Goal: Task Accomplishment & Management: Manage account settings

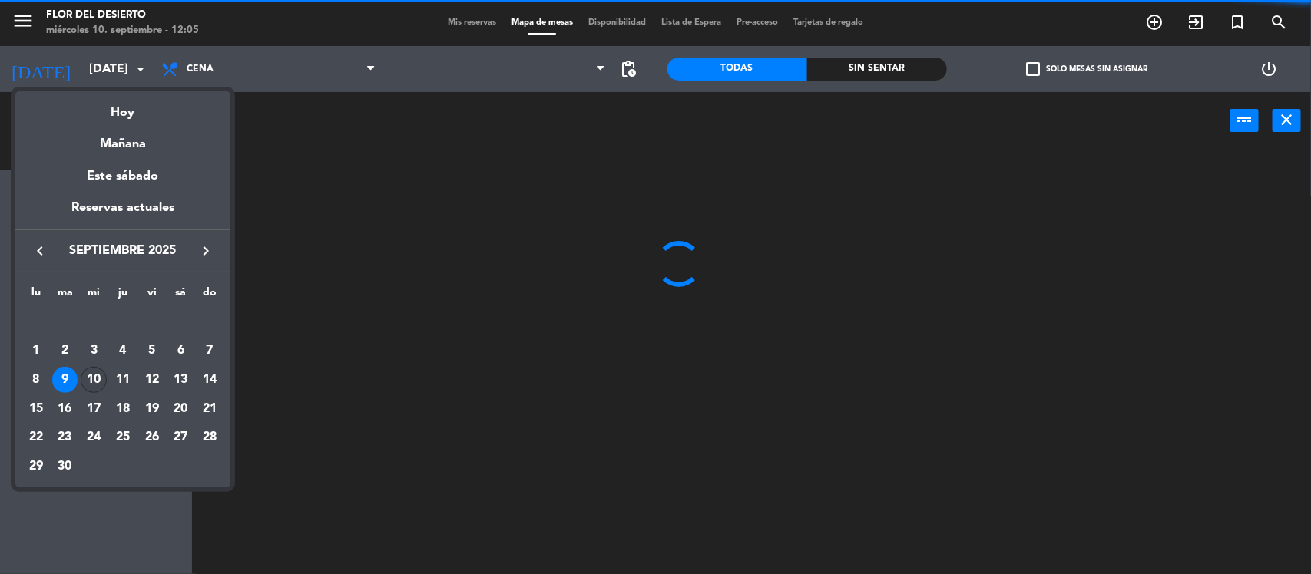
click at [87, 374] on div "10" at bounding box center [94, 380] width 26 height 26
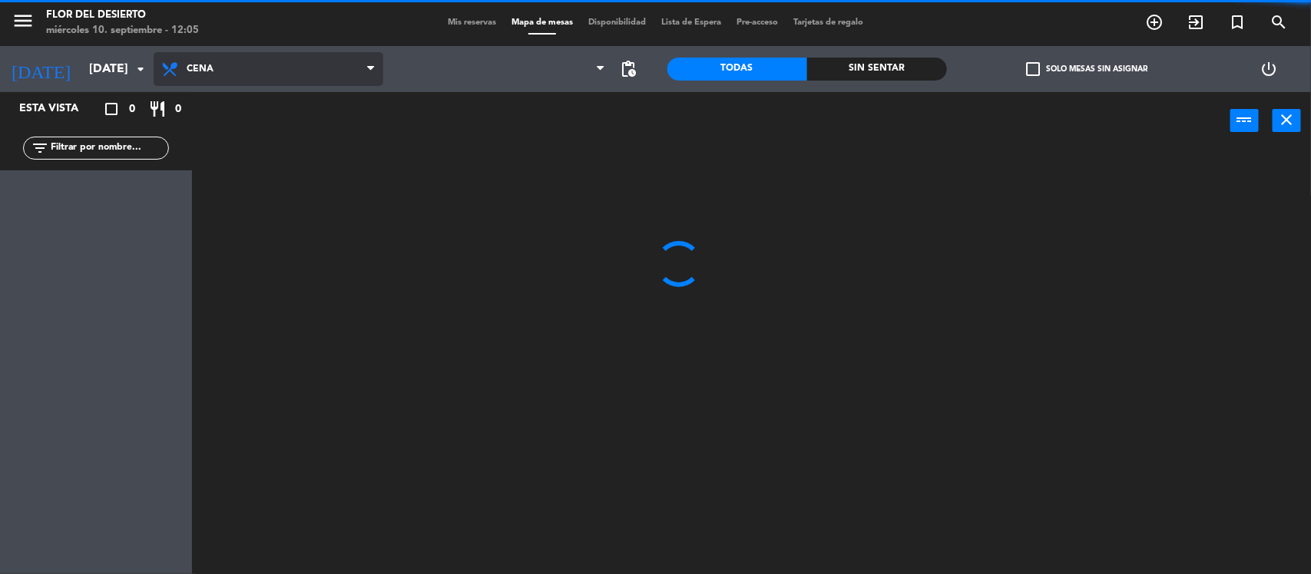
type input "[DATE]"
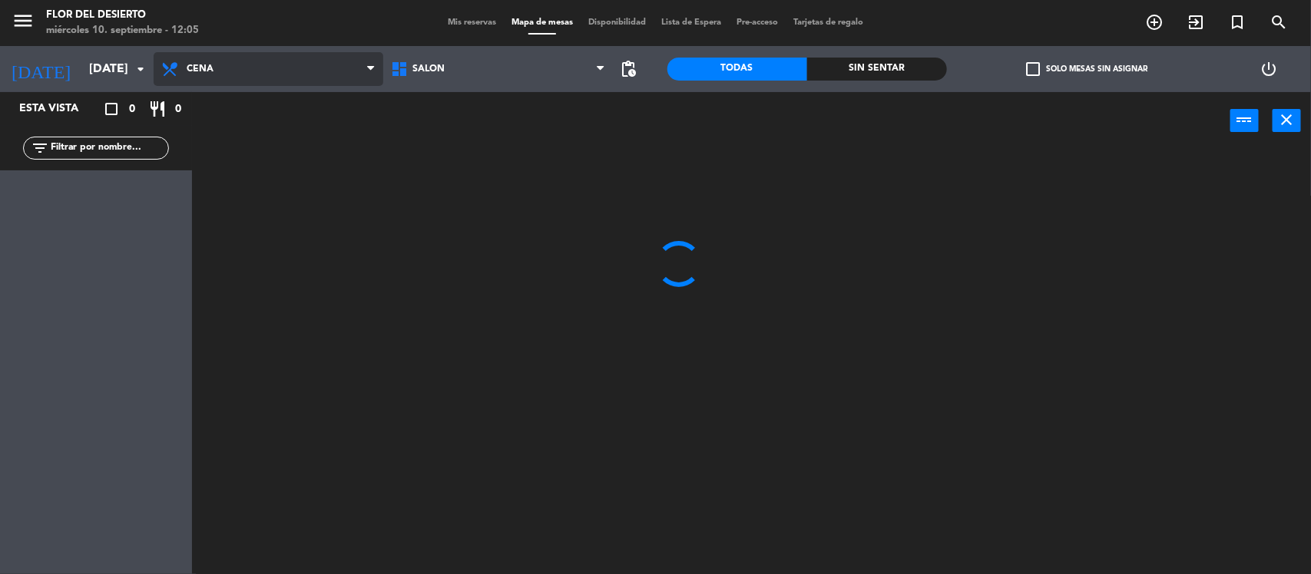
click at [315, 66] on span "Cena" at bounding box center [269, 69] width 230 height 34
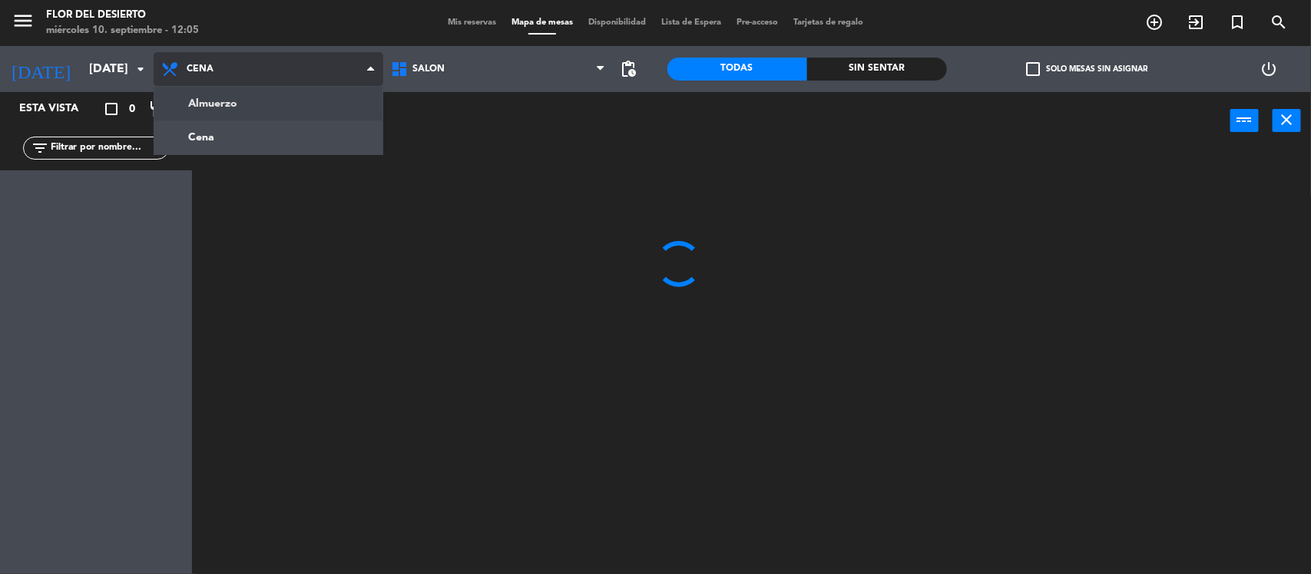
click at [281, 88] on div "Almuerzo Cena Cena Almuerzo Cena" at bounding box center [269, 69] width 230 height 46
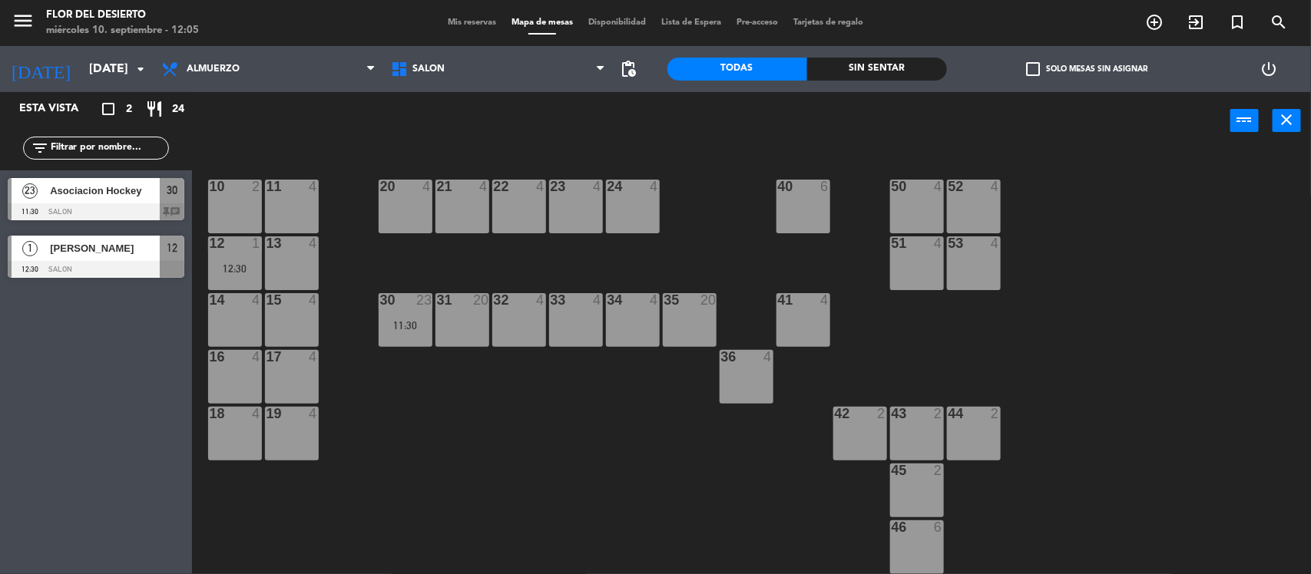
click at [397, 216] on div "20 4" at bounding box center [406, 207] width 54 height 54
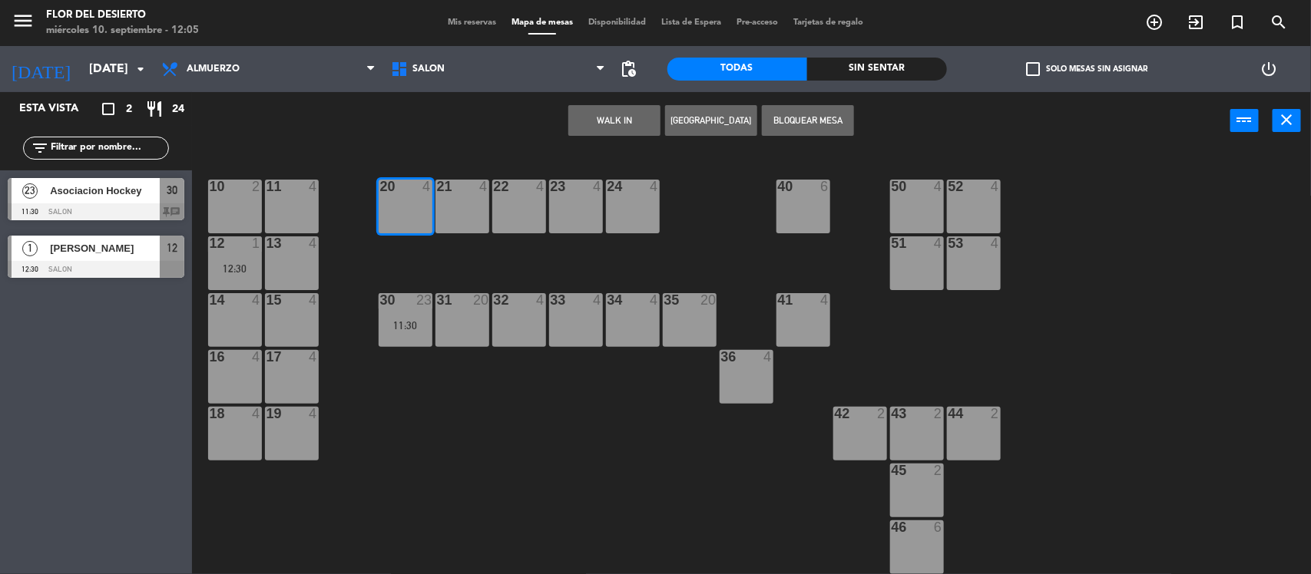
click at [608, 124] on button "WALK IN" at bounding box center [614, 120] width 92 height 31
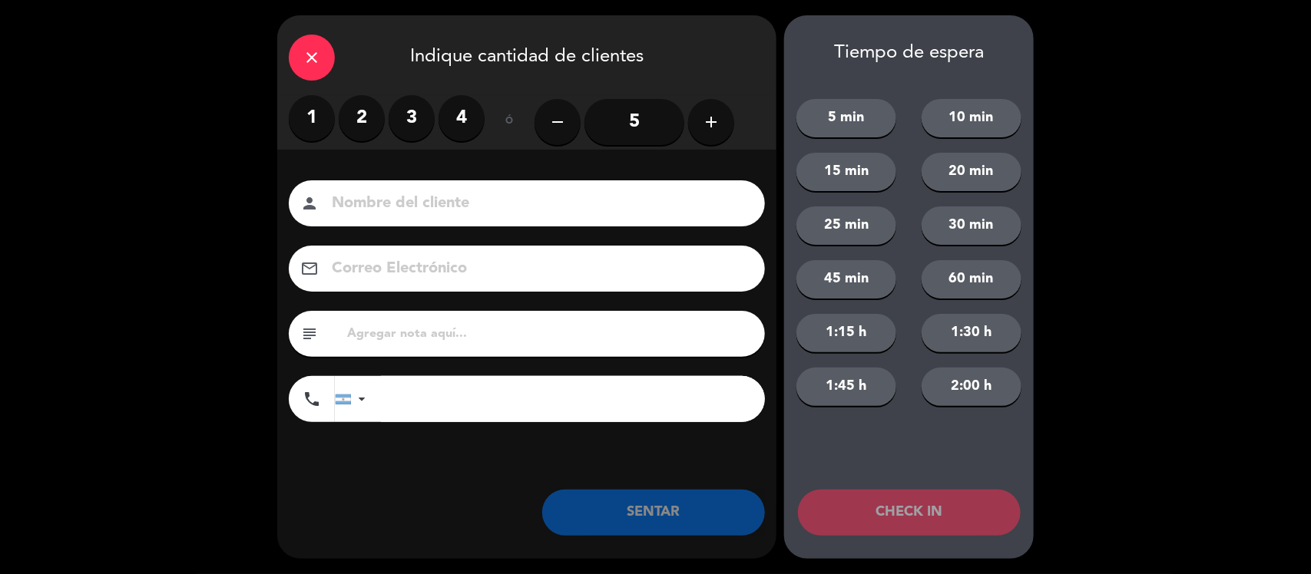
click at [367, 124] on label "2" at bounding box center [362, 118] width 46 height 46
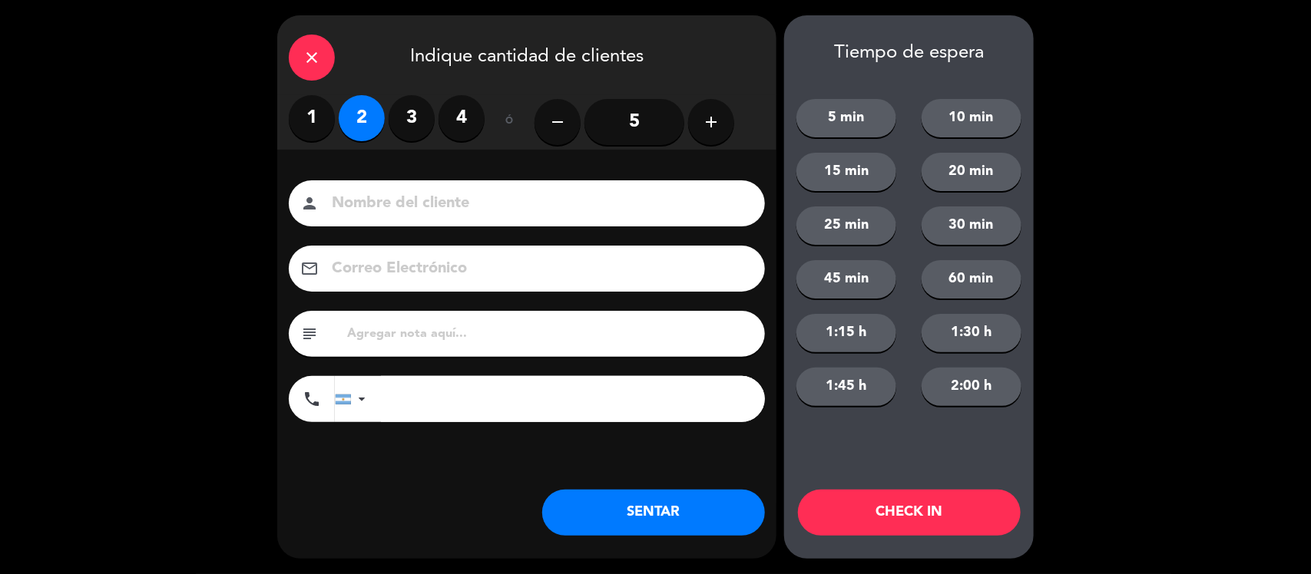
click at [366, 201] on input at bounding box center [537, 203] width 415 height 27
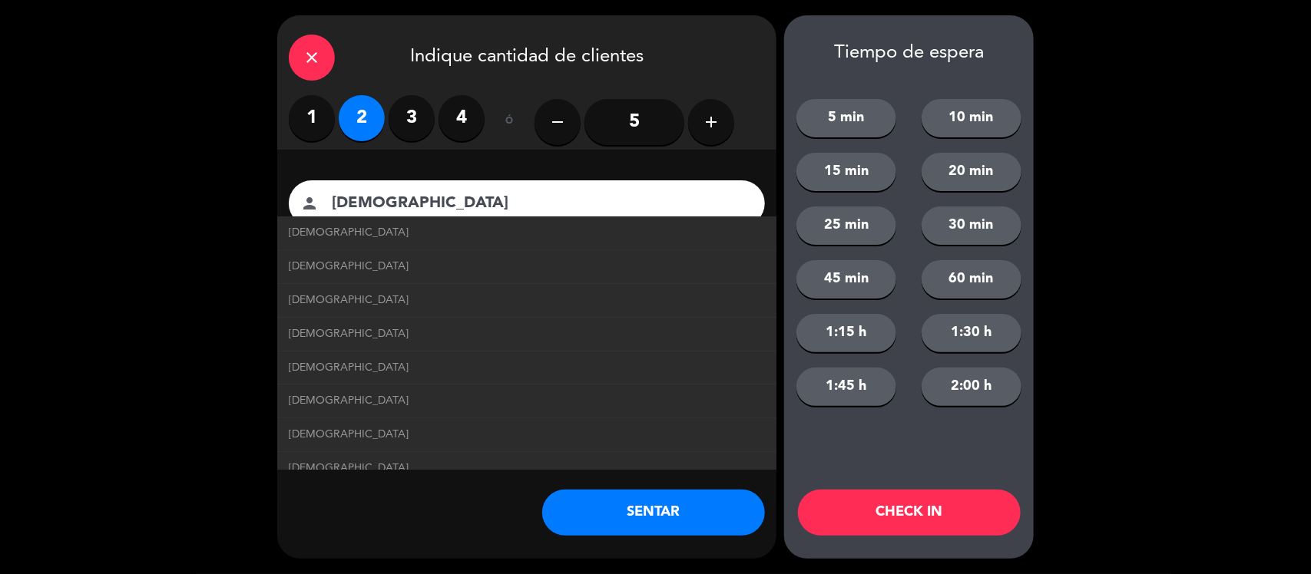
type input "[DEMOGRAPHIC_DATA]"
click at [392, 524] on div "close Indique cantidad de clientes 1 2 3 4 ó remove 5 add Nombre del cliente pe…" at bounding box center [526, 287] width 499 height 544
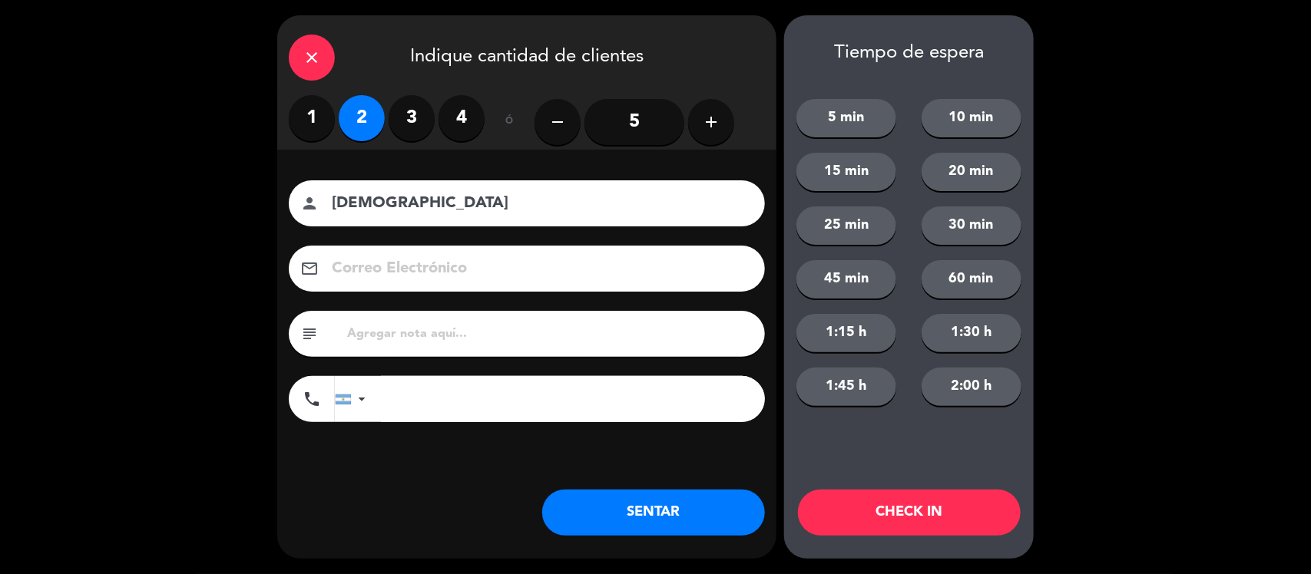
click at [504, 346] on div "subject" at bounding box center [527, 334] width 476 height 46
type input "[GEOGRAPHIC_DATA], BUSCABAN MENÚ RÁPIDO PORQUE TIENEN EXCURSION"
click at [626, 494] on button "SENTAR" at bounding box center [653, 513] width 223 height 46
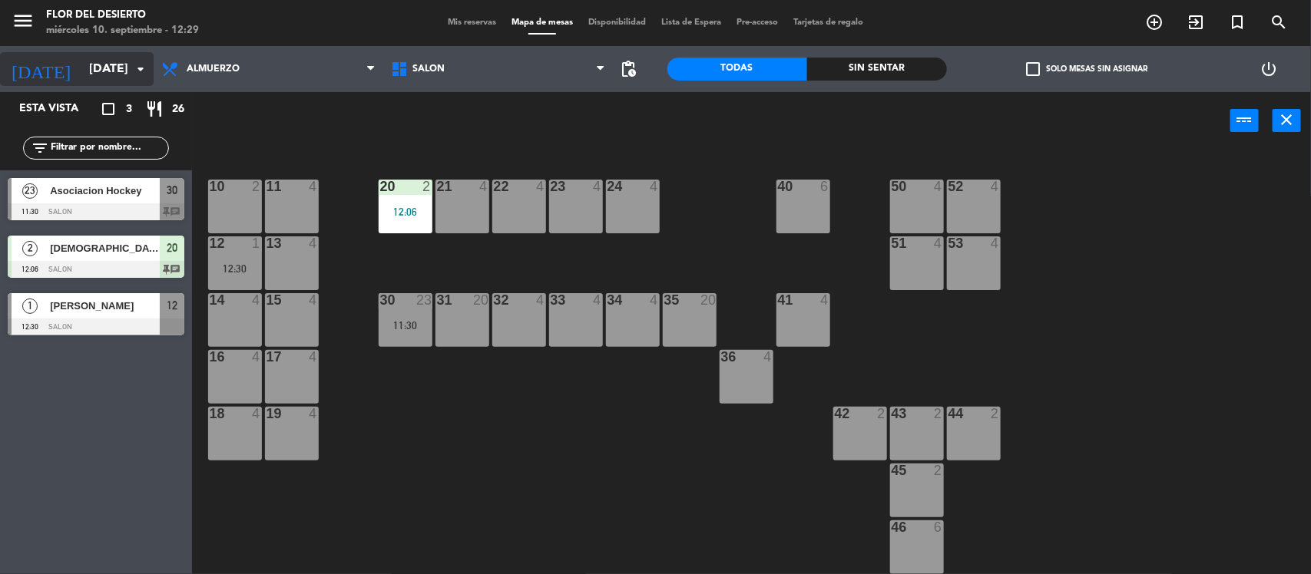
click at [124, 63] on input "[DATE]" at bounding box center [162, 70] width 162 height 30
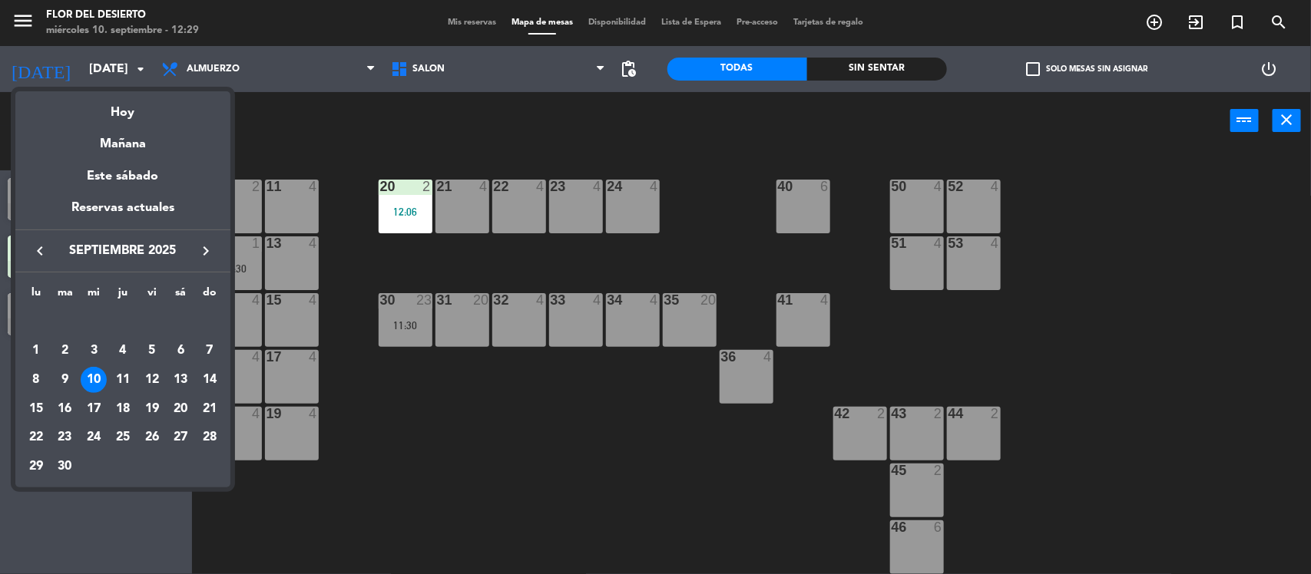
click at [458, 21] on div at bounding box center [655, 287] width 1311 height 574
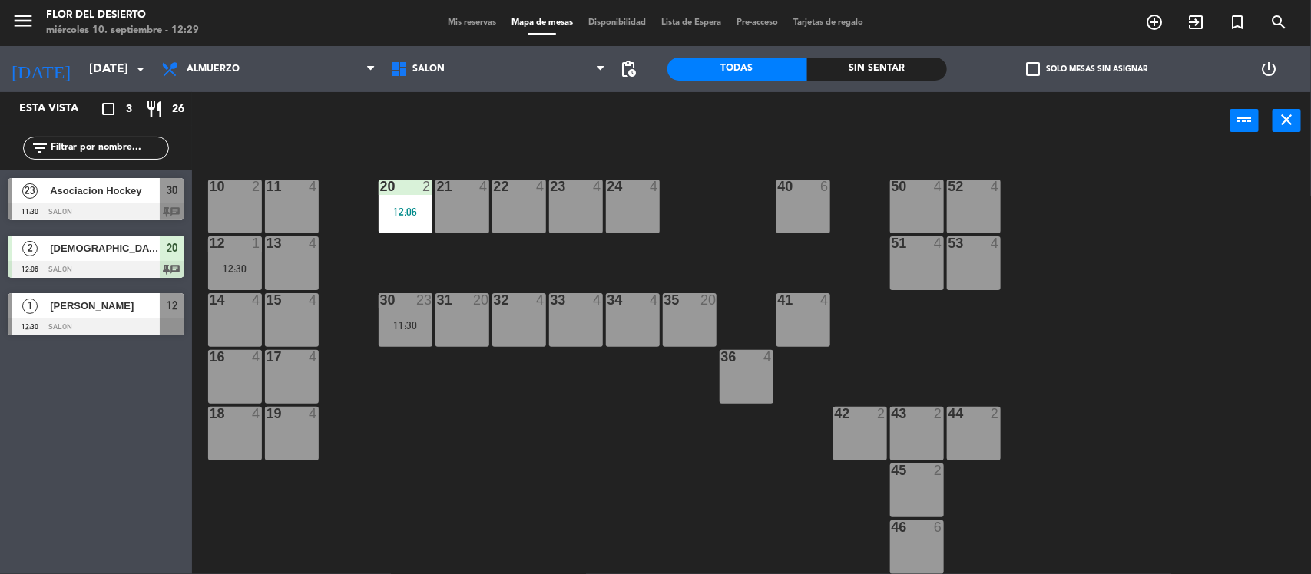
click at [458, 21] on span "Mis reservas" at bounding box center [472, 22] width 64 height 8
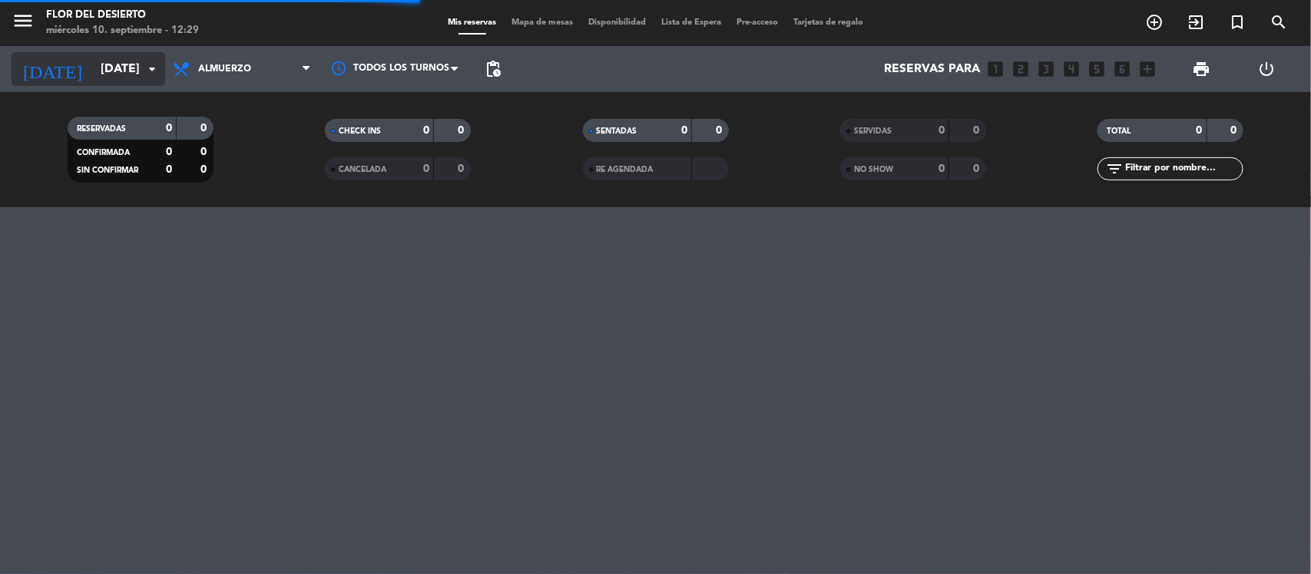
click at [98, 65] on input "[DATE]" at bounding box center [174, 70] width 162 height 30
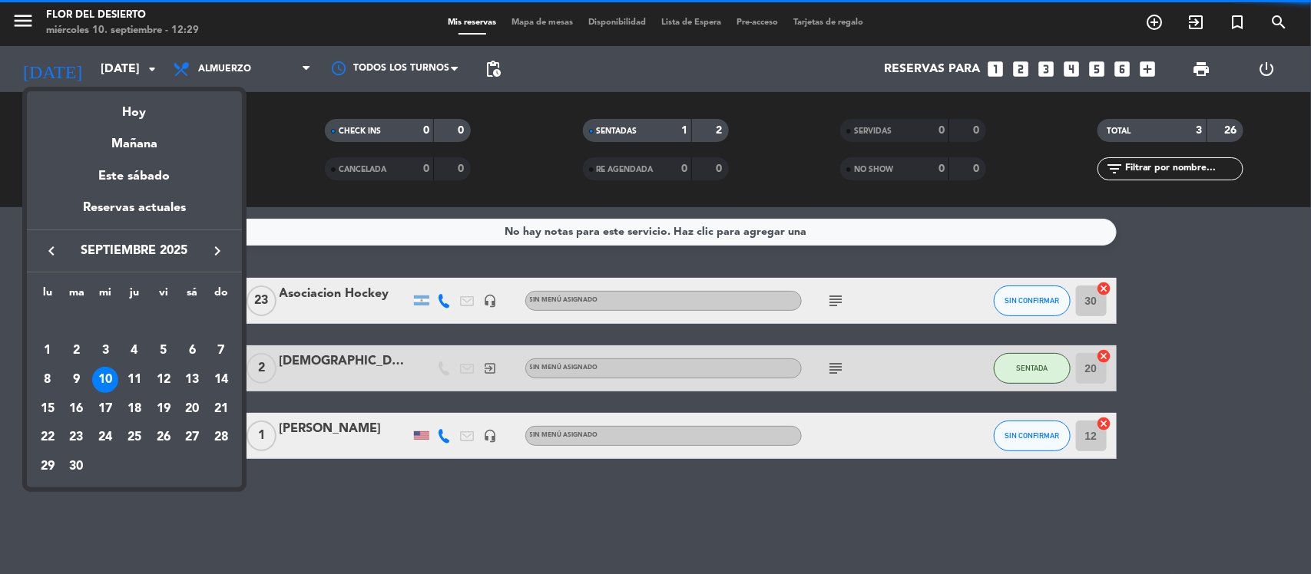
click at [230, 70] on div at bounding box center [655, 287] width 1311 height 574
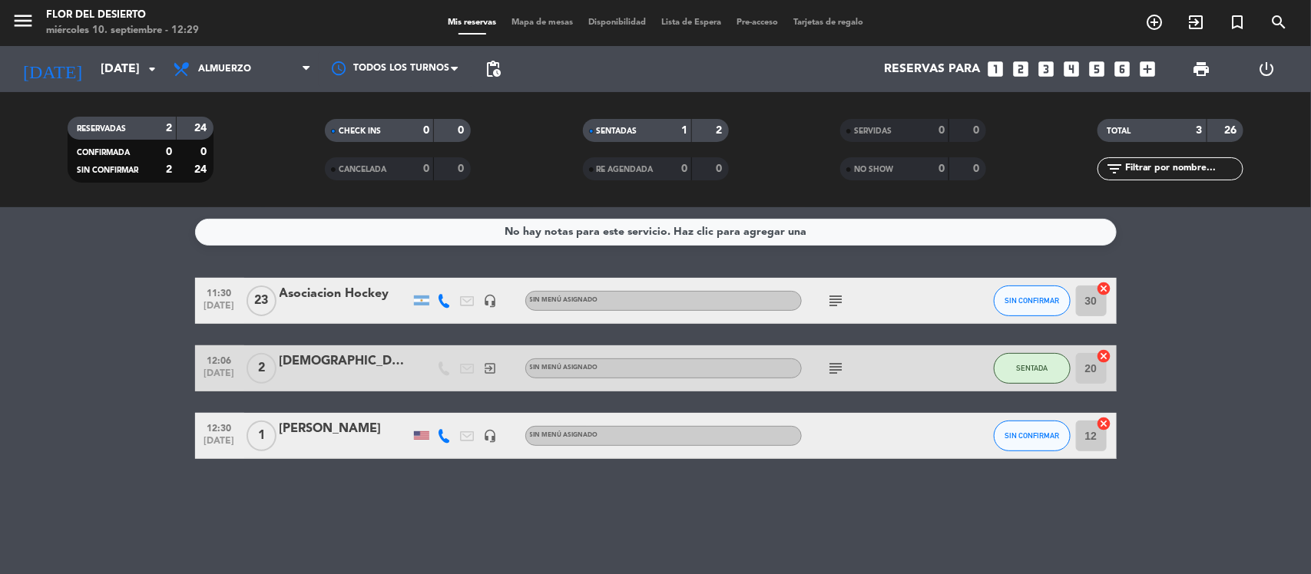
click at [230, 70] on span "Almuerzo" at bounding box center [224, 69] width 53 height 11
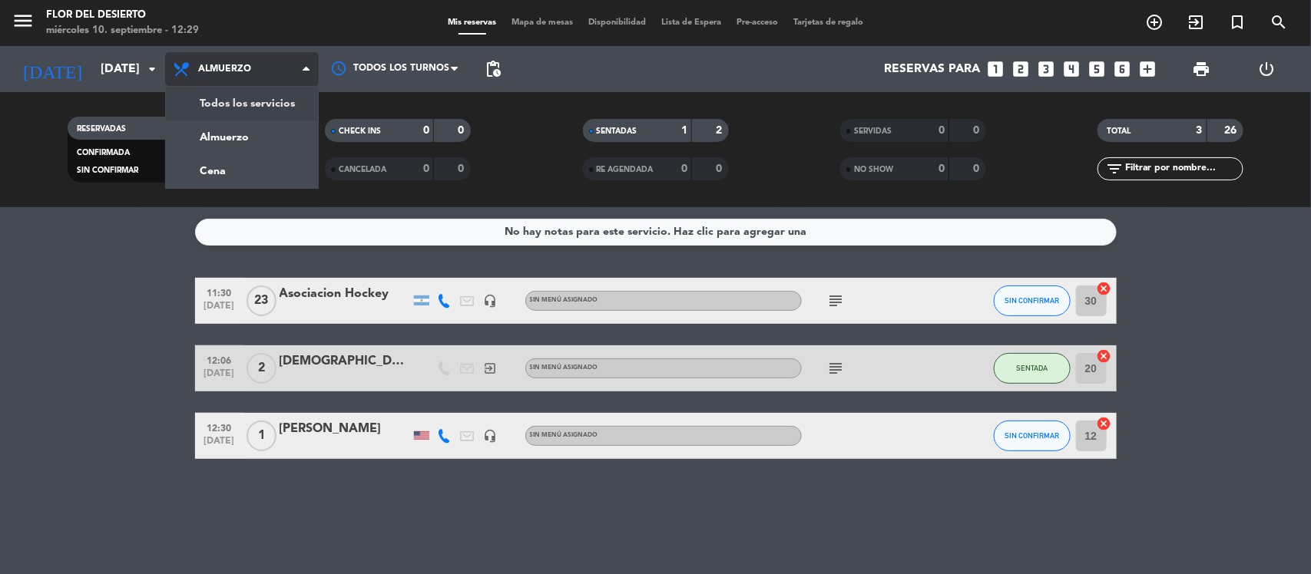
click at [230, 98] on div "menu FLOR DEL DESIERTO [DATE] 10. septiembre - 12:29 Mis reservas Mapa de mesas…" at bounding box center [655, 103] width 1311 height 207
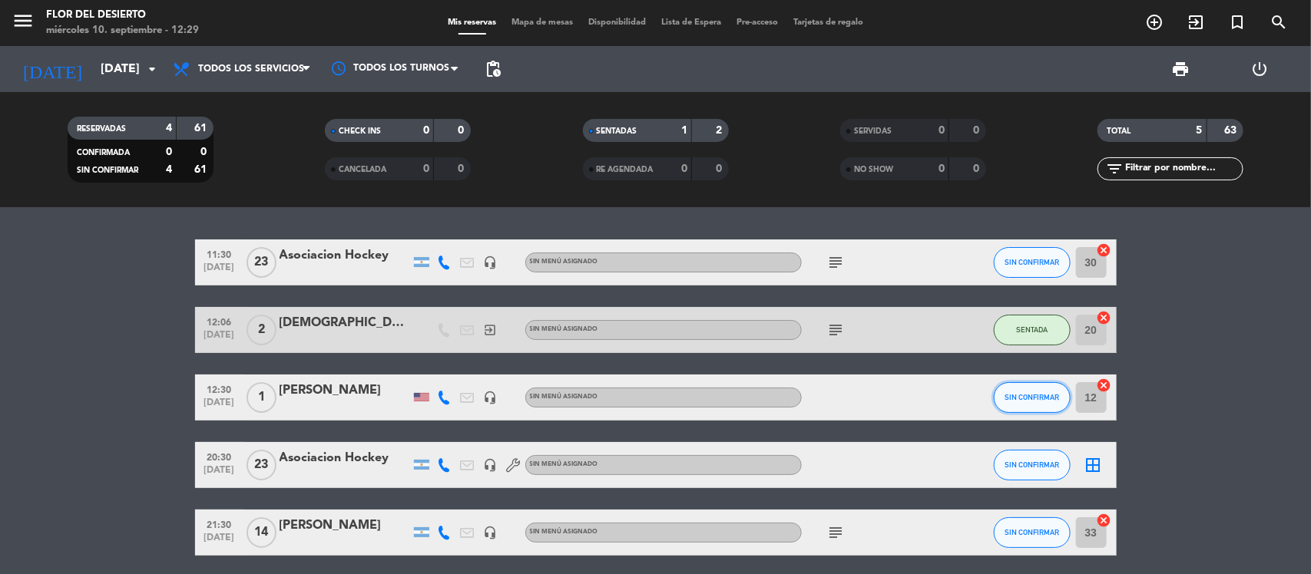
click at [1042, 403] on button "SIN CONFIRMAR" at bounding box center [1032, 397] width 77 height 31
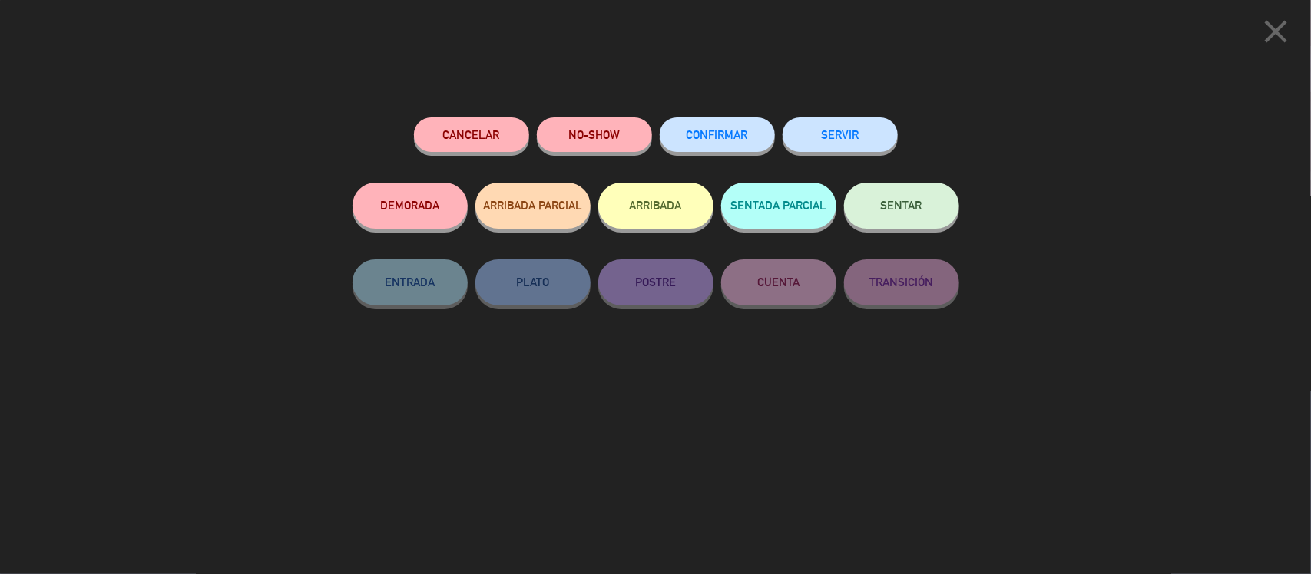
click at [720, 146] on button "CONFIRMAR" at bounding box center [717, 134] width 115 height 35
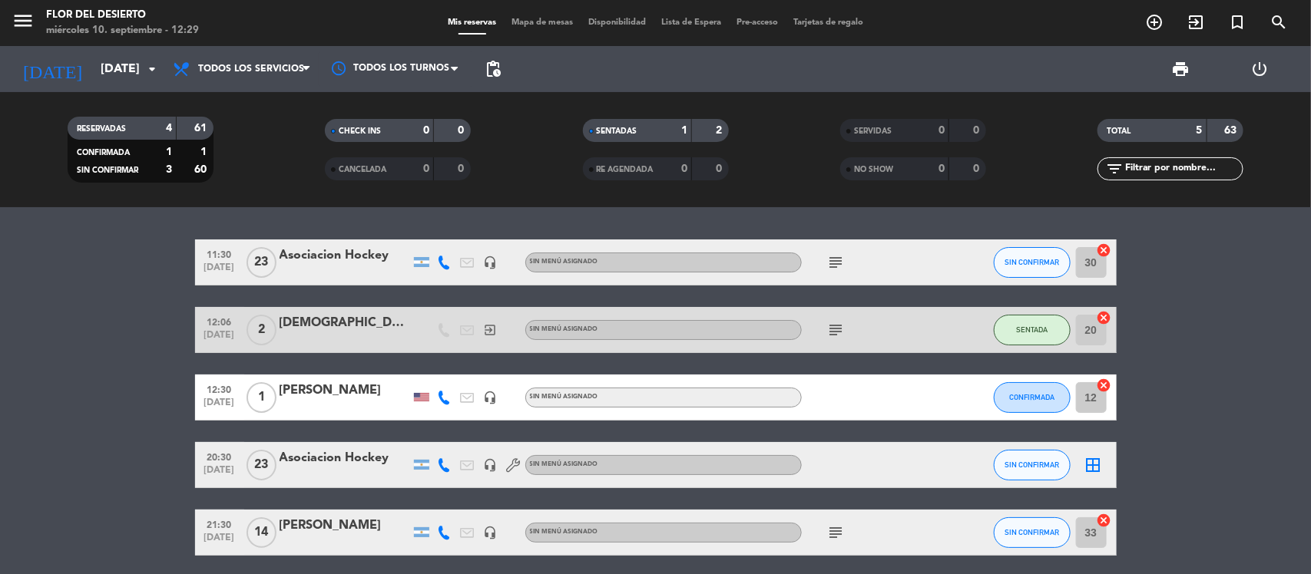
click at [450, 528] on icon at bounding box center [445, 533] width 14 height 14
click at [839, 531] on icon "subject" at bounding box center [836, 533] width 18 height 18
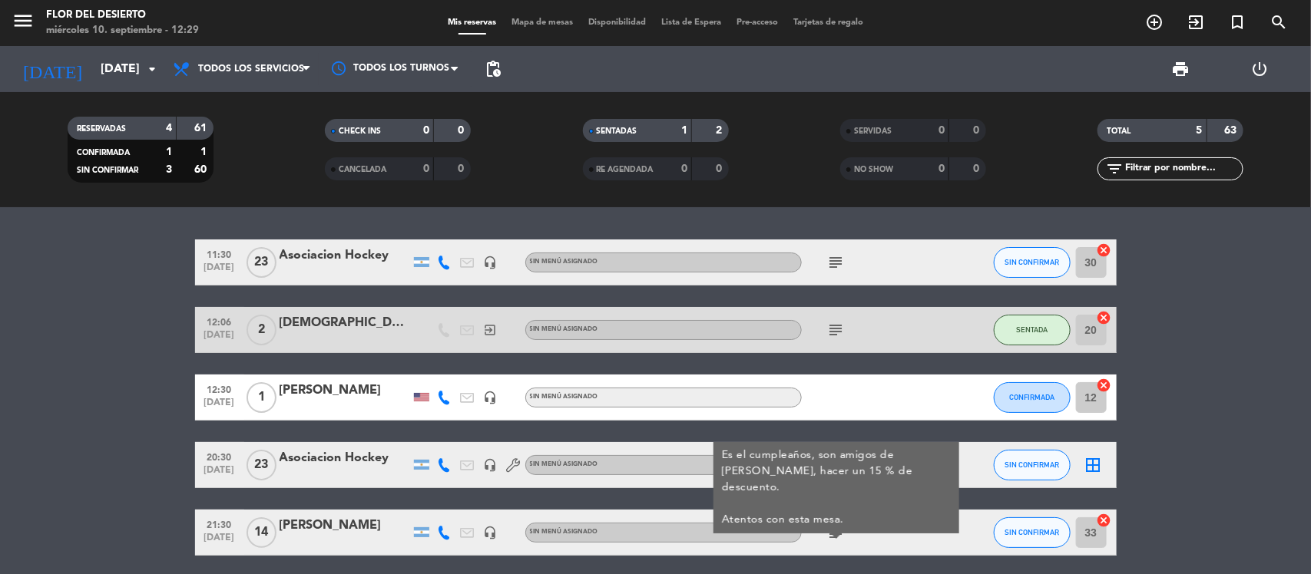
click at [443, 531] on icon at bounding box center [445, 533] width 14 height 14
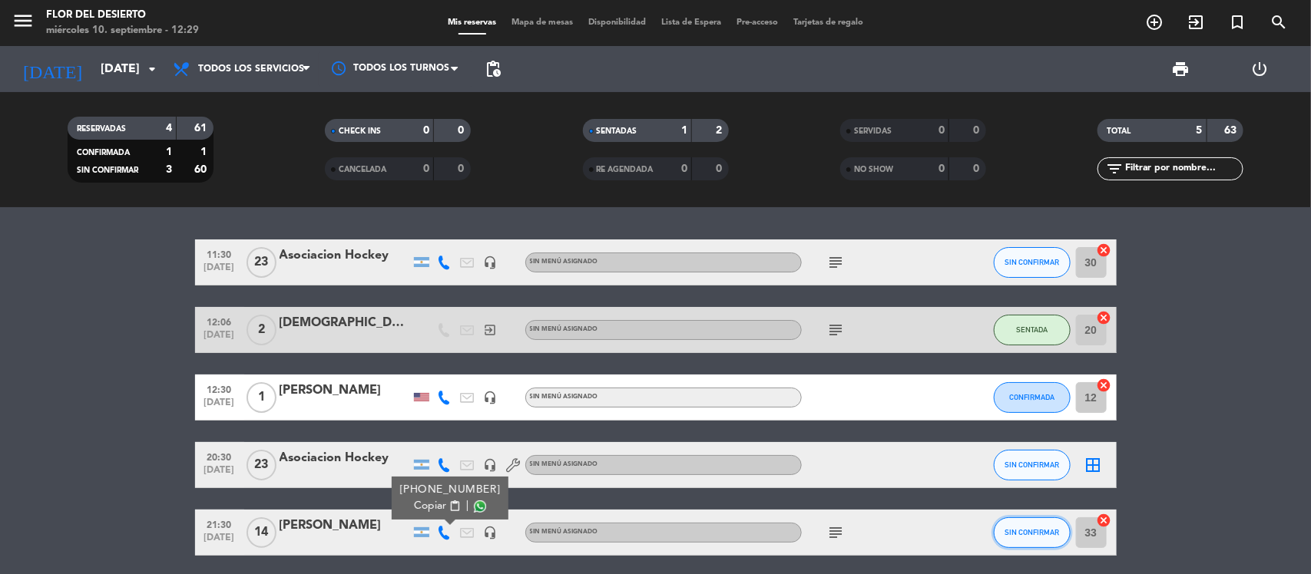
click at [1034, 537] on button "SIN CONFIRMAR" at bounding box center [1032, 533] width 77 height 31
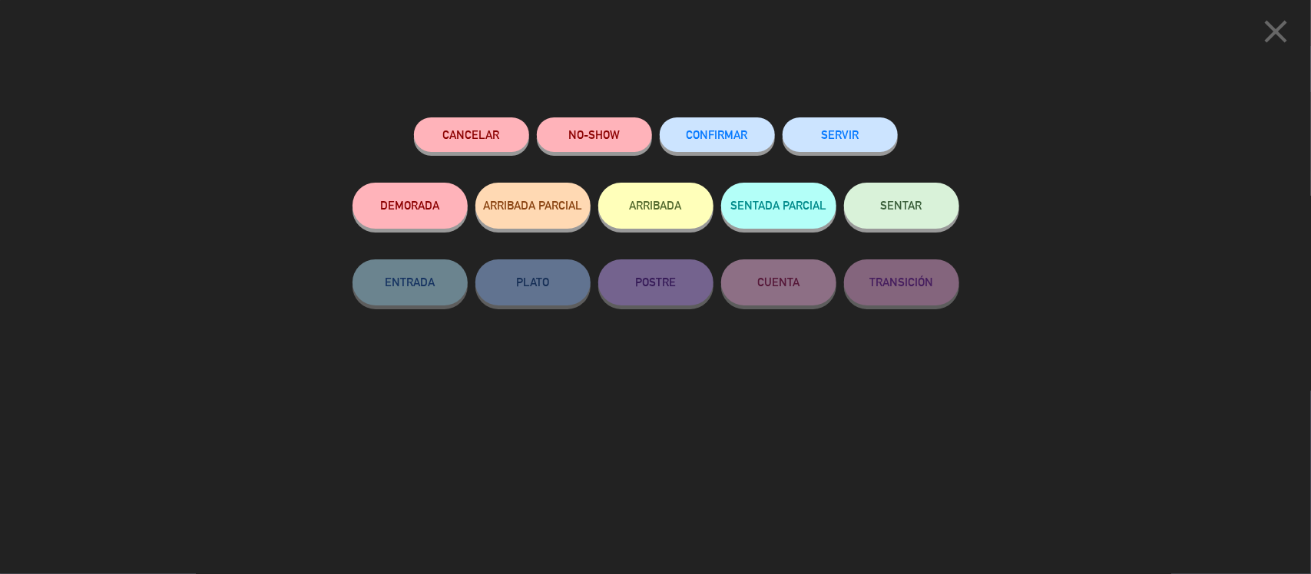
click at [700, 117] on div "CONFIRMAR" at bounding box center [717, 149] width 115 height 65
click at [741, 127] on button "CONFIRMAR" at bounding box center [717, 134] width 115 height 35
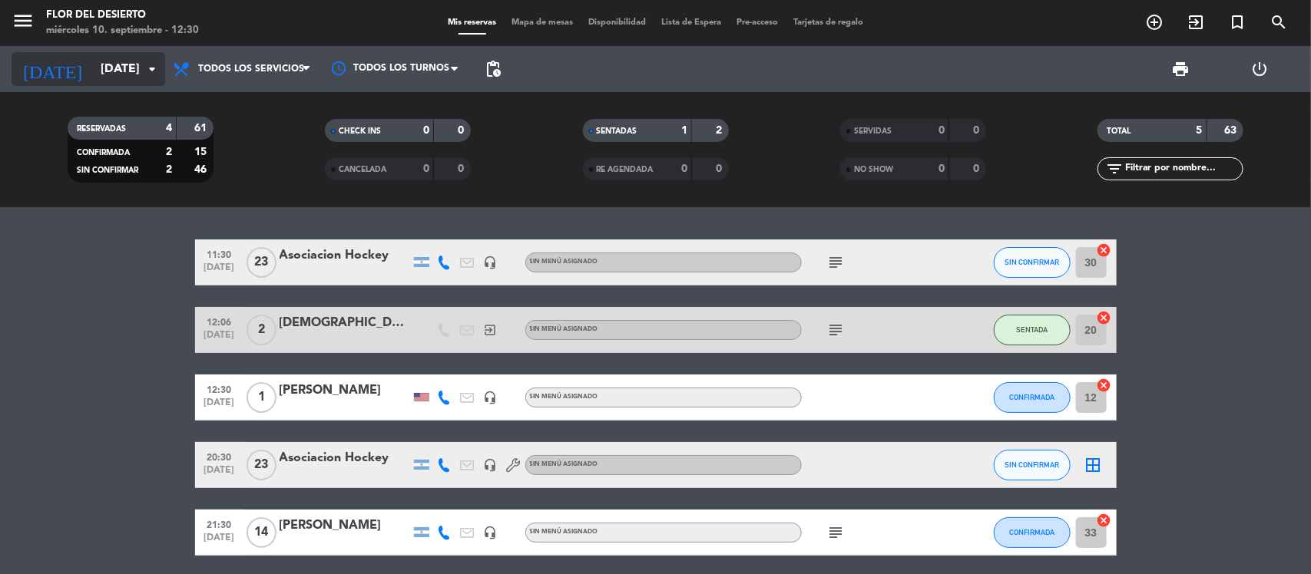
click at [131, 61] on input "[DATE]" at bounding box center [174, 70] width 162 height 30
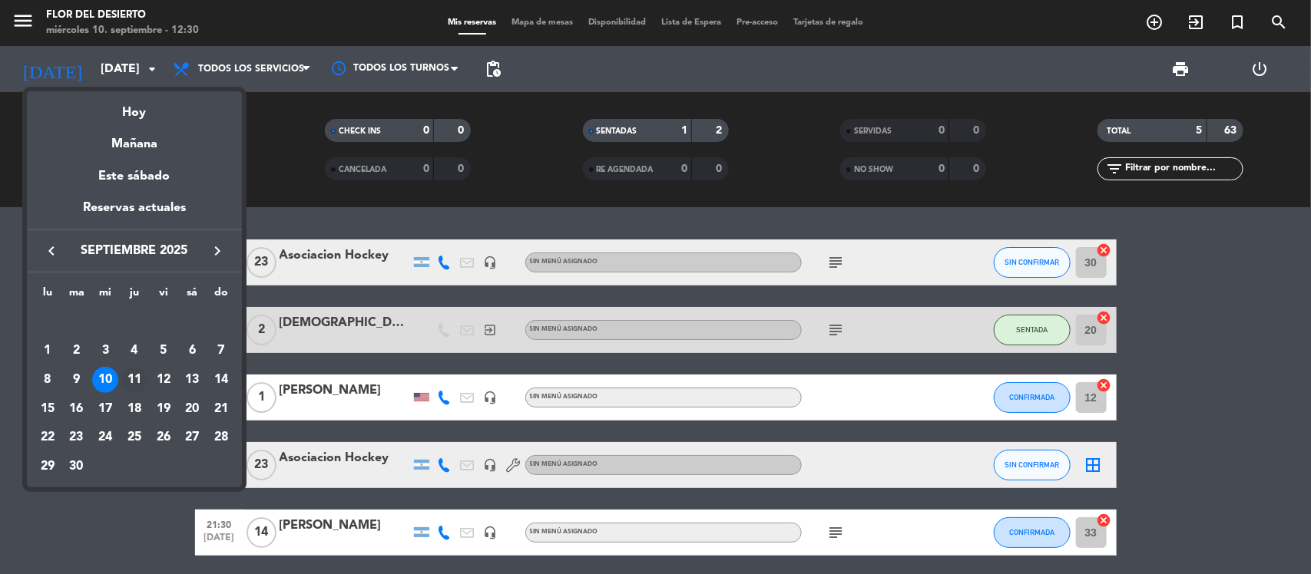
click at [144, 382] on div "11" at bounding box center [134, 380] width 26 height 26
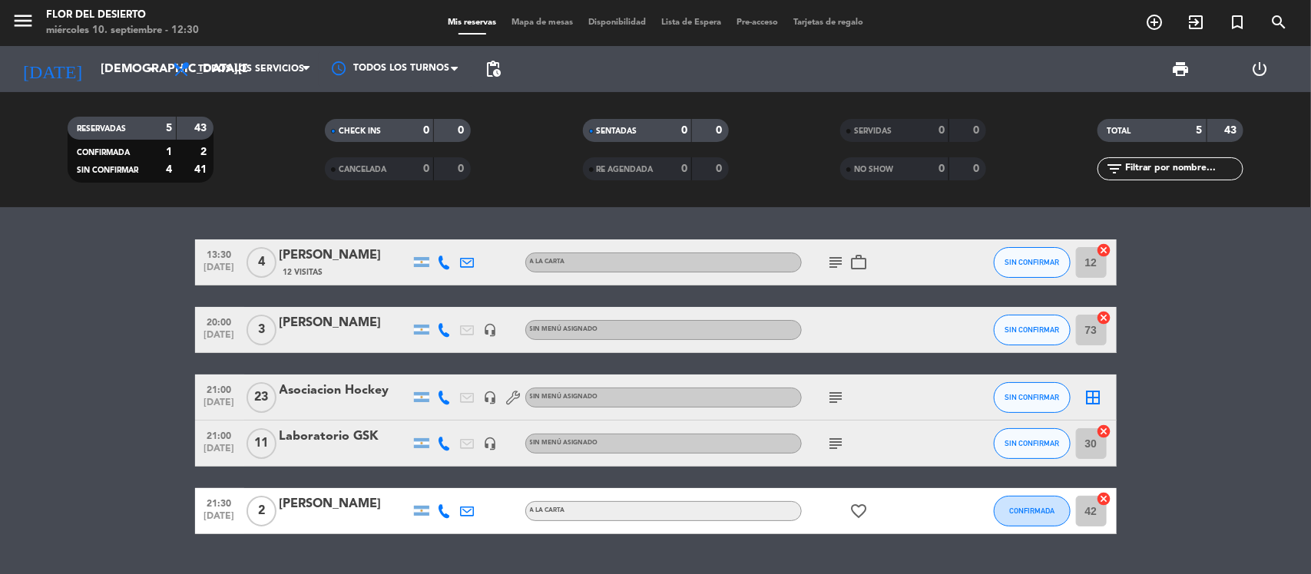
click at [445, 261] on icon at bounding box center [445, 263] width 14 height 14
click at [438, 328] on icon at bounding box center [445, 330] width 14 height 14
click at [442, 448] on icon at bounding box center [445, 444] width 14 height 14
click at [449, 505] on icon at bounding box center [445, 511] width 14 height 14
click at [835, 443] on icon "subject" at bounding box center [836, 444] width 18 height 18
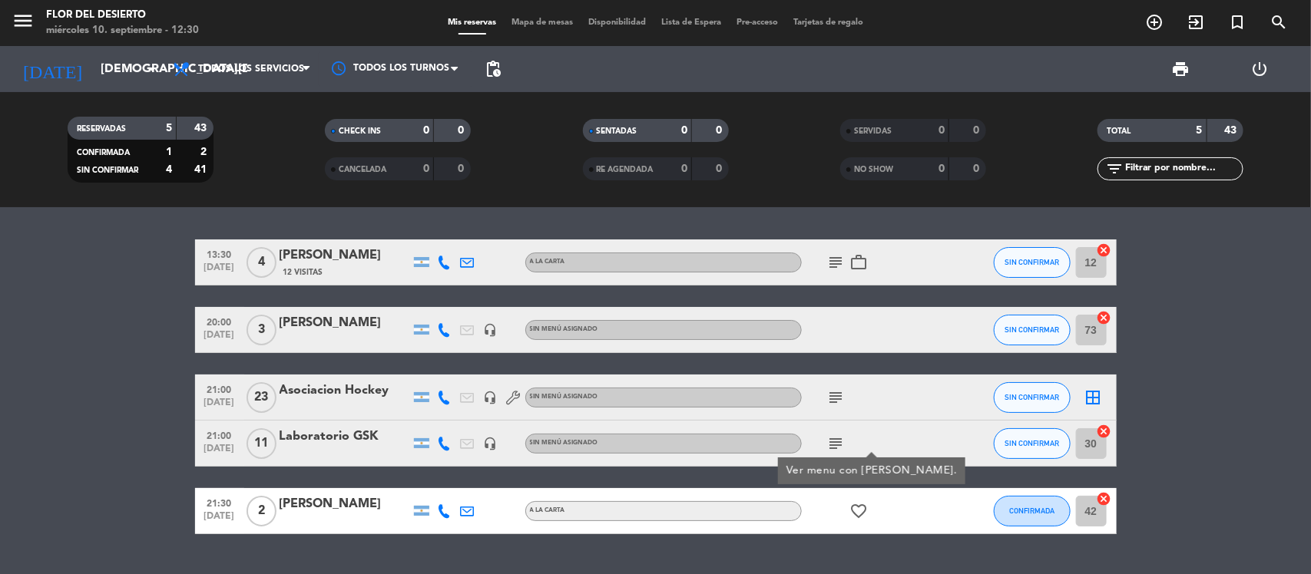
click at [834, 399] on icon "subject" at bounding box center [836, 398] width 18 height 18
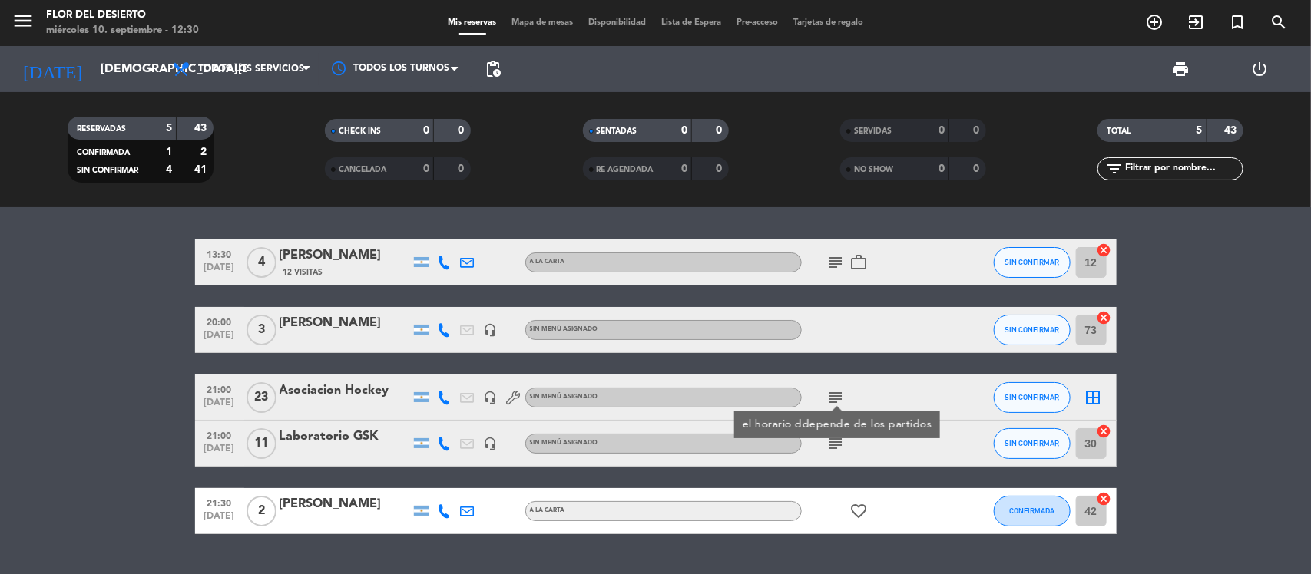
click at [831, 261] on icon "subject" at bounding box center [836, 262] width 18 height 18
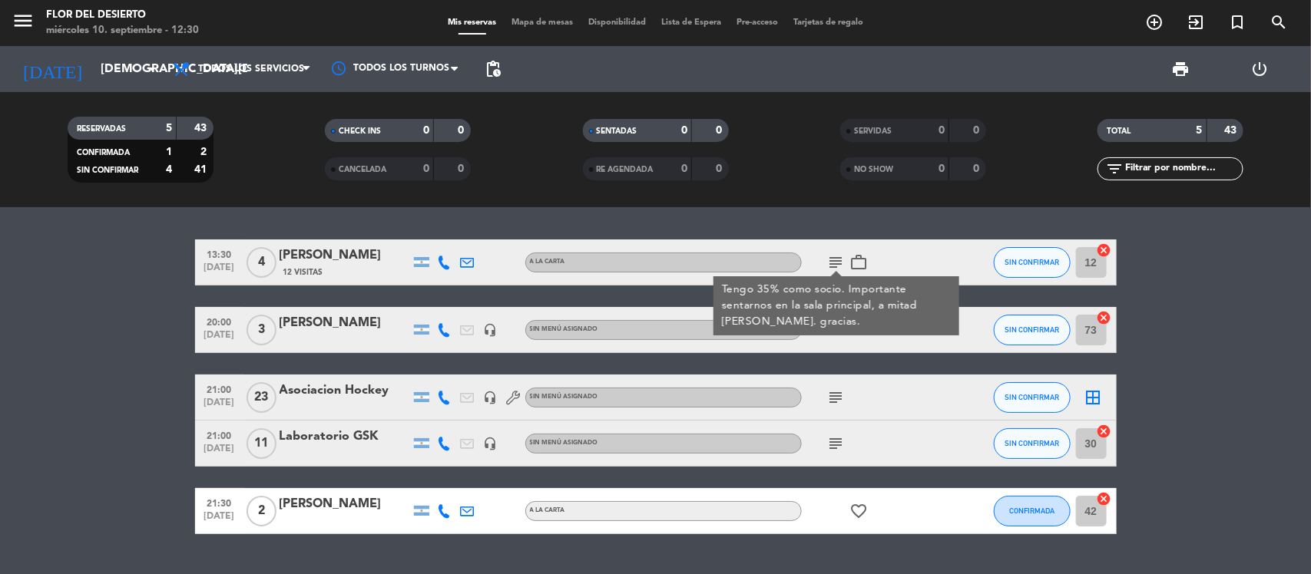
click at [868, 390] on div "subject" at bounding box center [871, 397] width 138 height 45
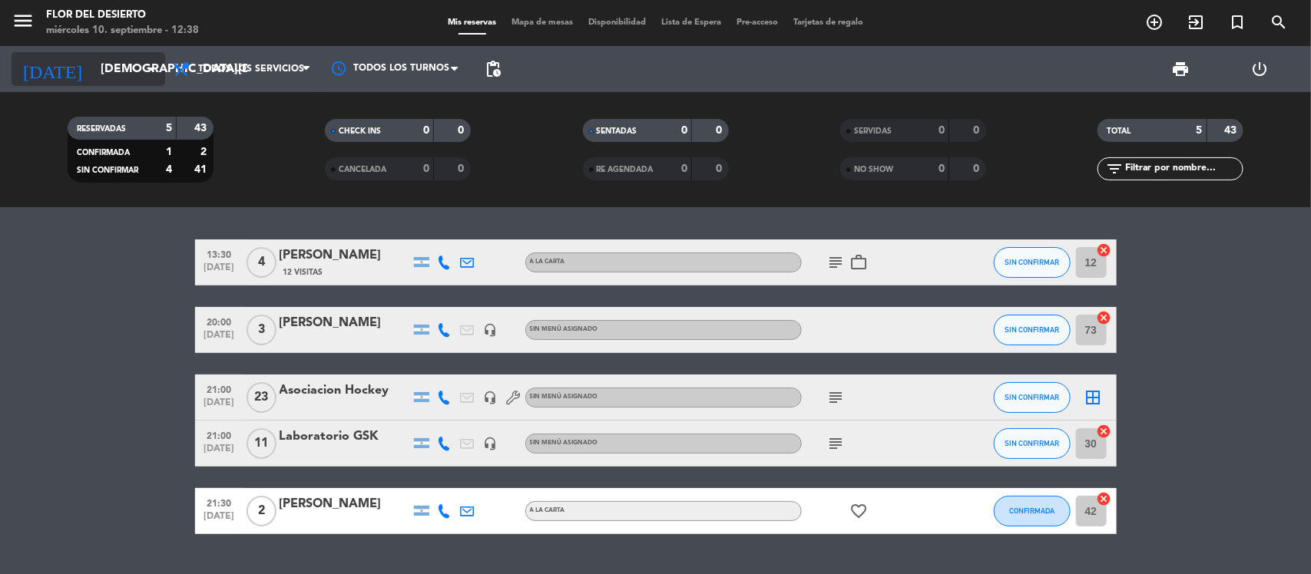
click at [154, 62] on icon "arrow_drop_down" at bounding box center [152, 69] width 18 height 18
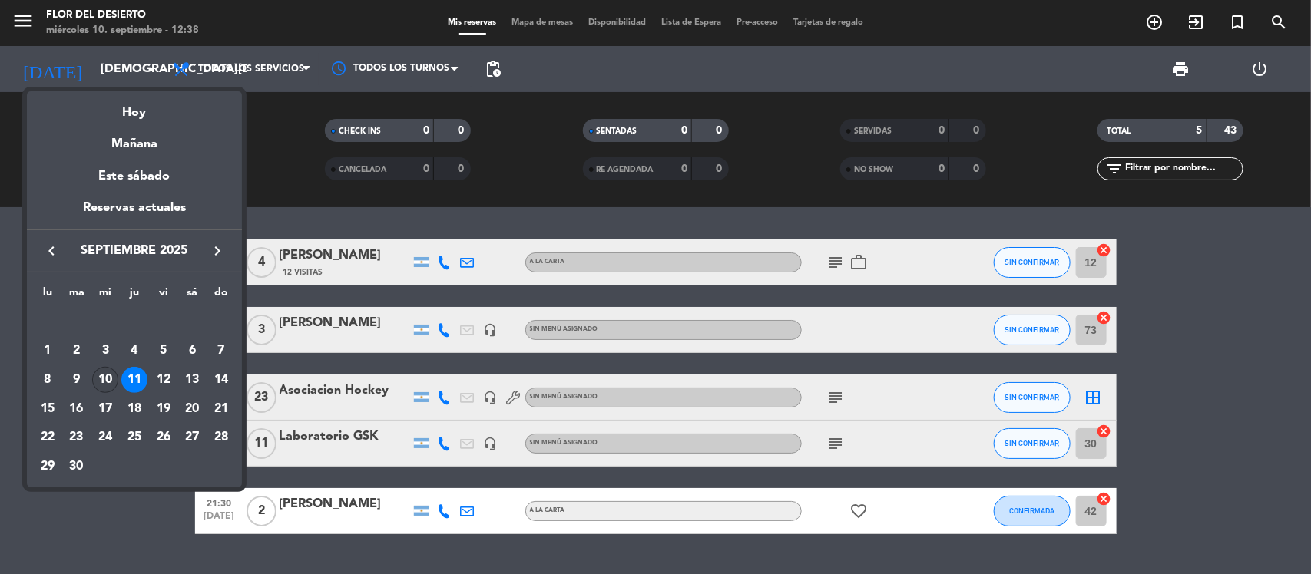
click at [111, 371] on div "10" at bounding box center [105, 380] width 26 height 26
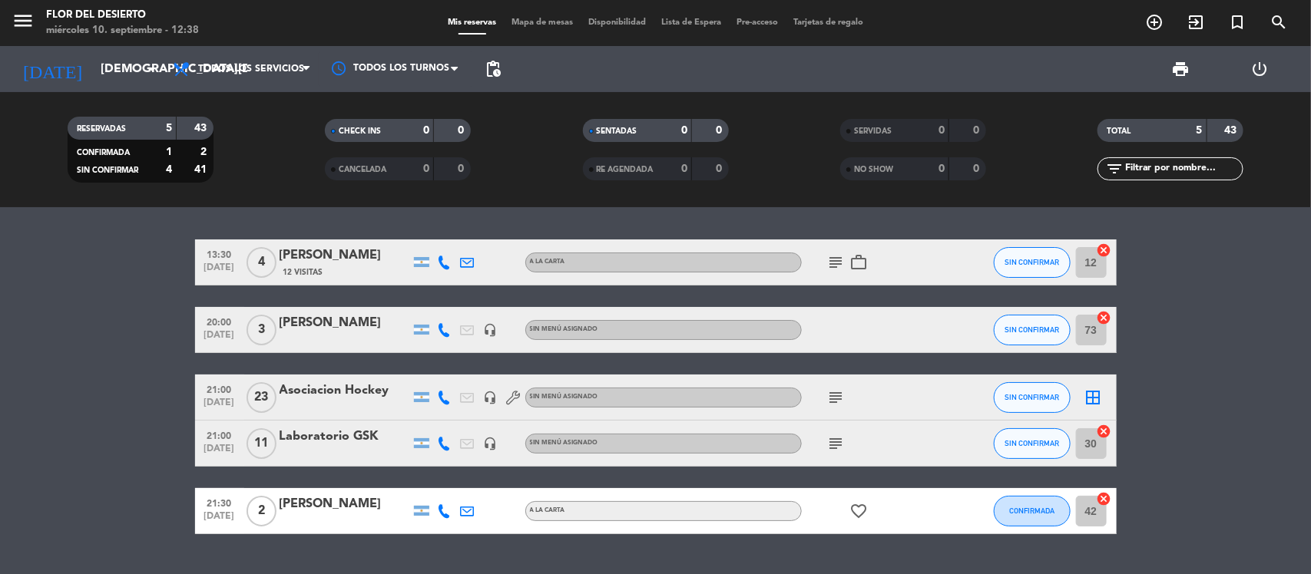
type input "[DATE]"
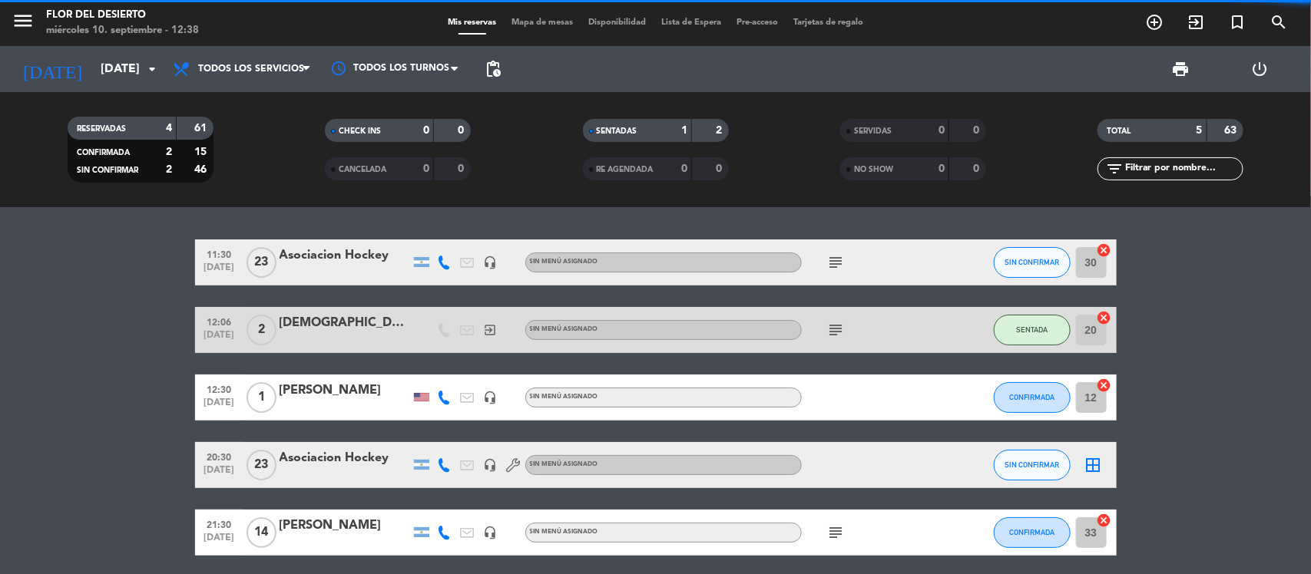
click at [526, 25] on span "Mapa de mesas" at bounding box center [542, 22] width 77 height 8
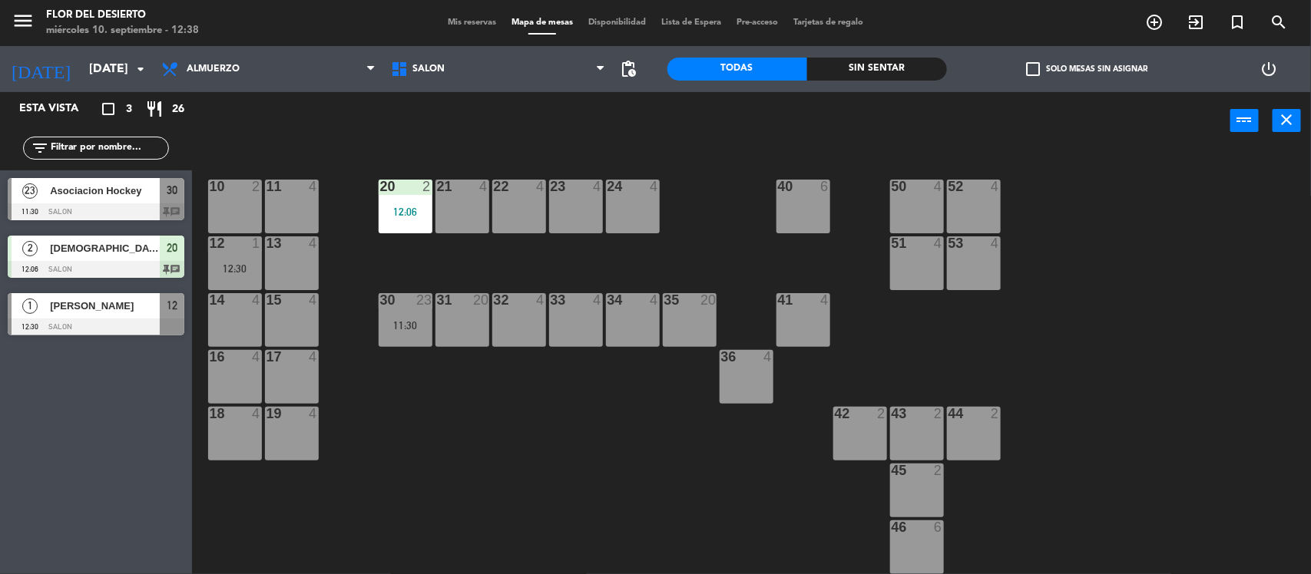
click at [92, 189] on span "Asociacion Hockey" at bounding box center [105, 191] width 110 height 16
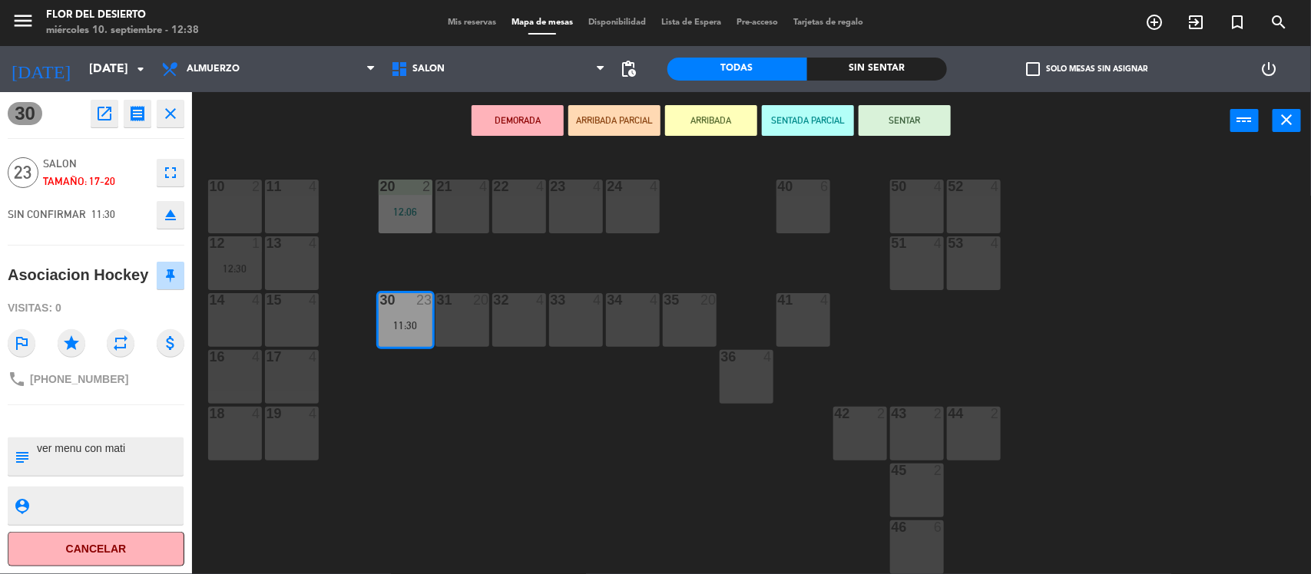
click at [105, 113] on icon "open_in_new" at bounding box center [104, 113] width 18 height 18
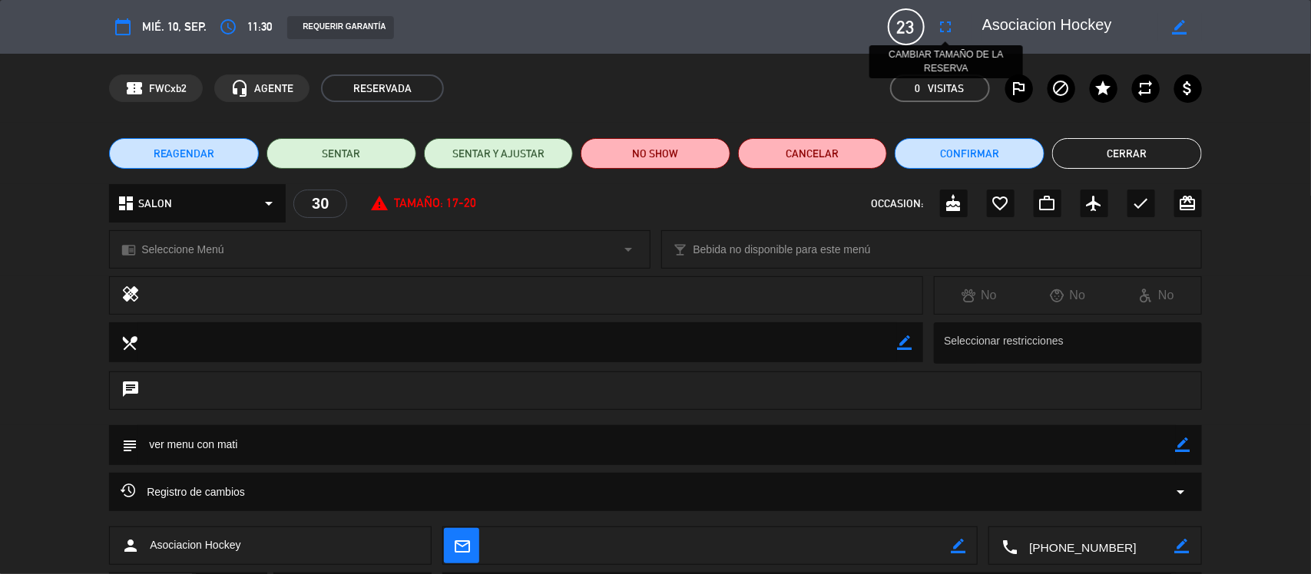
click at [945, 25] on icon "fullscreen" at bounding box center [946, 27] width 18 height 18
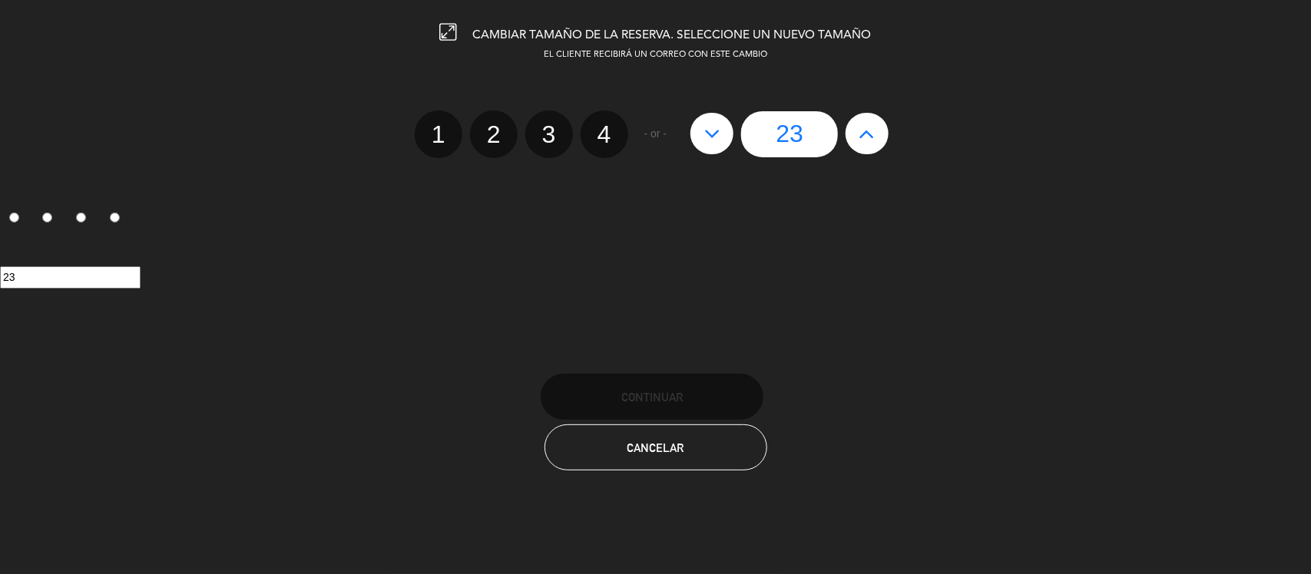
click at [868, 139] on icon at bounding box center [867, 133] width 16 height 25
click at [623, 439] on button "Cancelar" at bounding box center [655, 448] width 223 height 46
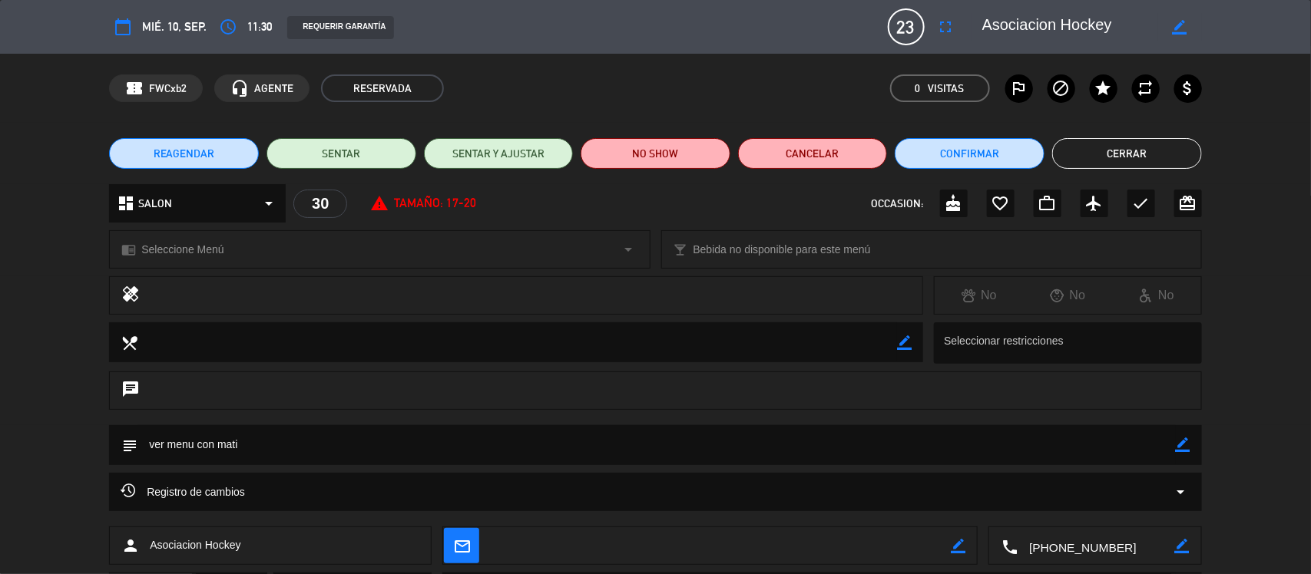
click at [1091, 147] on button "Cerrar" at bounding box center [1127, 153] width 150 height 31
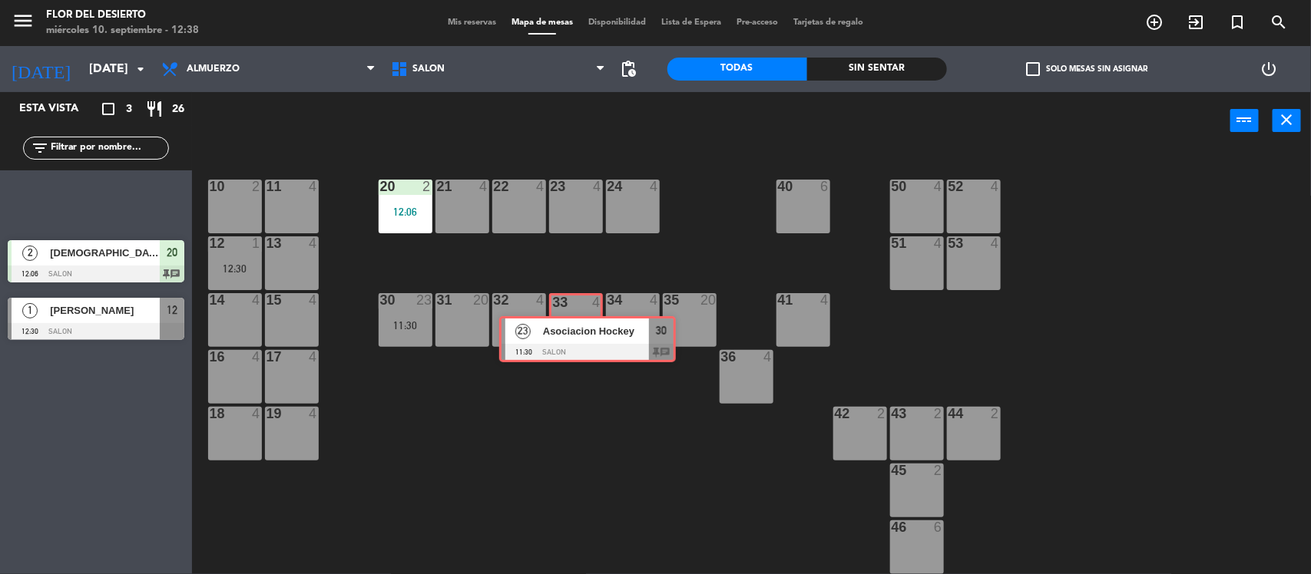
drag, startPoint x: 77, startPoint y: 182, endPoint x: 568, endPoint y: 320, distance: 510.5
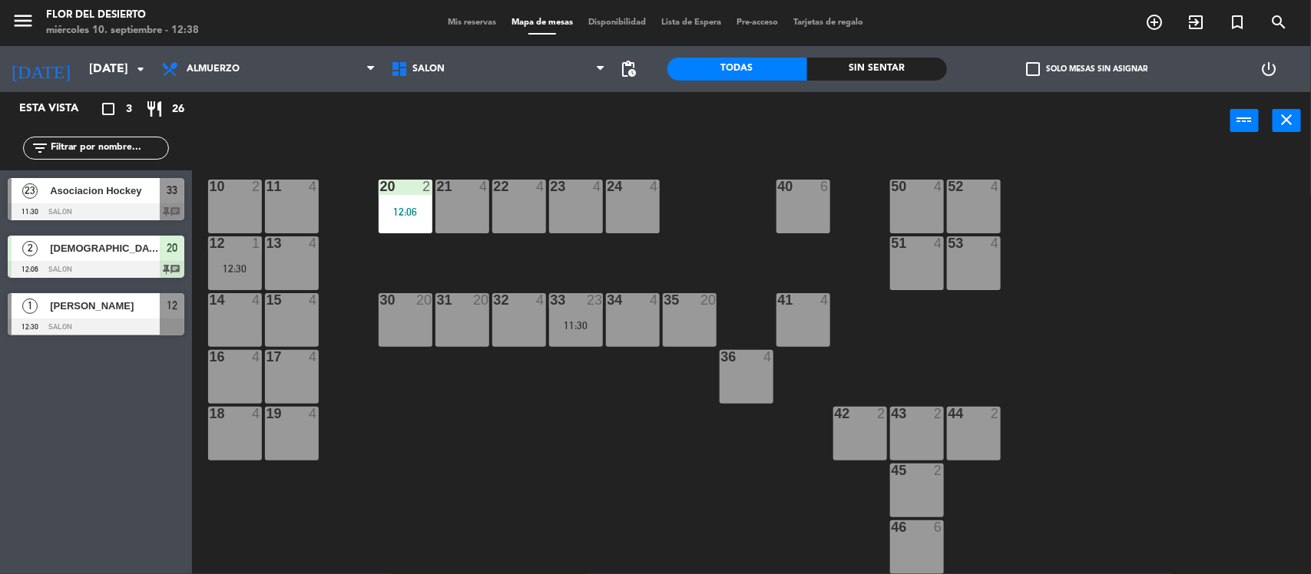
click at [577, 321] on div "11:30" at bounding box center [576, 325] width 54 height 11
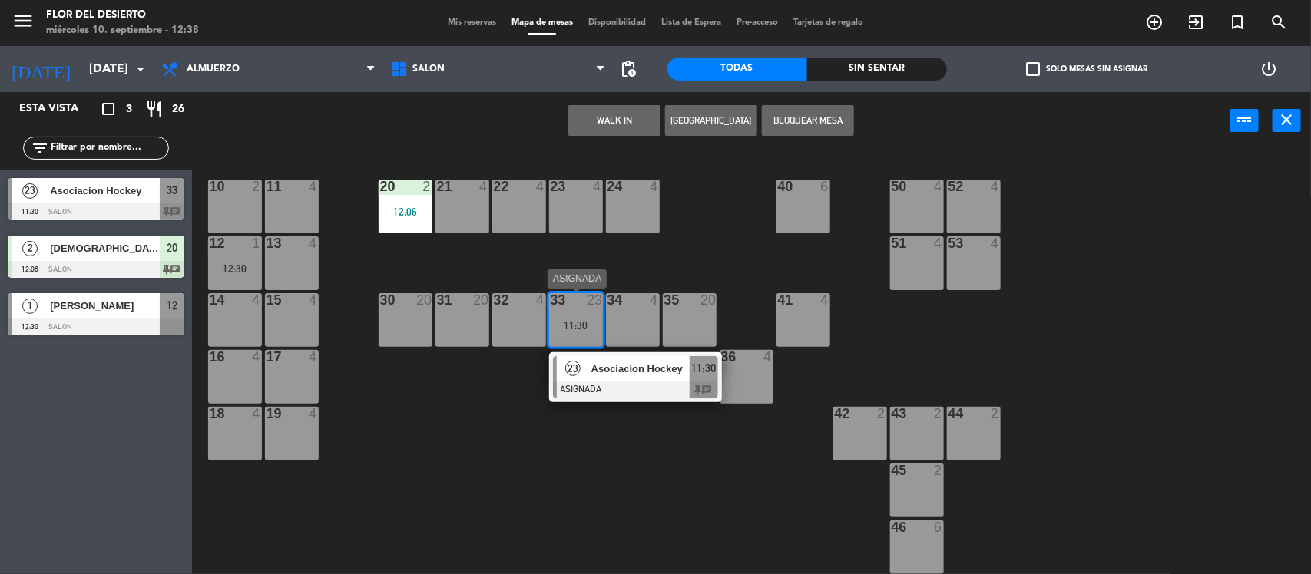
click at [596, 374] on span "Asociacion Hockey" at bounding box center [640, 369] width 98 height 16
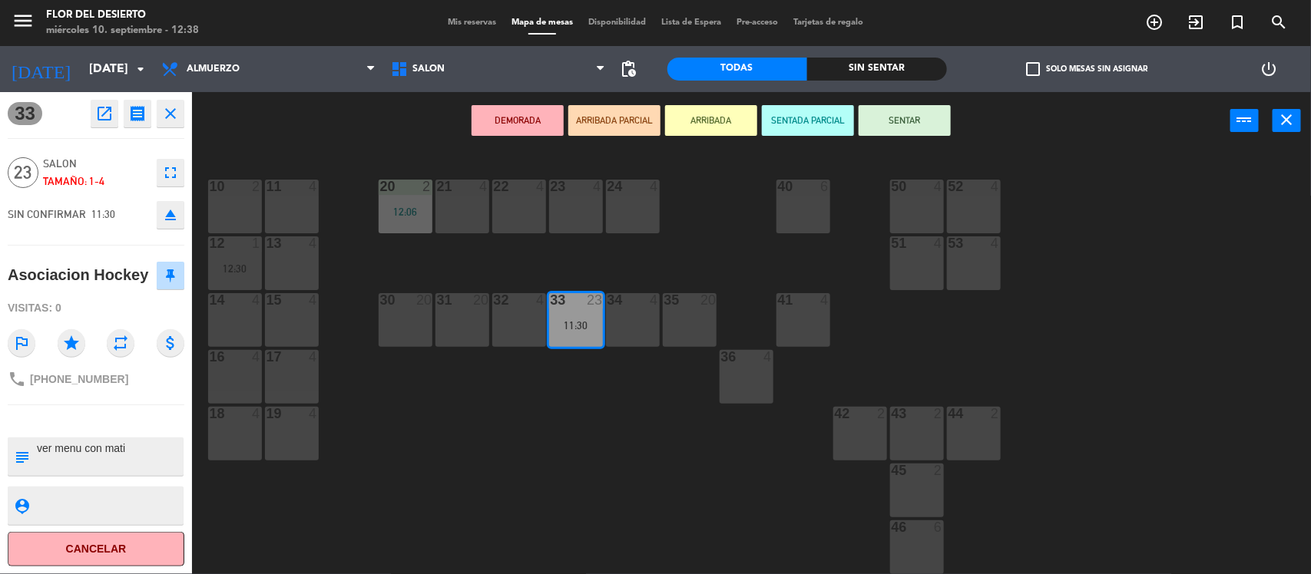
click at [901, 120] on button "SENTAR" at bounding box center [904, 120] width 92 height 31
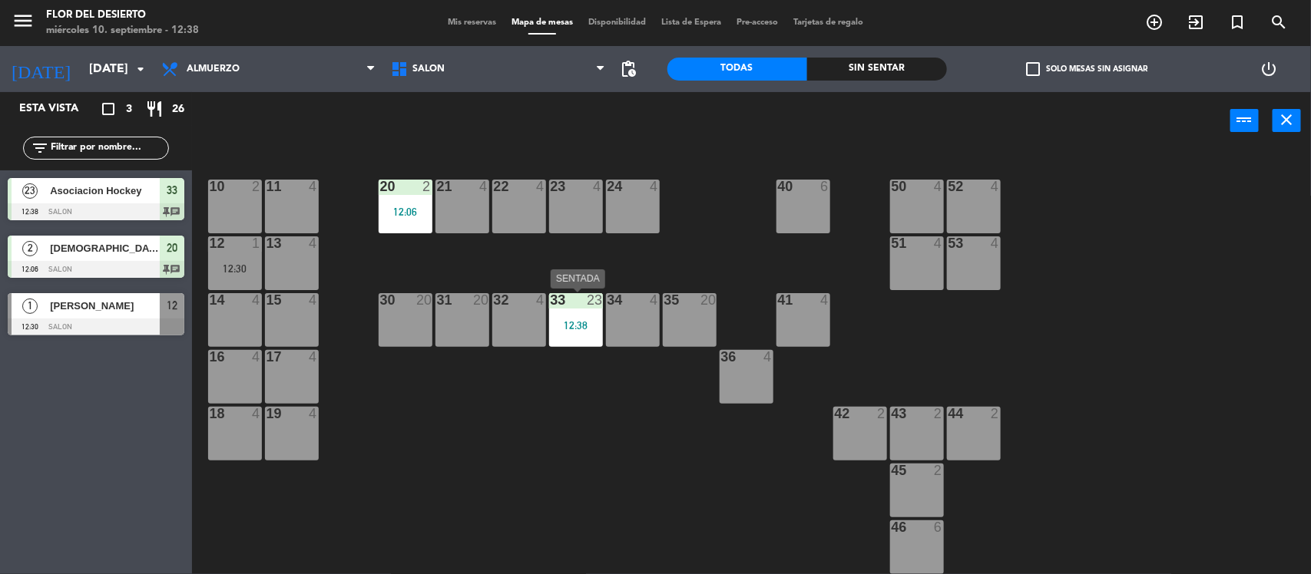
click at [566, 331] on div "12:38" at bounding box center [576, 325] width 54 height 11
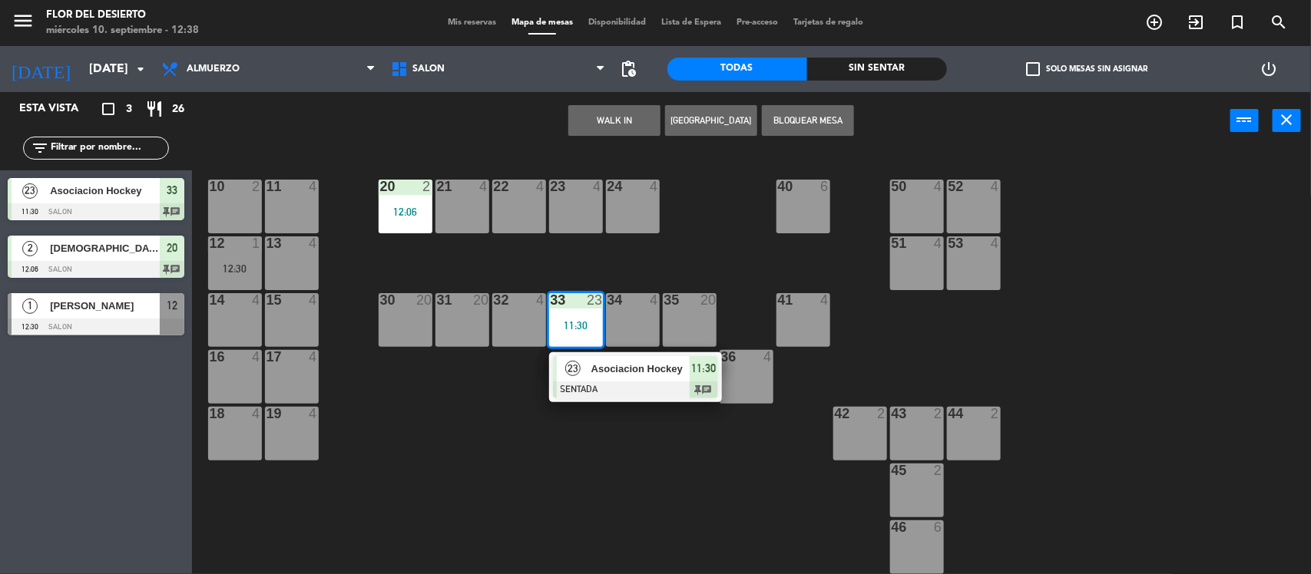
click at [626, 313] on div "34 4" at bounding box center [633, 320] width 54 height 54
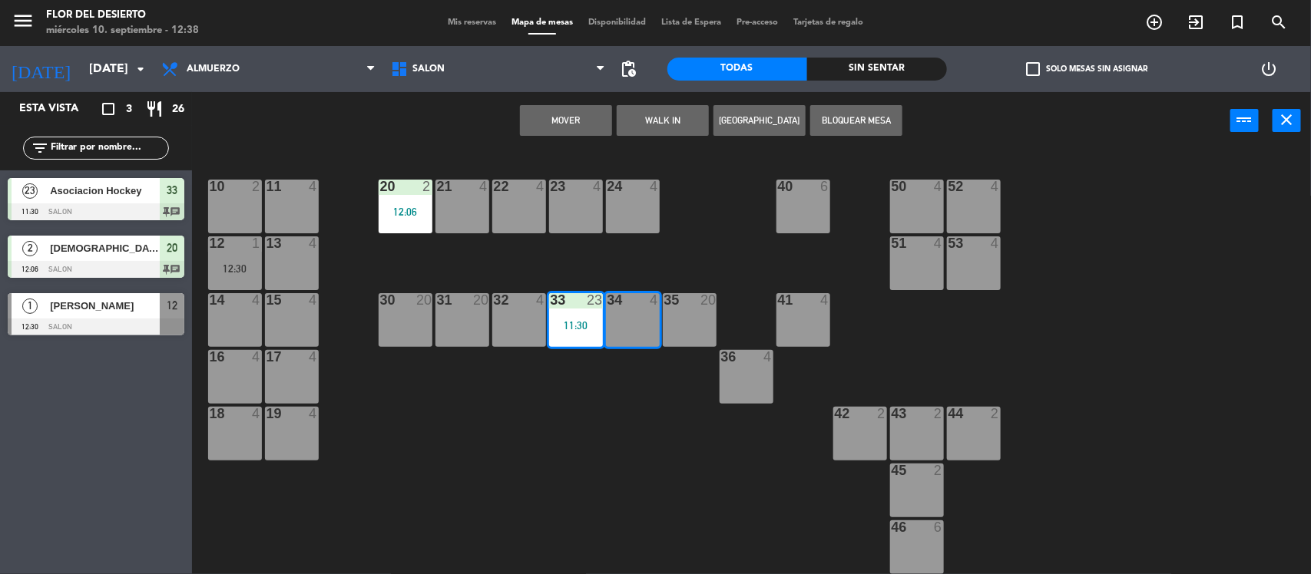
click at [665, 306] on div "35" at bounding box center [664, 300] width 1 height 14
click at [567, 109] on button "Mover y Unir" at bounding box center [566, 120] width 92 height 31
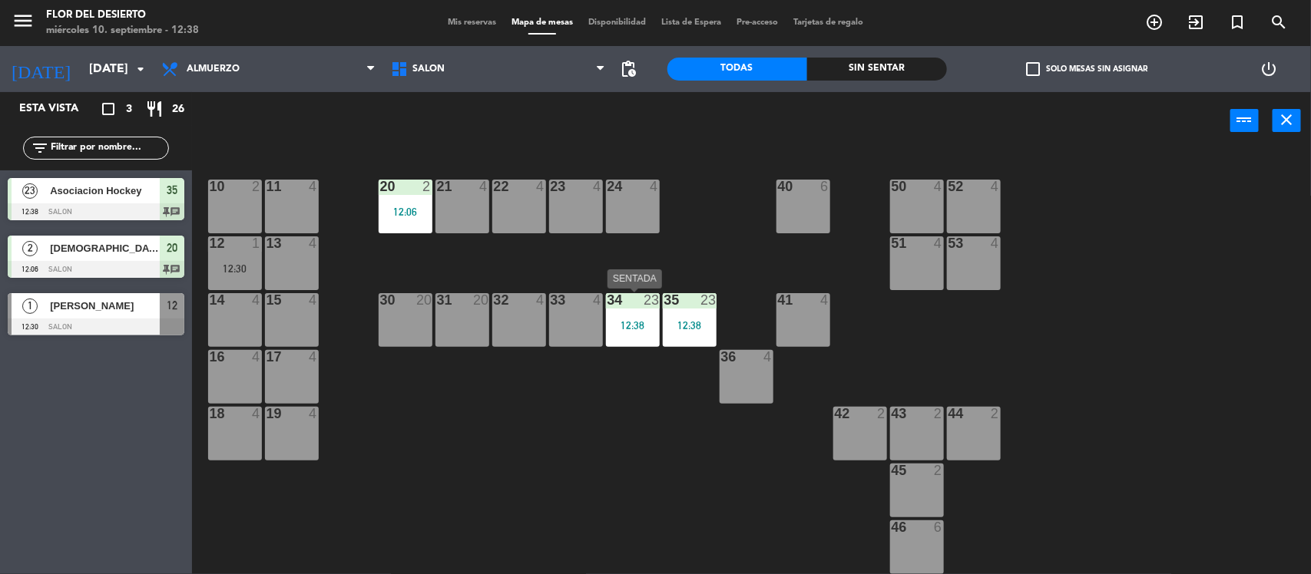
click at [649, 327] on div "12:38" at bounding box center [633, 325] width 54 height 11
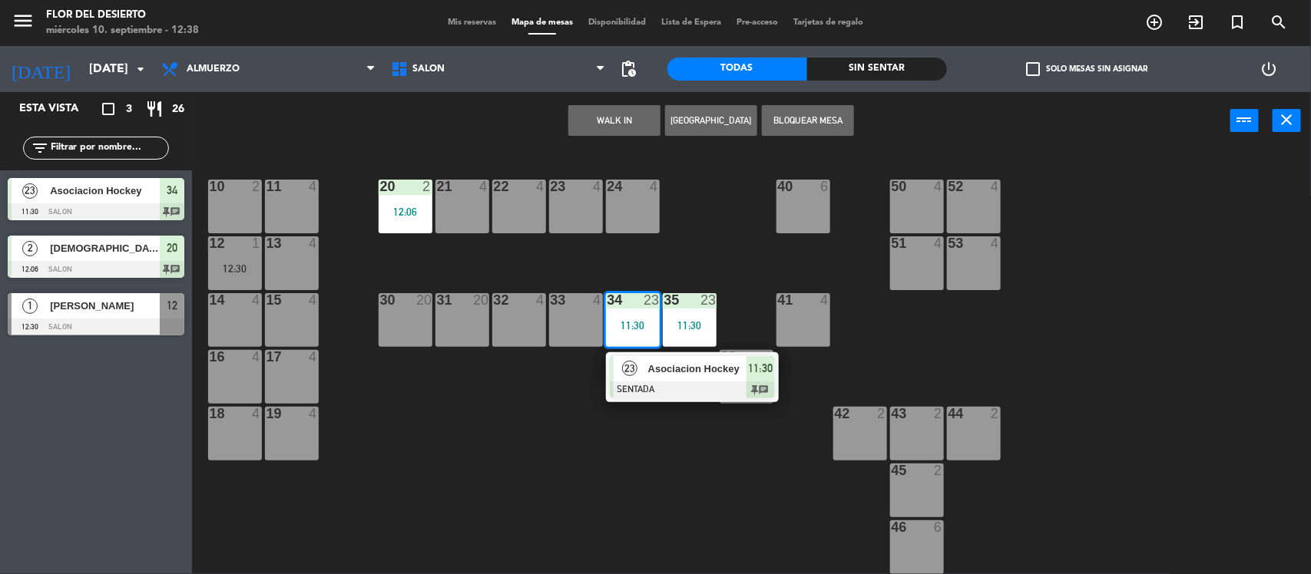
click at [577, 321] on div "33 4" at bounding box center [576, 320] width 54 height 54
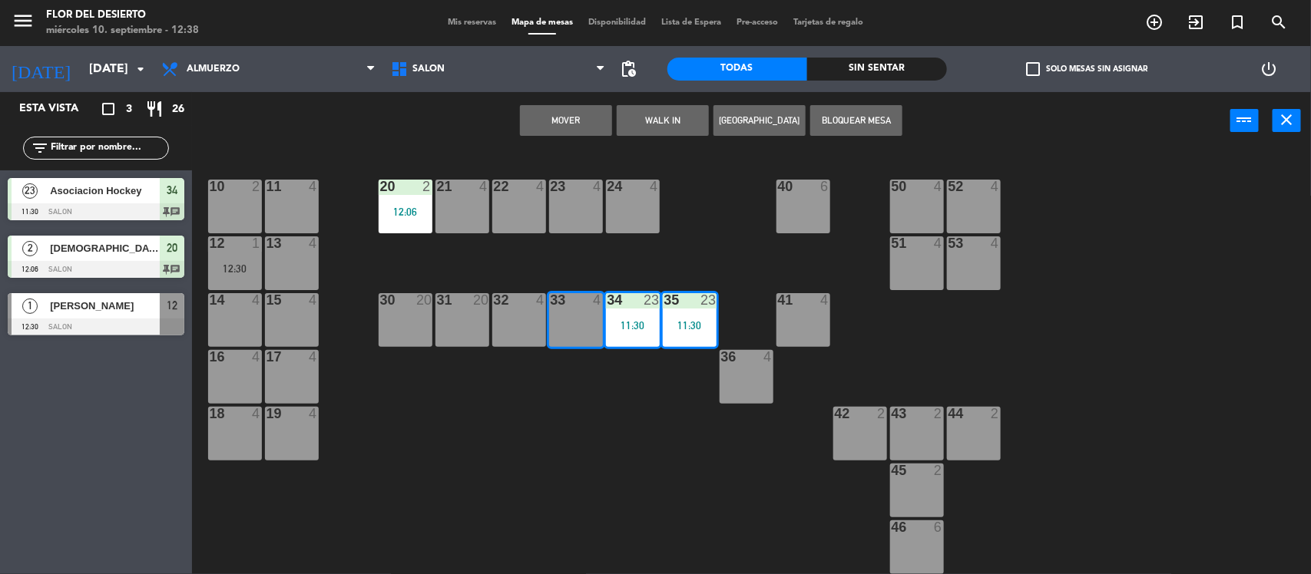
click at [649, 412] on div "10 2 11 4 20 2 12:06 21 4 22 4 23 4 24 4 40 6 50 4 52 4 12 1 12:30 13 4 51 4 53…" at bounding box center [758, 364] width 1106 height 425
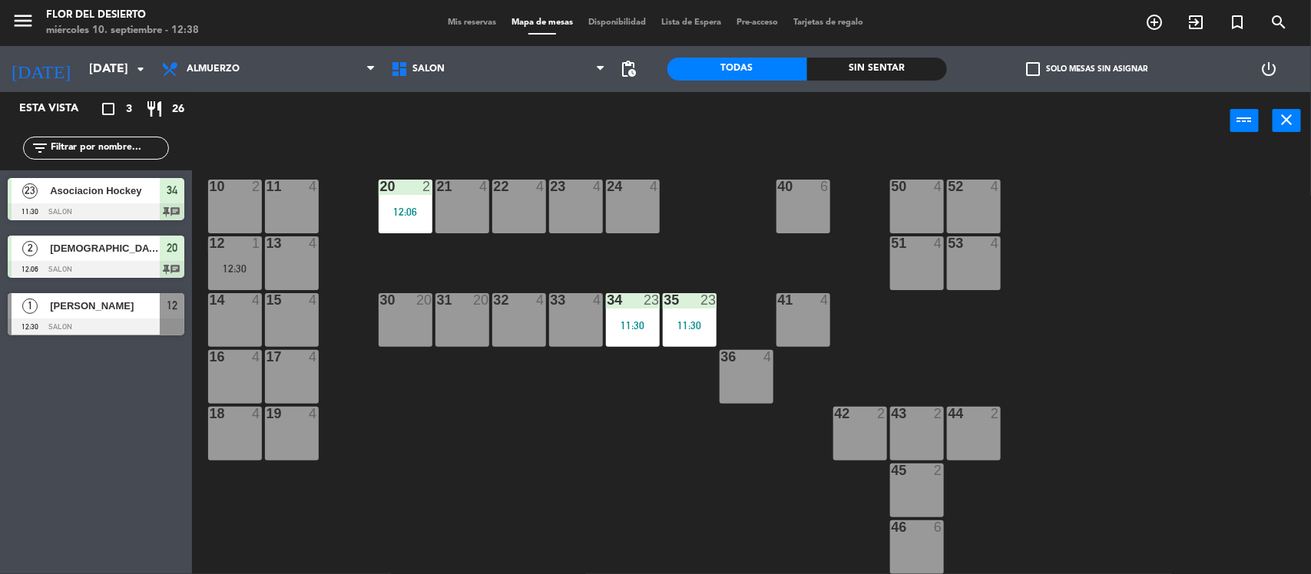
click at [636, 326] on div "11:30" at bounding box center [633, 325] width 54 height 11
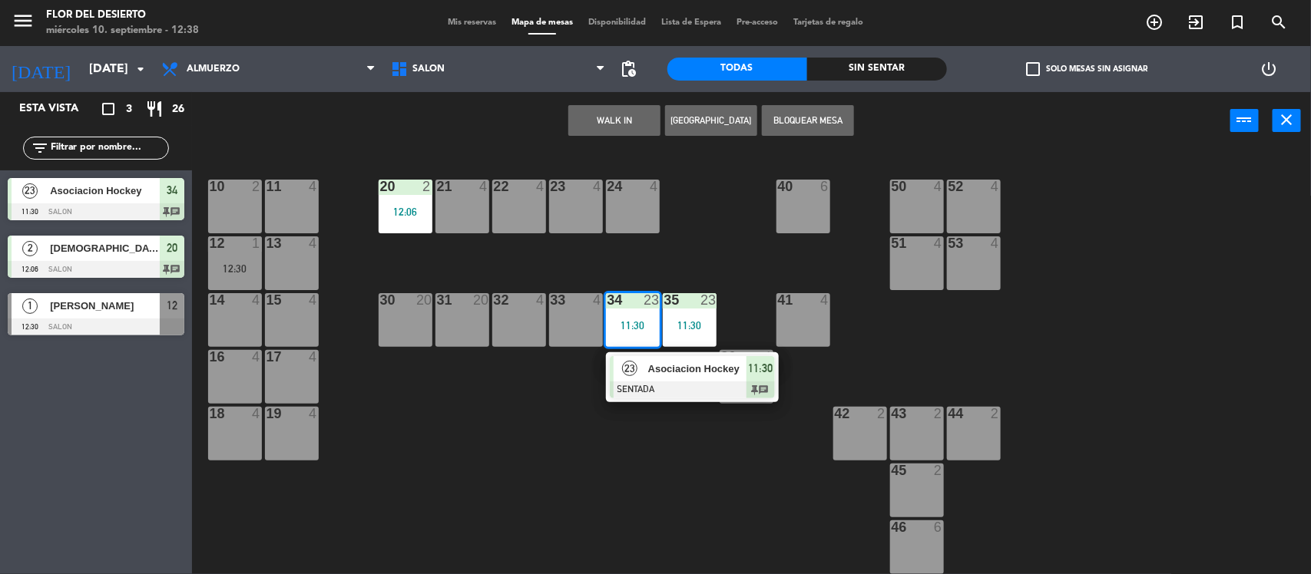
click at [641, 382] on div at bounding box center [692, 390] width 165 height 17
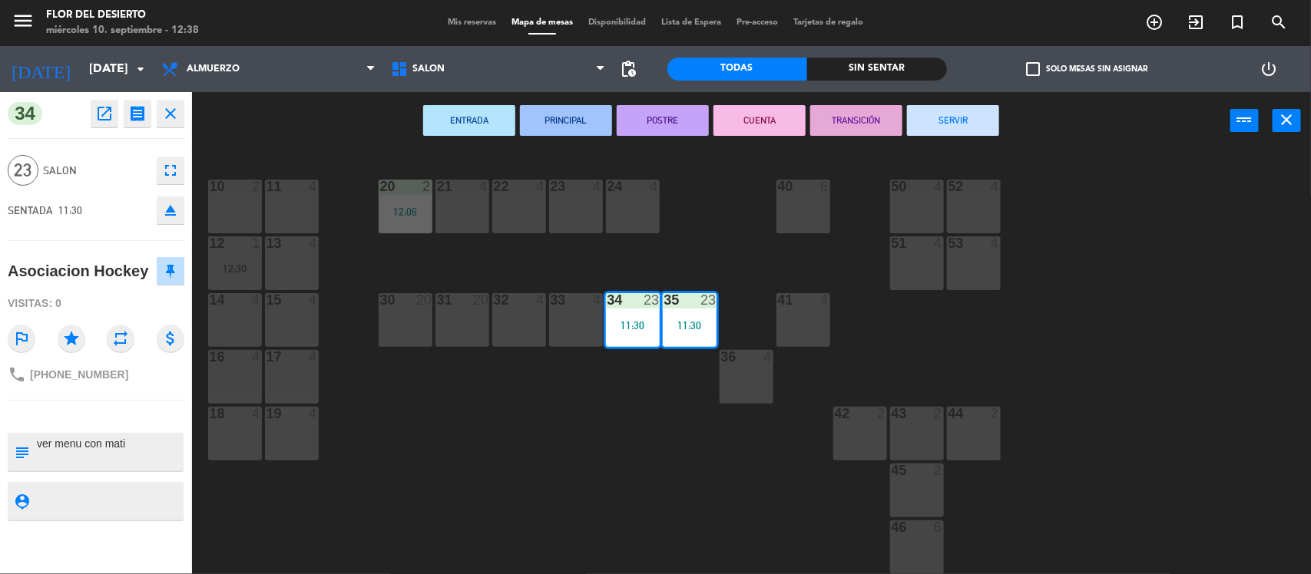
click at [581, 326] on div "33 4" at bounding box center [576, 320] width 54 height 54
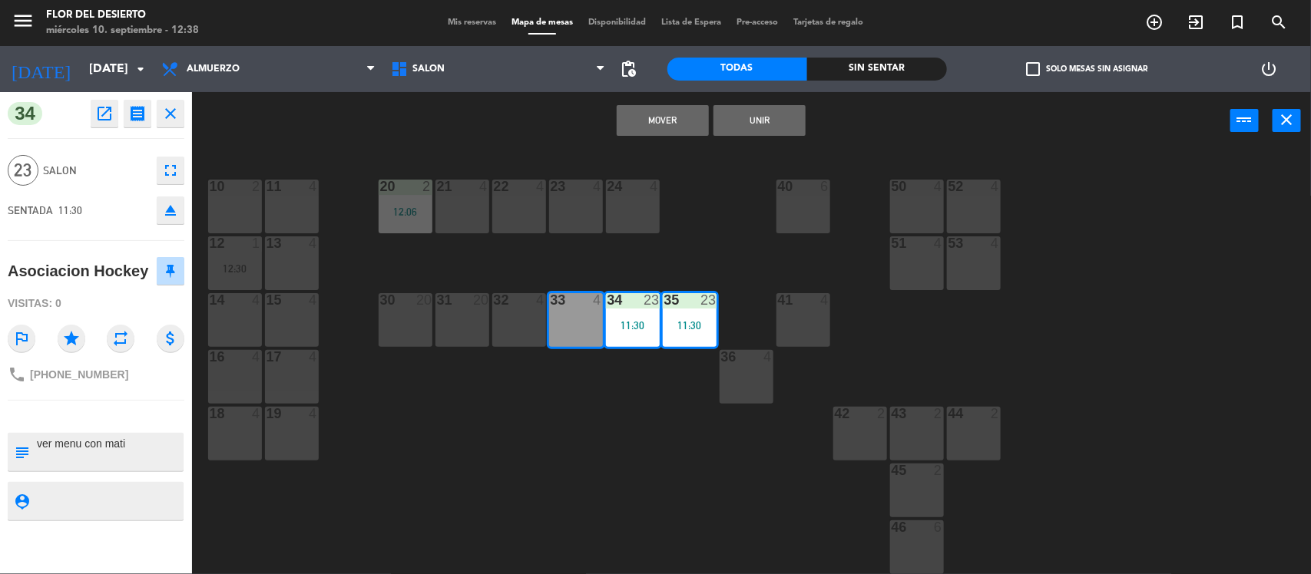
click at [745, 114] on button "Unir" at bounding box center [759, 120] width 92 height 31
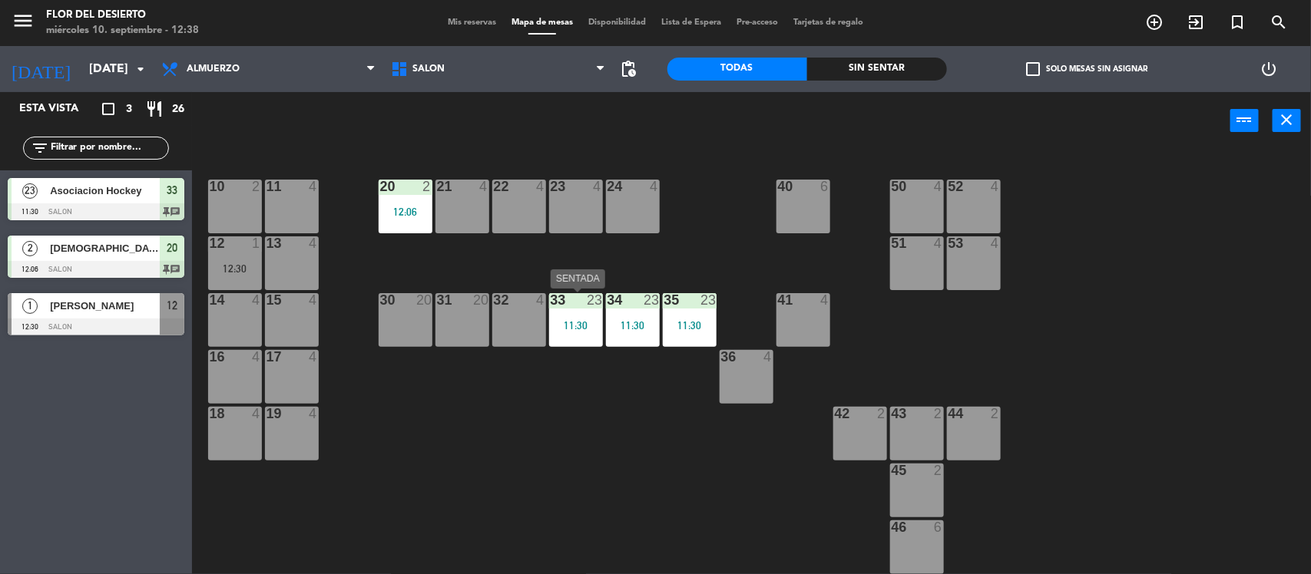
click at [596, 334] on div "33 23 11:30" at bounding box center [576, 320] width 54 height 54
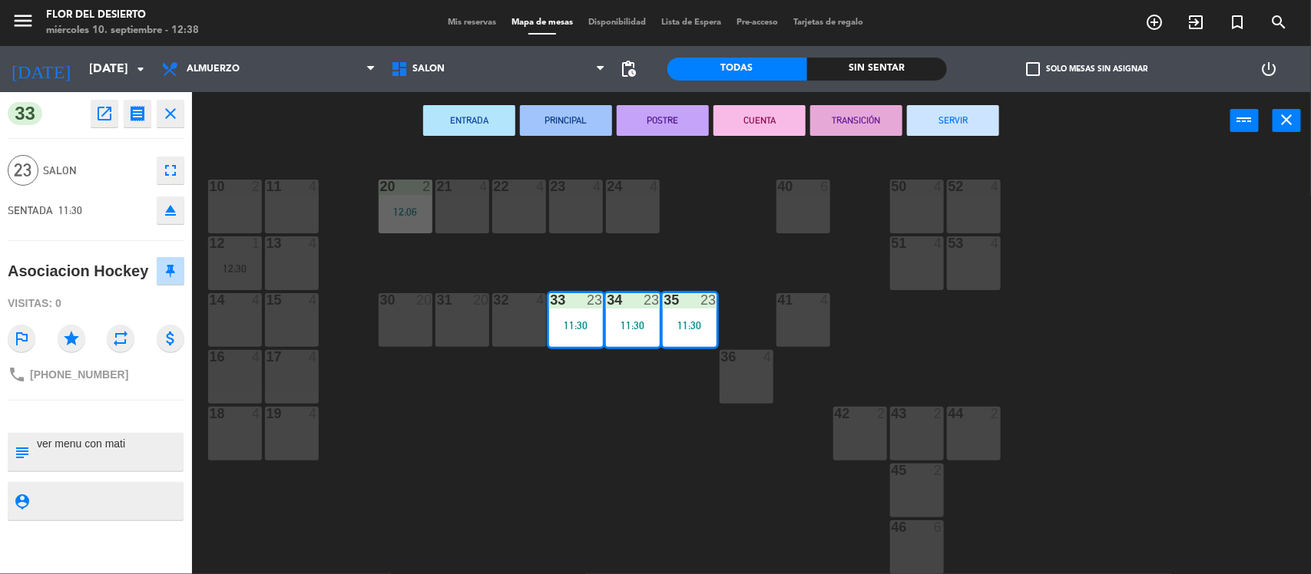
click at [142, 466] on textarea at bounding box center [108, 452] width 147 height 32
type textarea "v"
drag, startPoint x: 119, startPoint y: 458, endPoint x: 21, endPoint y: 432, distance: 101.7
click at [21, 432] on div "33 open_in_new receipt 11:30 AM [DATE] personas Asociacion Hockey Mesa 33+34+35…" at bounding box center [96, 333] width 192 height 482
type textarea "1 VEGETARIANO, 1 SIN QUESOS ()POR PREFERENCIA) SON [DEMOGRAPHIC_DATA] EN TOTAL"
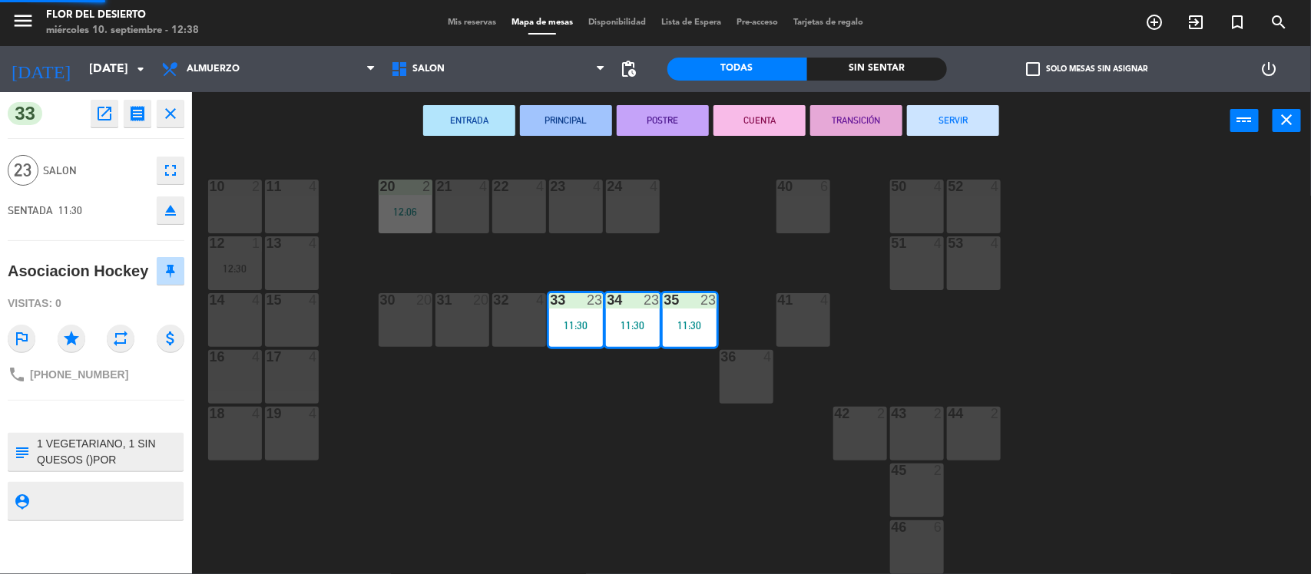
click at [495, 493] on div "10 2 11 4 20 2 12:06 21 4 22 4 23 4 24 4 40 6 50 4 52 4 12 1 12:30 13 4 51 4 53…" at bounding box center [758, 364] width 1106 height 425
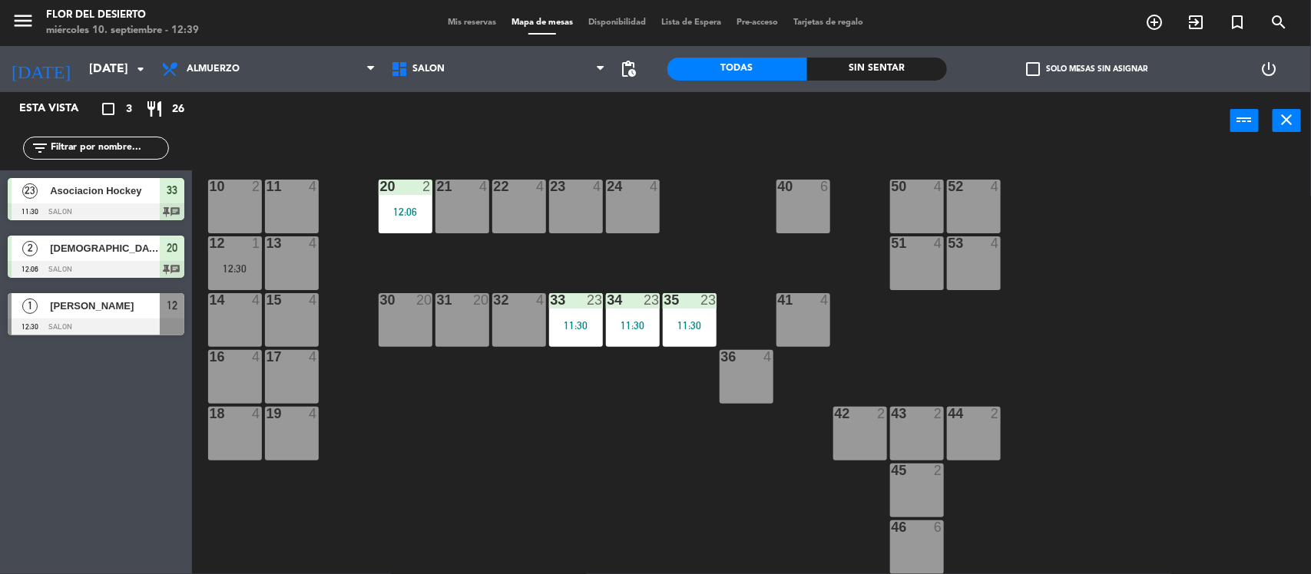
click at [123, 200] on div "Asociacion Hockey" at bounding box center [103, 190] width 111 height 25
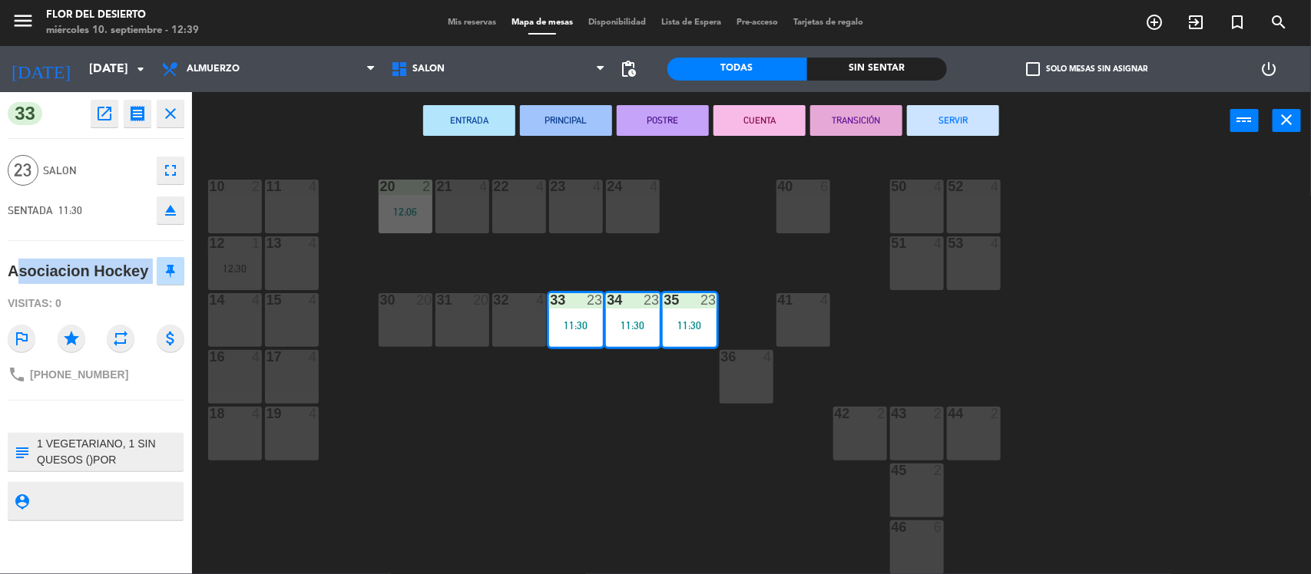
drag, startPoint x: 0, startPoint y: 262, endPoint x: 151, endPoint y: 271, distance: 151.5
click at [151, 271] on div "33 open_in_new receipt 11:30 AM [DATE] personas Asociacion Hockey Mesa 33+34+35…" at bounding box center [96, 333] width 192 height 482
copy div "Asociacion Hockey"
click at [159, 461] on textarea at bounding box center [108, 452] width 147 height 32
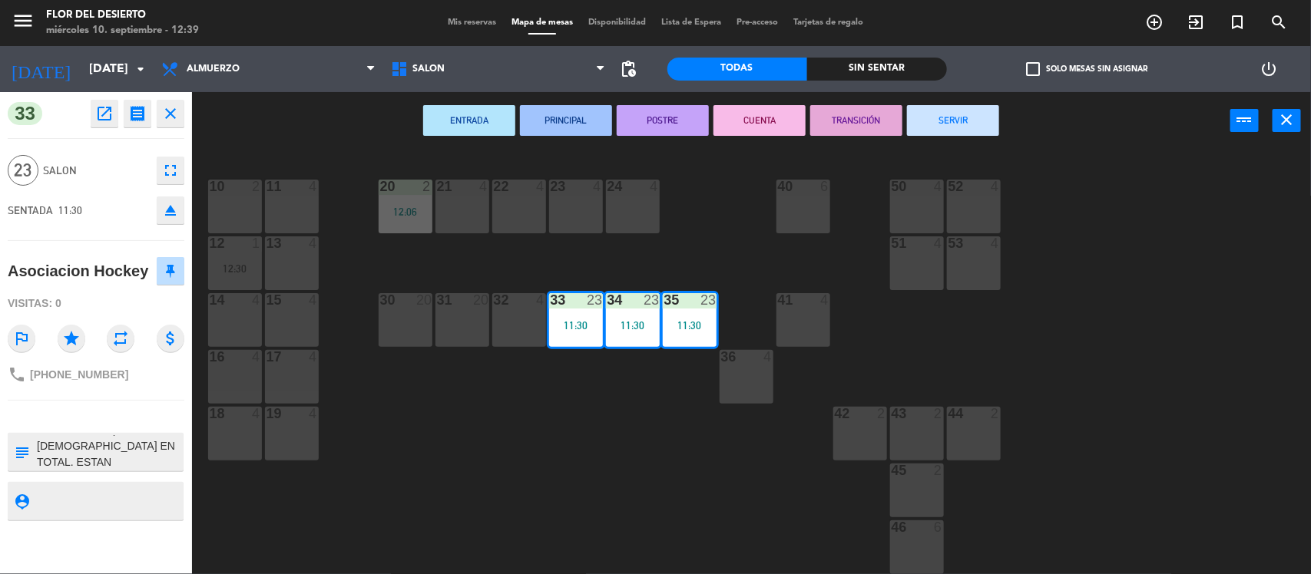
type textarea "1 VEGETARIANO, 1 SIN QUESOS ()POR PREFERENCIA) SON [DEMOGRAPHIC_DATA] EN TOTAL.…"
click at [162, 539] on div "33 open_in_new receipt 11:30 AM [DATE] personas Asociacion Hockey Mesa 33+34+35…" at bounding box center [96, 333] width 192 height 482
click at [453, 524] on div "10 2 11 4 20 2 12:06 21 4 22 4 23 4 24 4 40 6 50 4 52 4 12 1 12:30 13 4 51 4 53…" at bounding box center [758, 364] width 1106 height 425
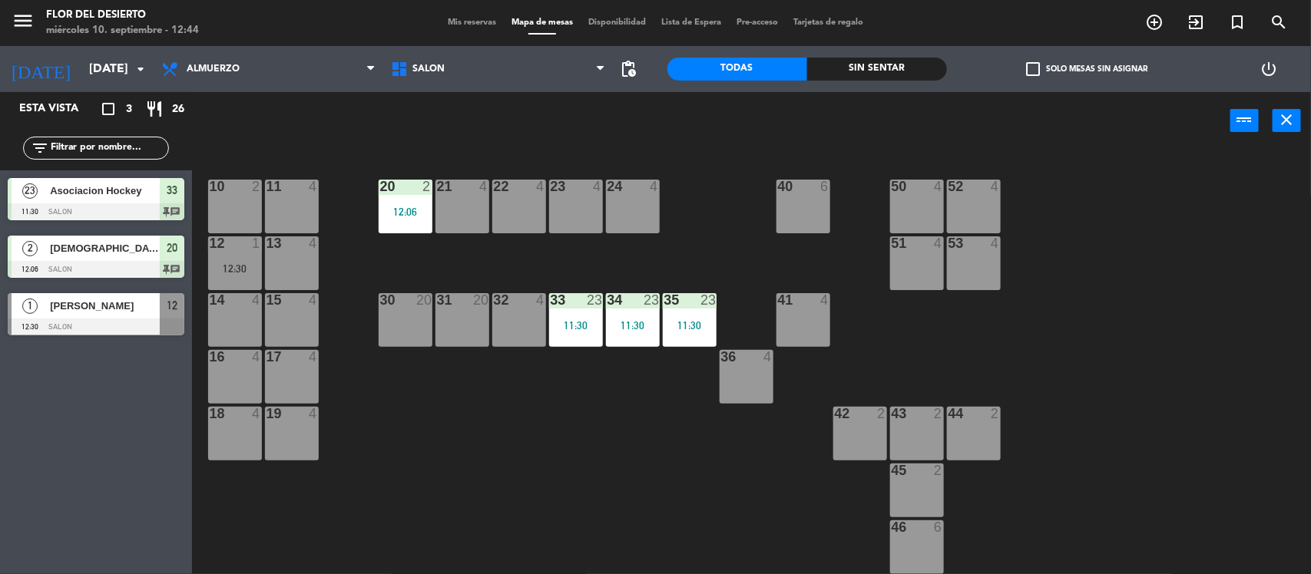
click at [443, 24] on span "Mis reservas" at bounding box center [472, 22] width 64 height 8
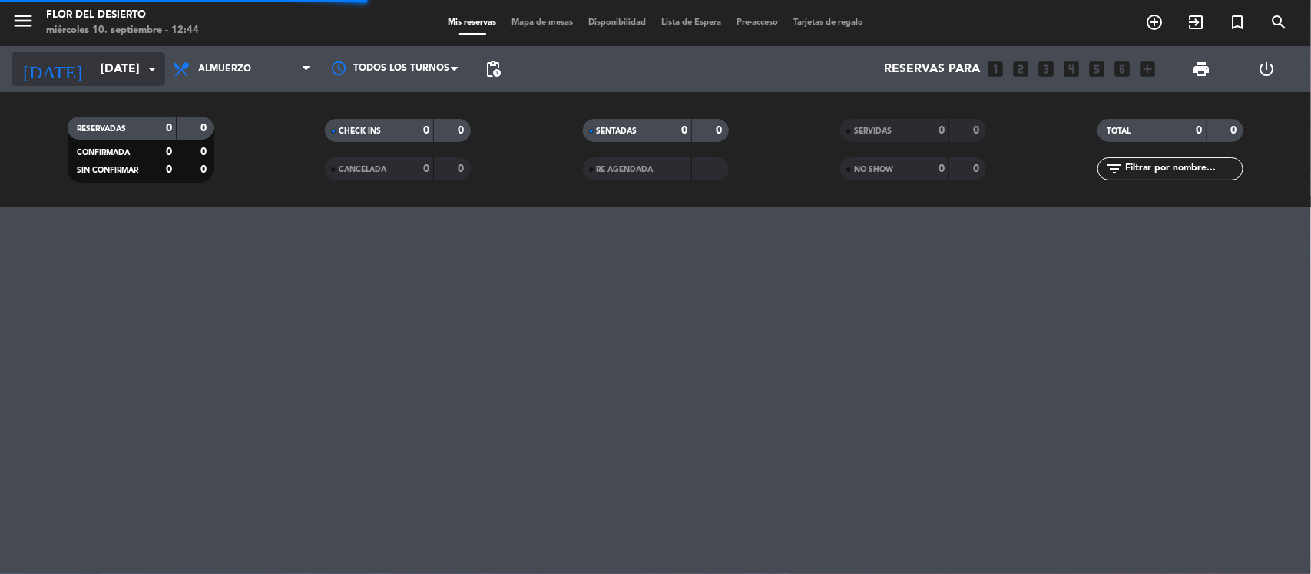
click at [131, 71] on input "[DATE]" at bounding box center [174, 70] width 162 height 30
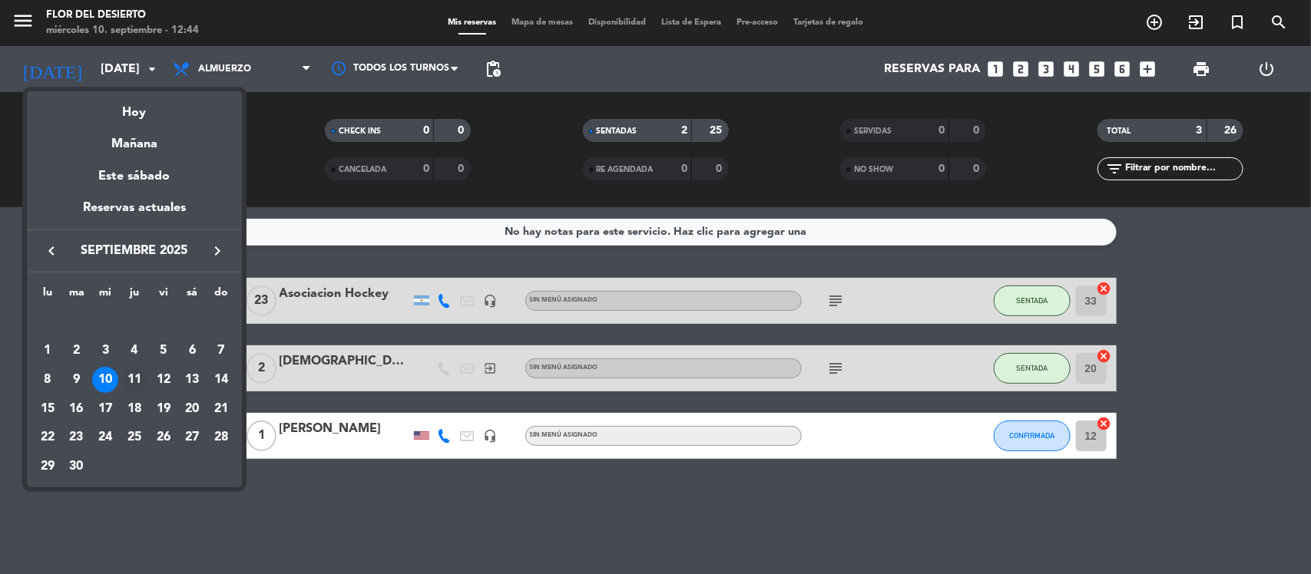
click at [124, 376] on div "11" at bounding box center [134, 380] width 26 height 26
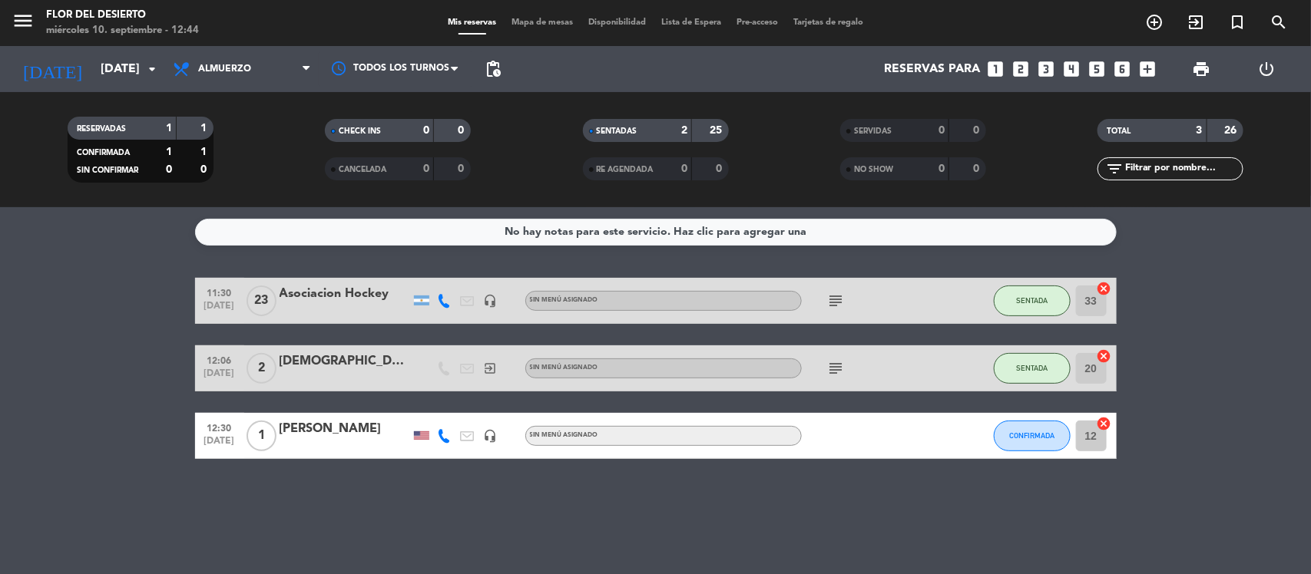
type input "[DEMOGRAPHIC_DATA][DATE]"
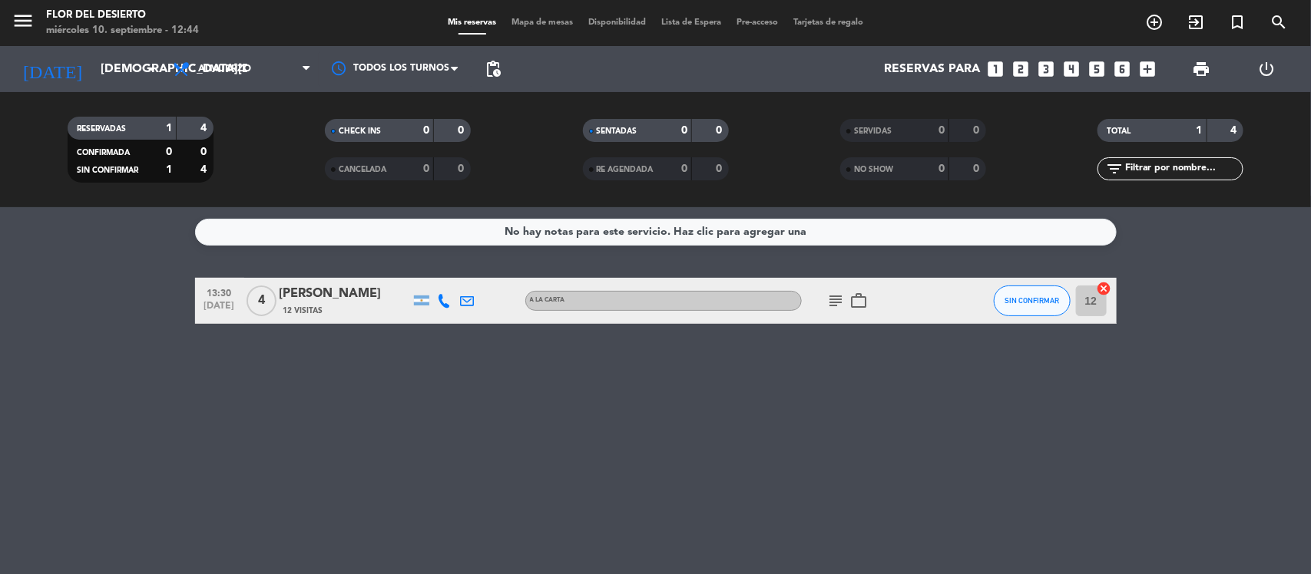
click at [242, 69] on span "Almuerzo" at bounding box center [224, 69] width 53 height 11
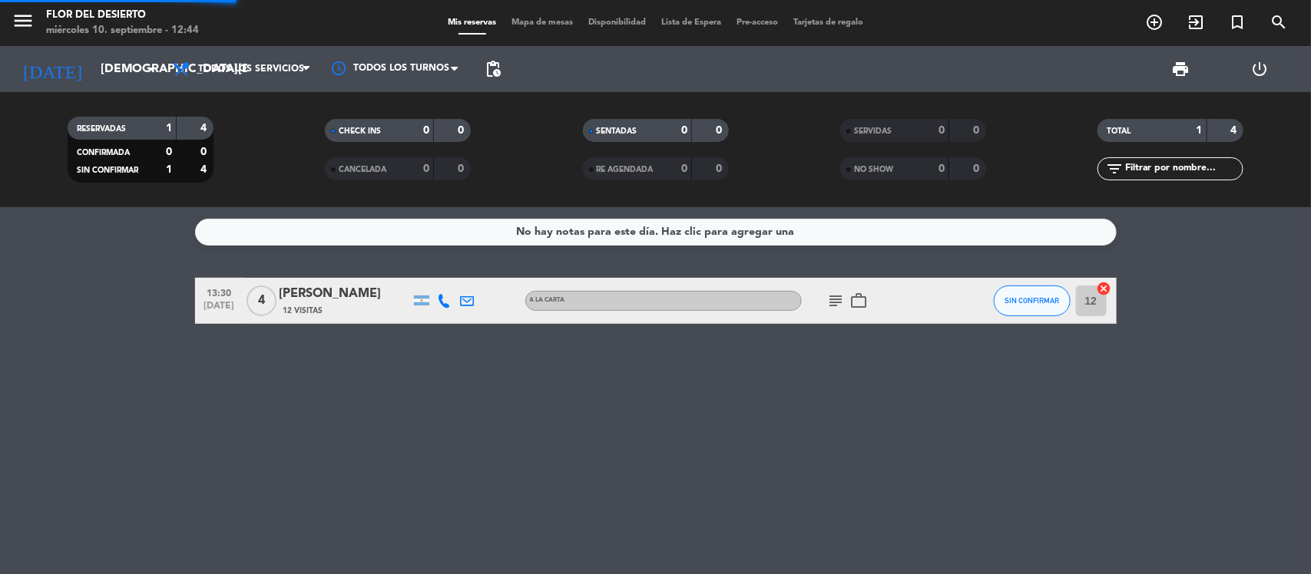
click at [270, 102] on div "menu FLOR DEL DESIERTO [DATE] 10. septiembre - 12:44 Mis reservas Mapa de mesas…" at bounding box center [655, 103] width 1311 height 207
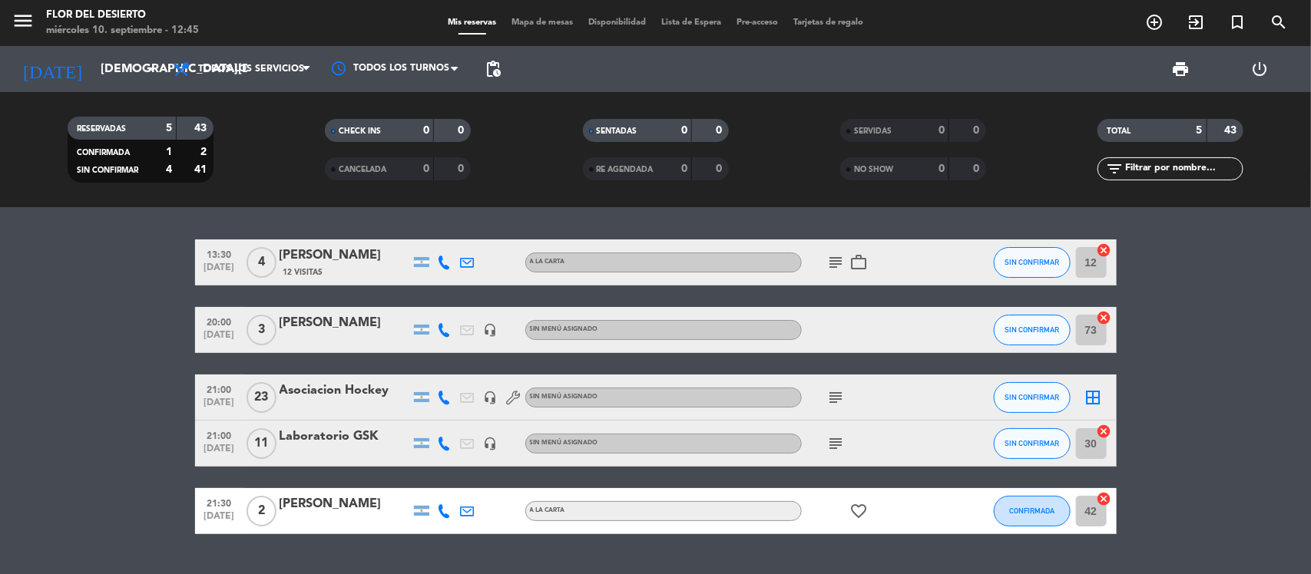
click at [449, 329] on icon at bounding box center [445, 330] width 14 height 14
click at [543, 17] on div "Mis reservas Mapa de mesas Disponibilidad Lista de Espera Pre-acceso Tarjetas d…" at bounding box center [655, 23] width 431 height 14
click at [541, 20] on span "Mapa de mesas" at bounding box center [542, 22] width 77 height 8
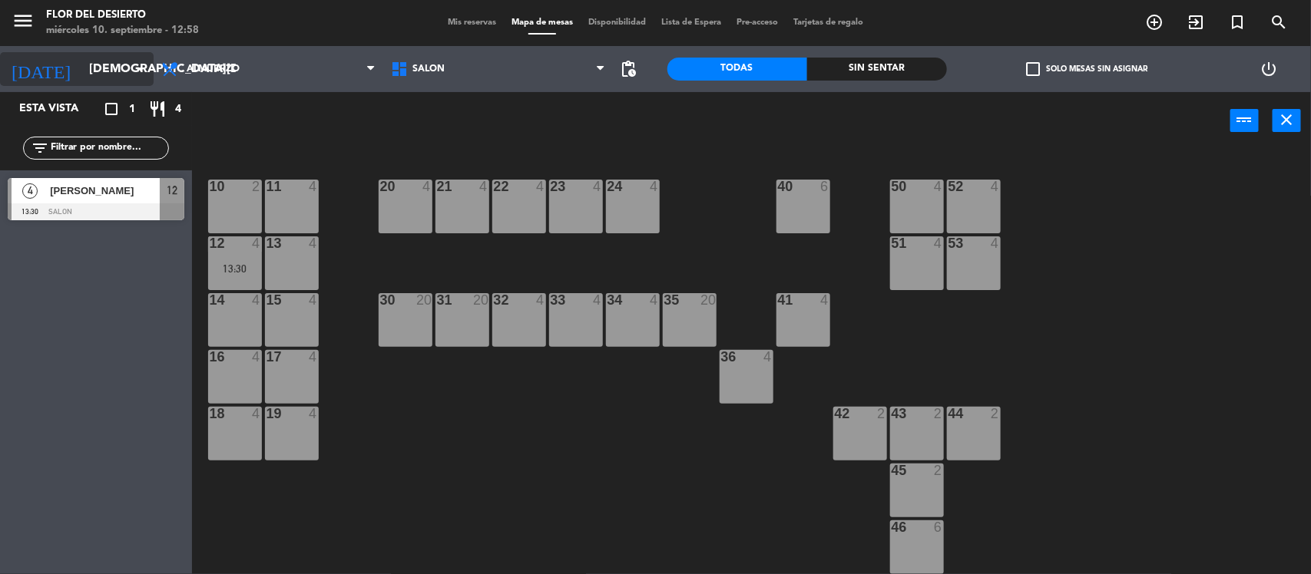
click at [81, 78] on input "[DEMOGRAPHIC_DATA][DATE]" at bounding box center [162, 70] width 162 height 30
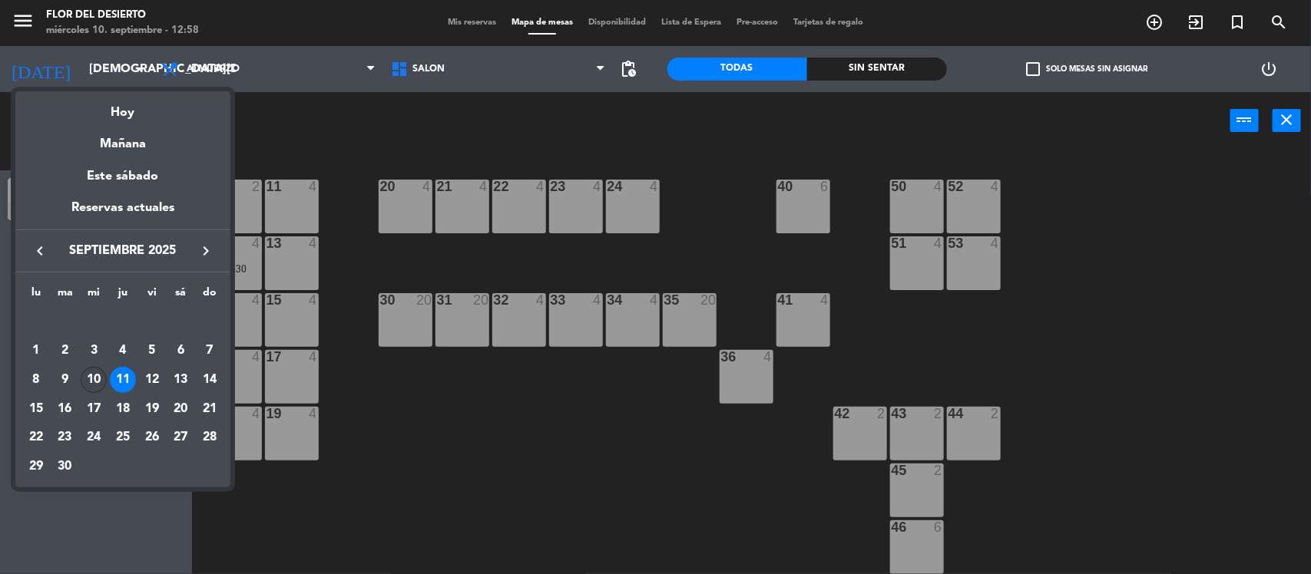
click at [90, 376] on div "10" at bounding box center [94, 380] width 26 height 26
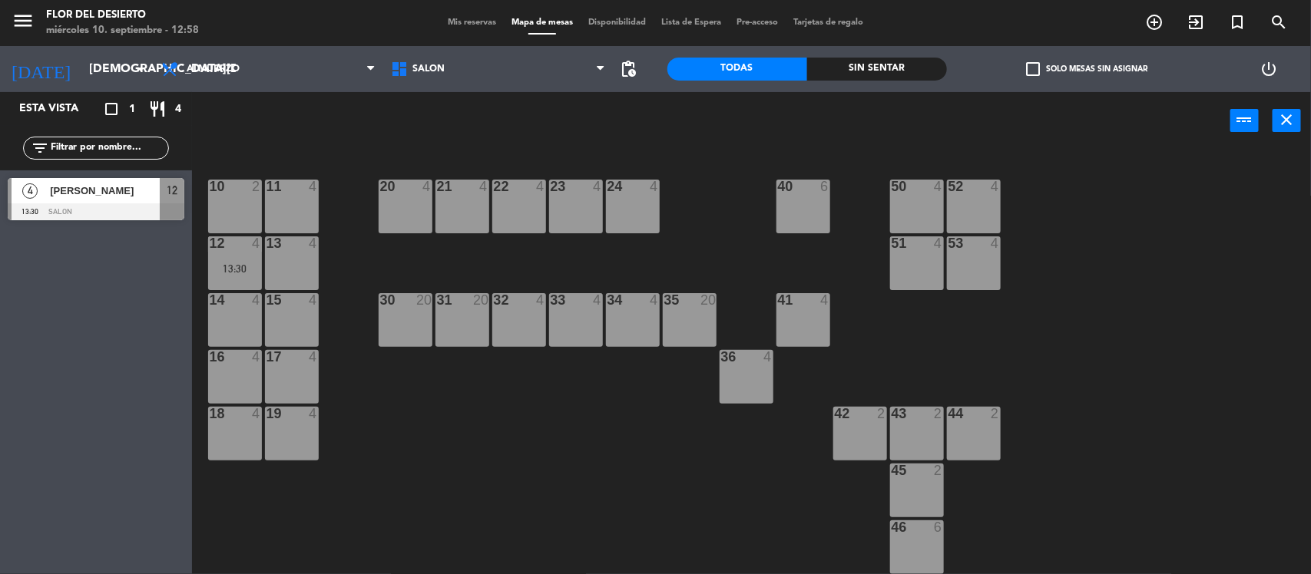
type input "[DATE]"
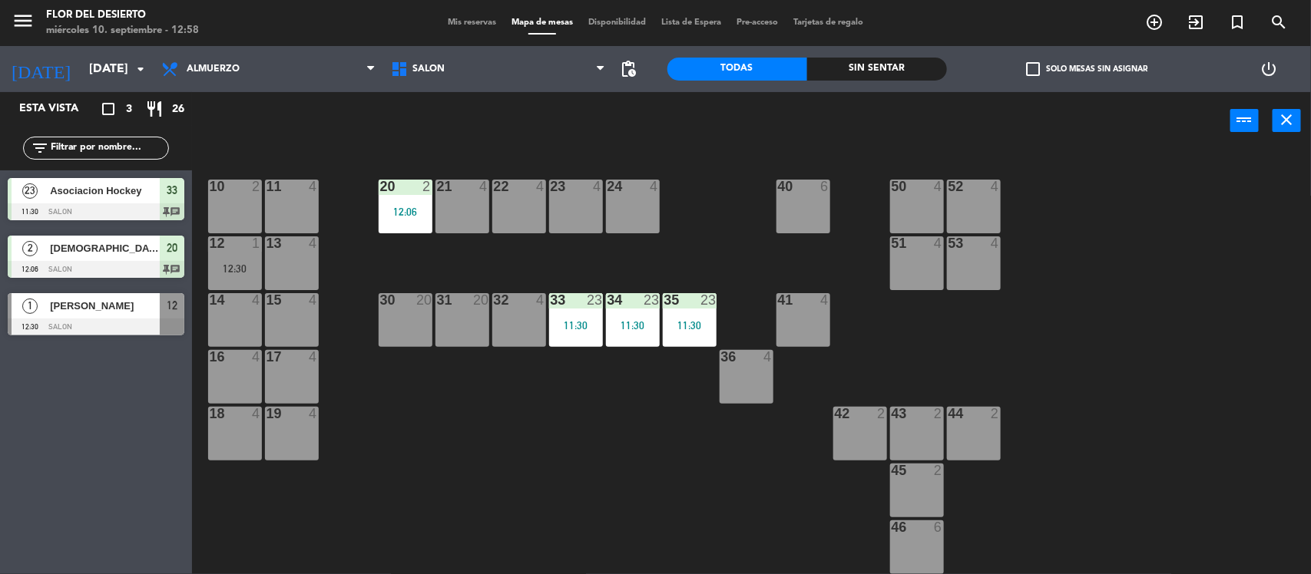
click at [531, 217] on div "22 4" at bounding box center [519, 207] width 54 height 54
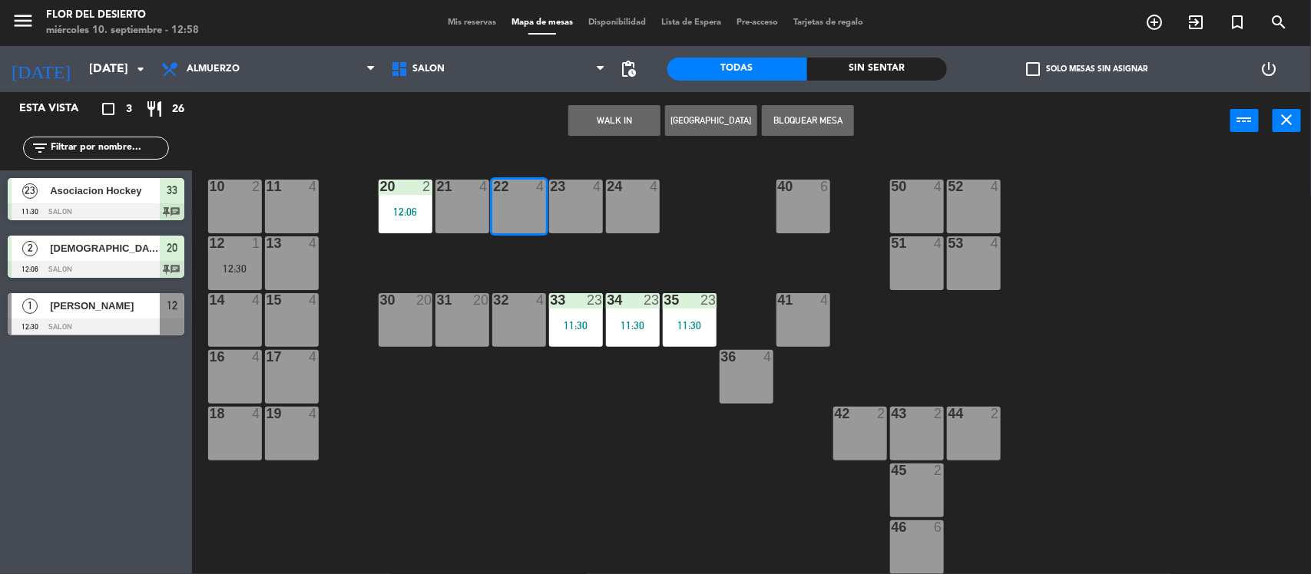
click at [627, 114] on button "WALK IN" at bounding box center [614, 120] width 92 height 31
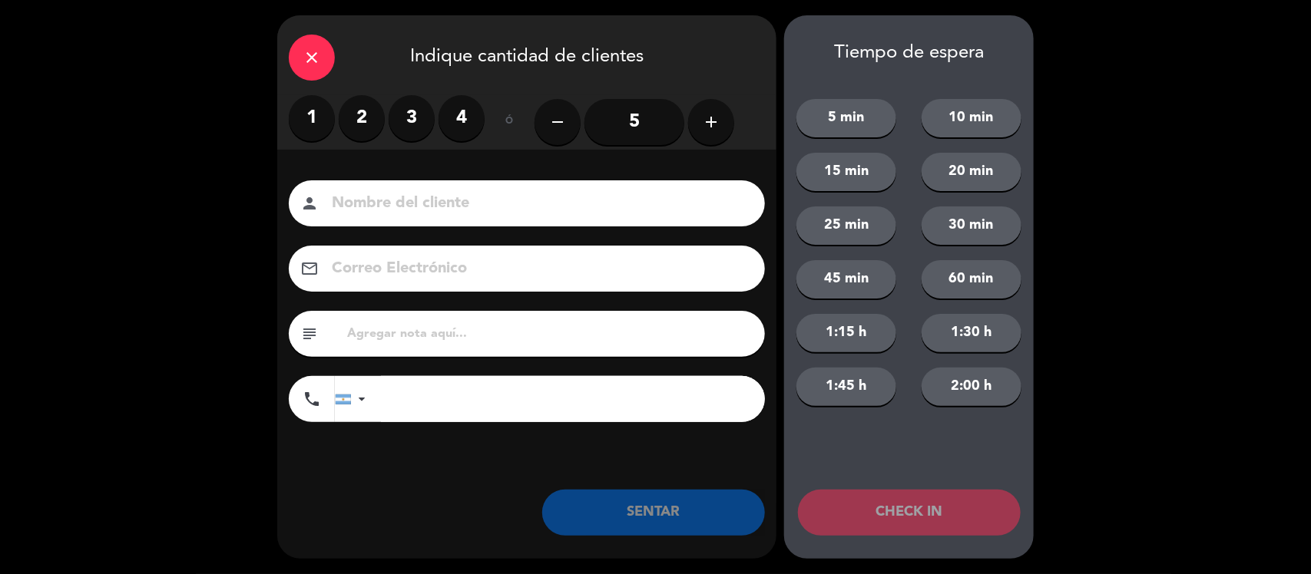
click at [355, 119] on label "2" at bounding box center [362, 118] width 46 height 46
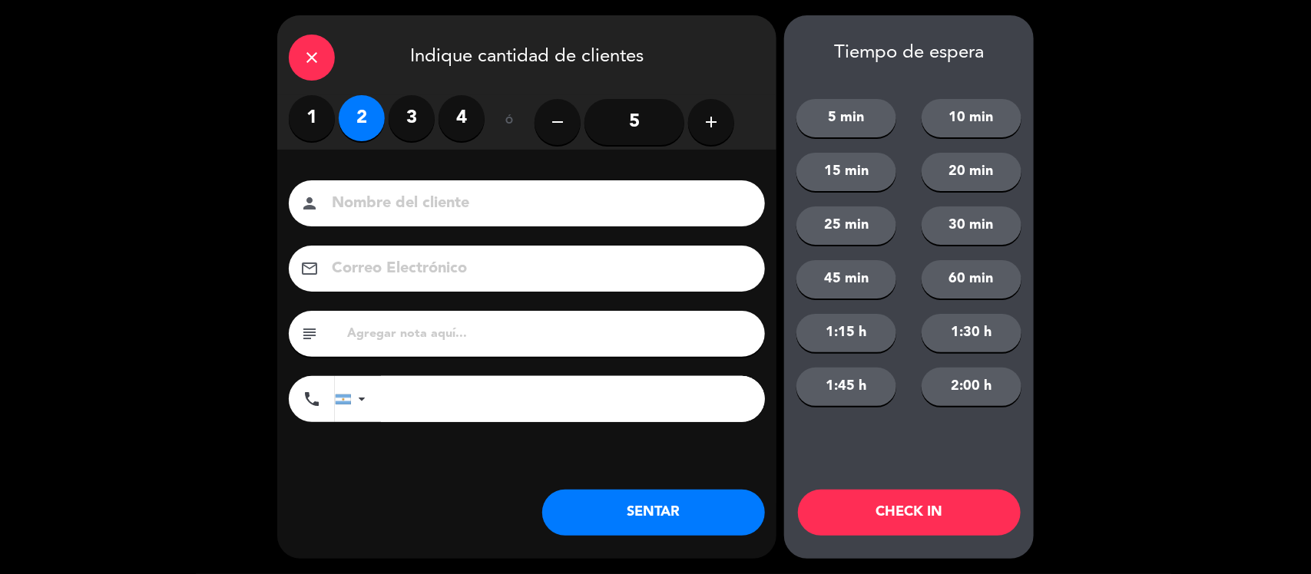
click at [382, 207] on input at bounding box center [537, 203] width 415 height 27
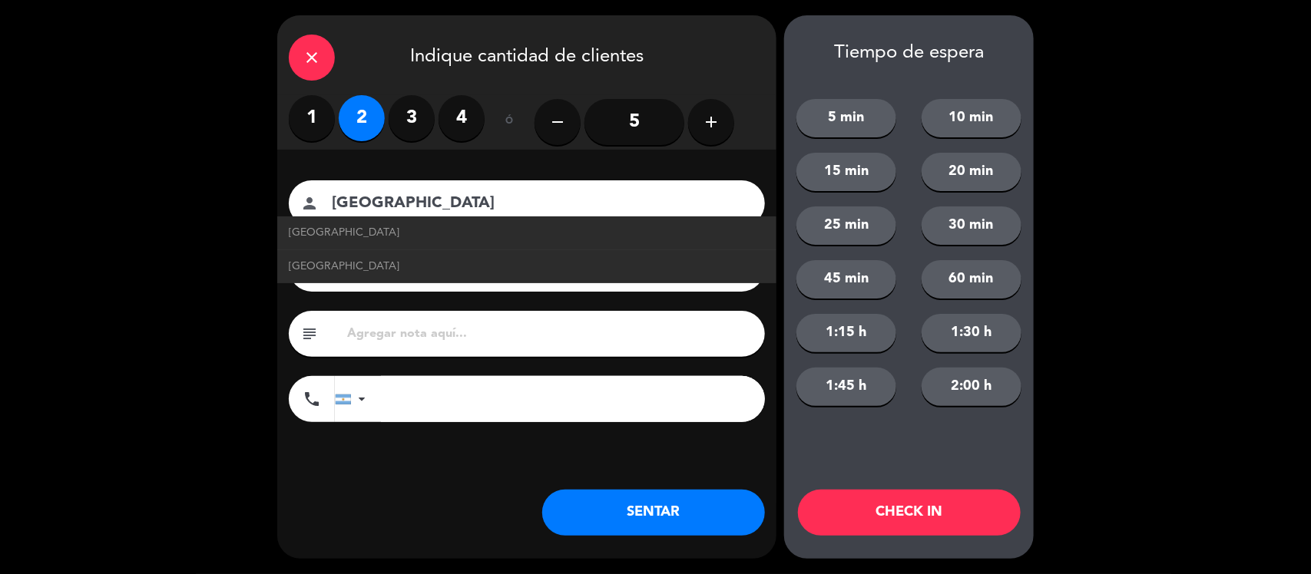
type input "[GEOGRAPHIC_DATA]"
click at [407, 468] on div "Nombre del cliente person [GEOGRAPHIC_DATA] [GEOGRAPHIC_DATA] [GEOGRAPHIC_DATA]…" at bounding box center [526, 327] width 499 height 354
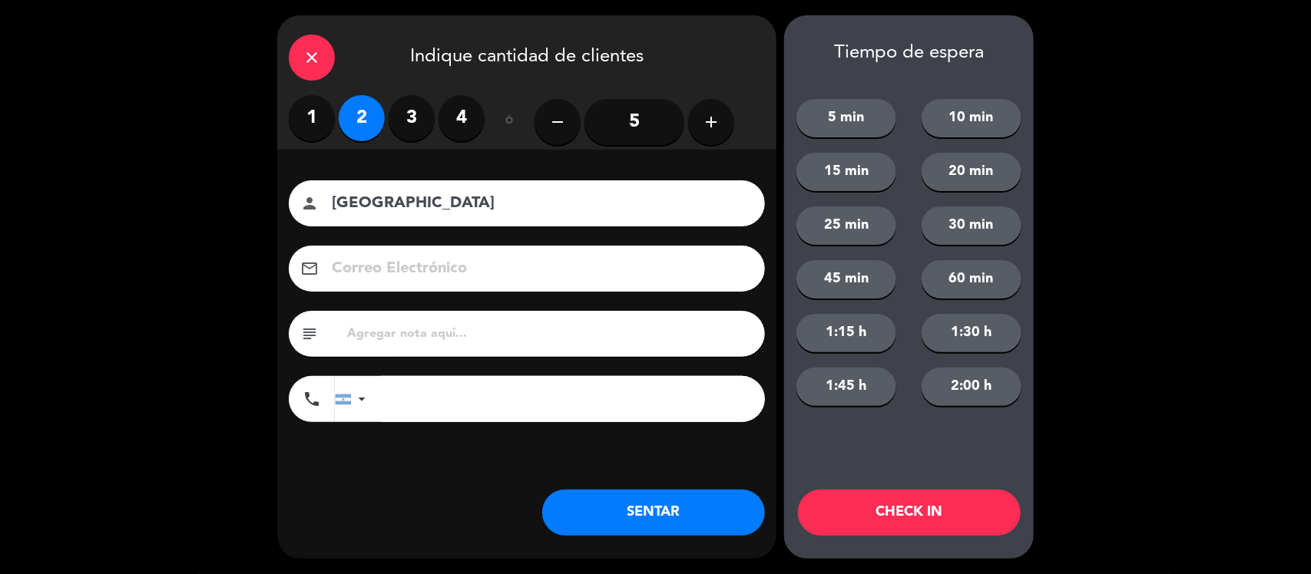
click at [431, 339] on input "text" at bounding box center [550, 333] width 408 height 21
click at [427, 332] on input "QUIERO ALHGO RÁPIDO" at bounding box center [550, 333] width 408 height 21
type input "QUIERO ALGO RÁPIDO"
click at [637, 504] on button "SENTAR" at bounding box center [653, 513] width 223 height 46
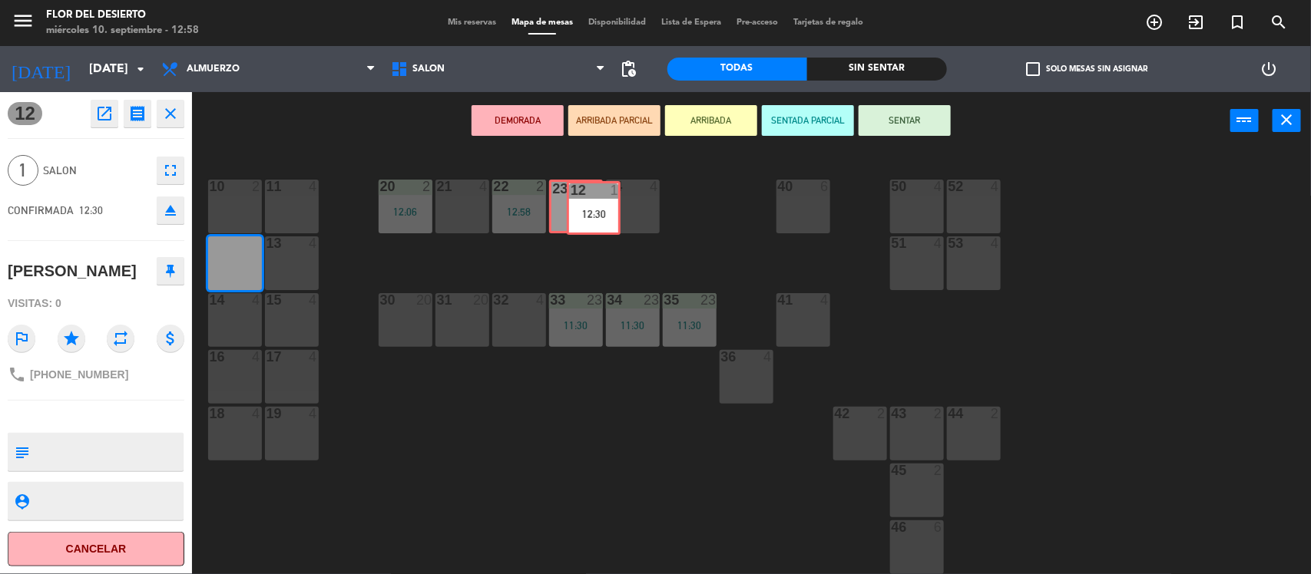
drag, startPoint x: 235, startPoint y: 269, endPoint x: 587, endPoint y: 215, distance: 356.5
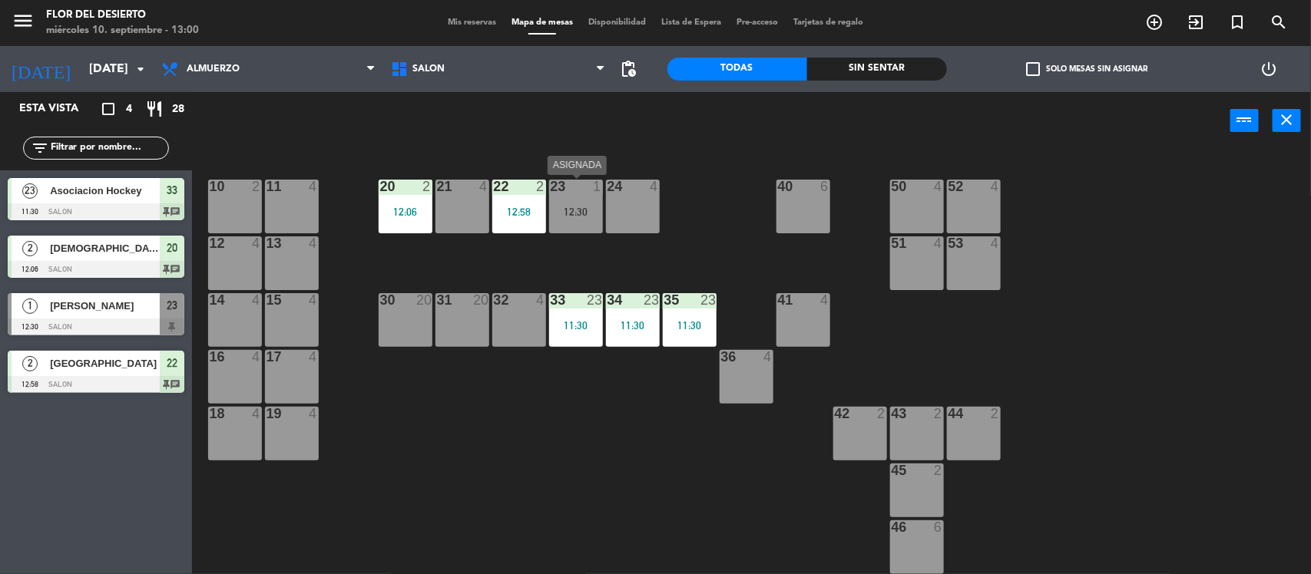
click at [584, 210] on div "12:30" at bounding box center [576, 212] width 54 height 11
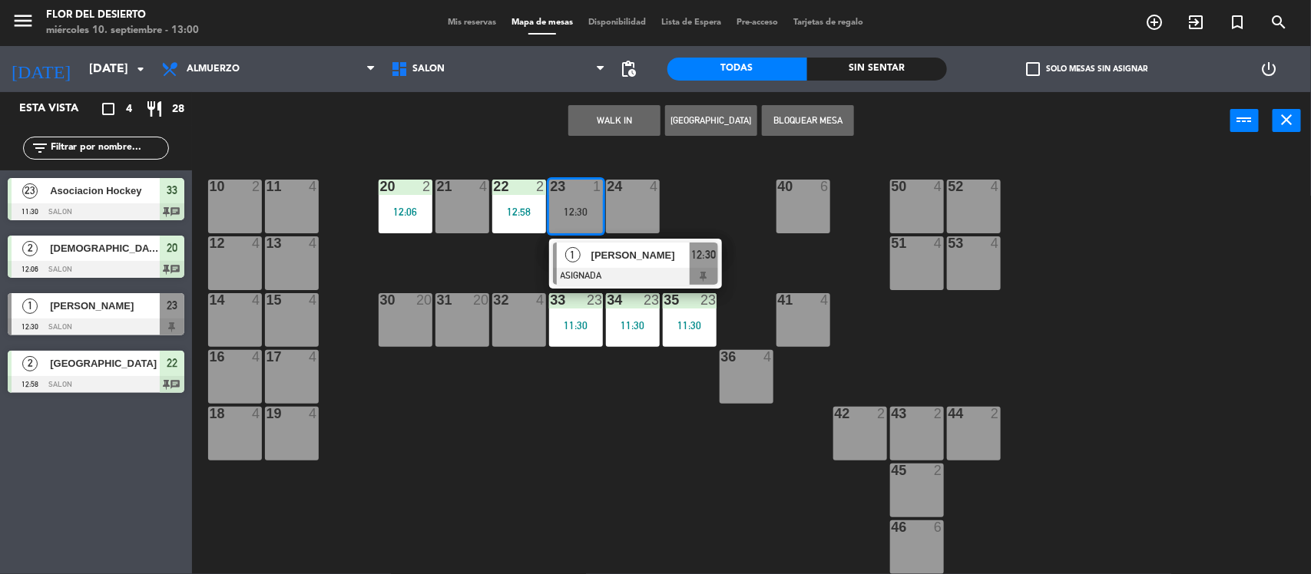
click at [471, 193] on div "21 4" at bounding box center [462, 187] width 54 height 15
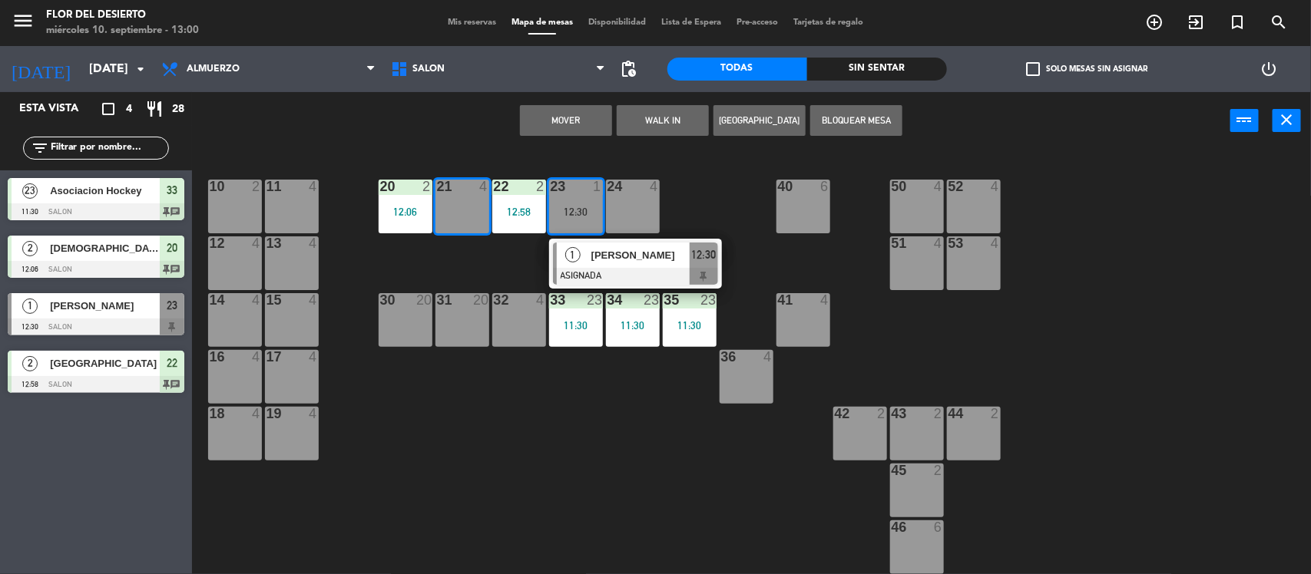
click at [577, 110] on button "Mover" at bounding box center [566, 120] width 92 height 31
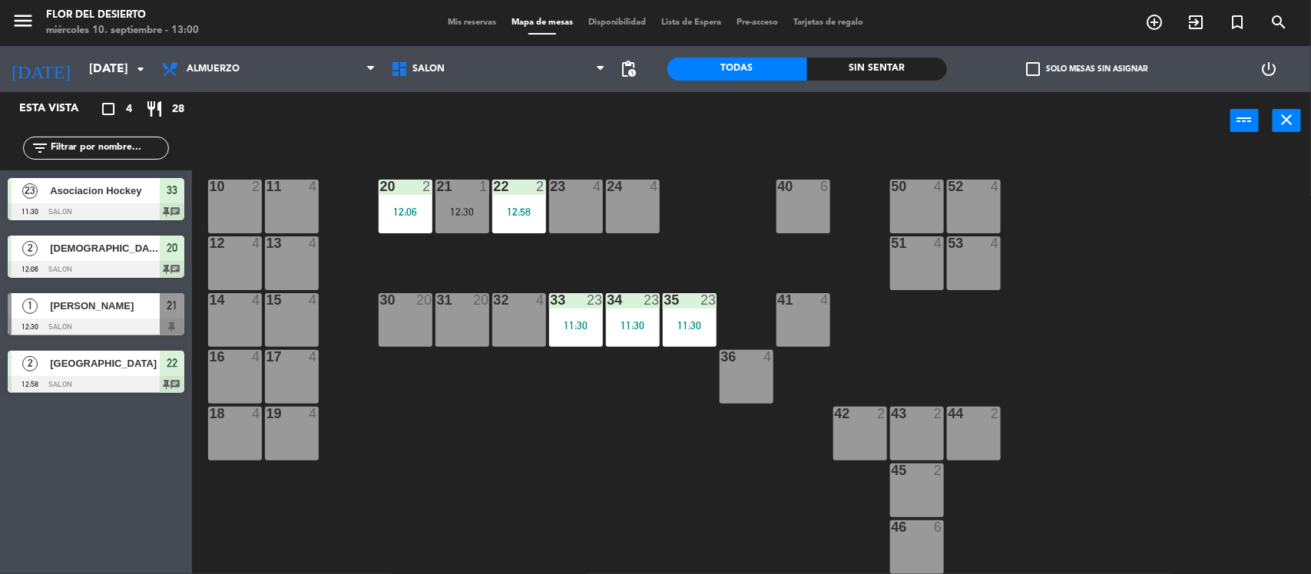
click at [566, 212] on div "23 4" at bounding box center [576, 207] width 54 height 54
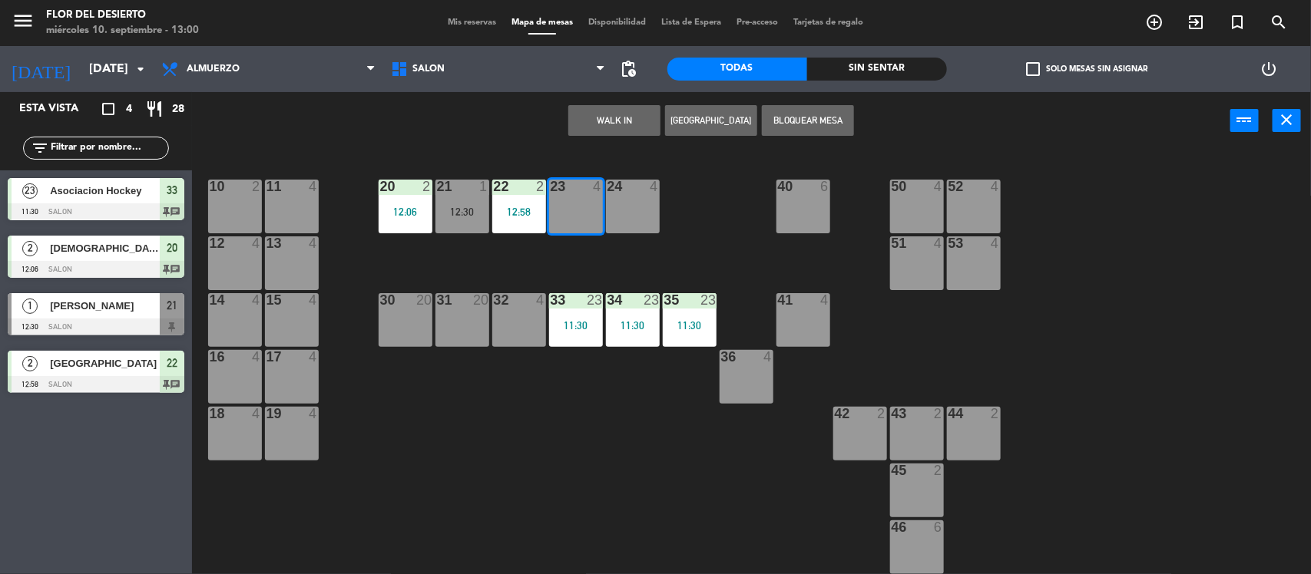
click at [597, 119] on button "WALK IN" at bounding box center [614, 120] width 92 height 31
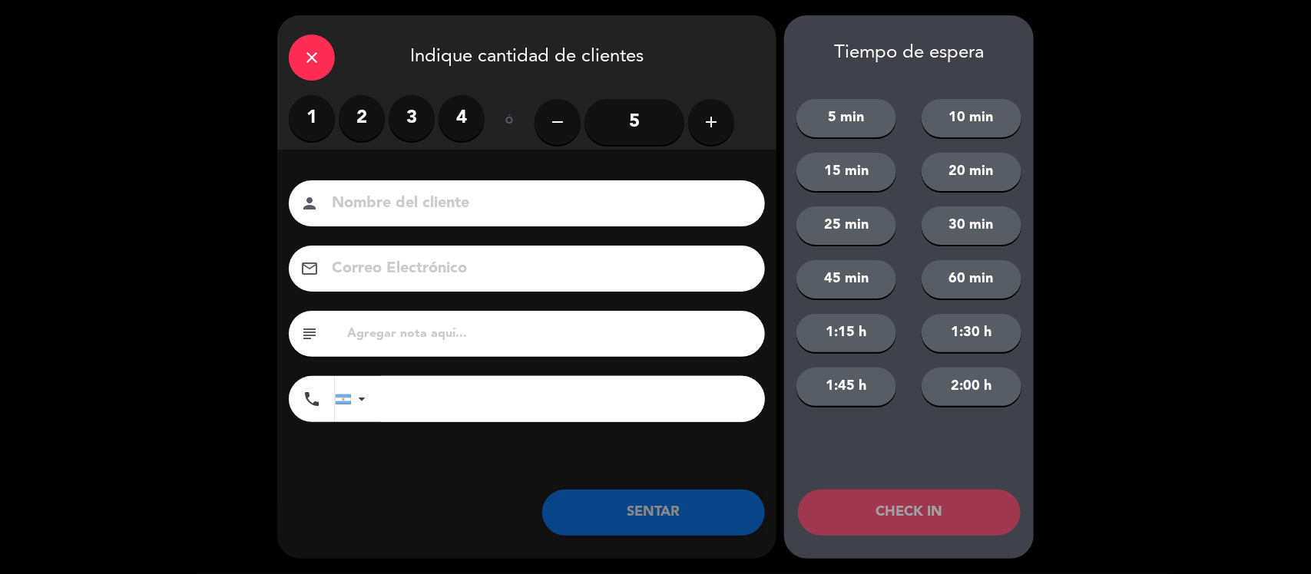
click at [362, 109] on label "2" at bounding box center [362, 118] width 46 height 46
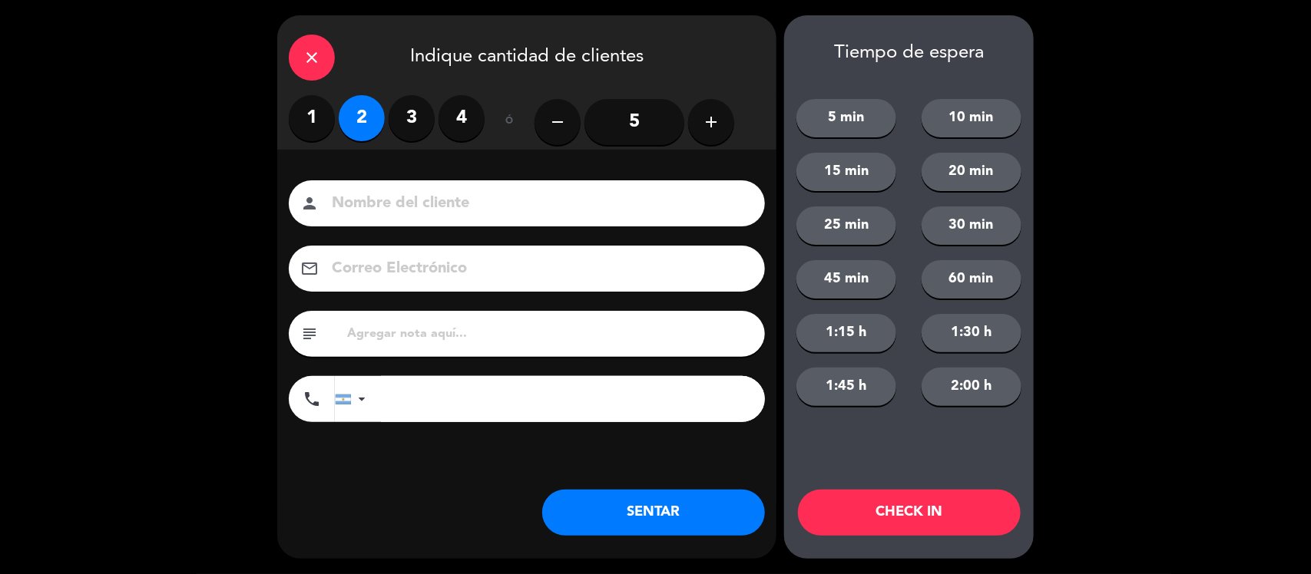
click at [408, 194] on input at bounding box center [537, 203] width 415 height 27
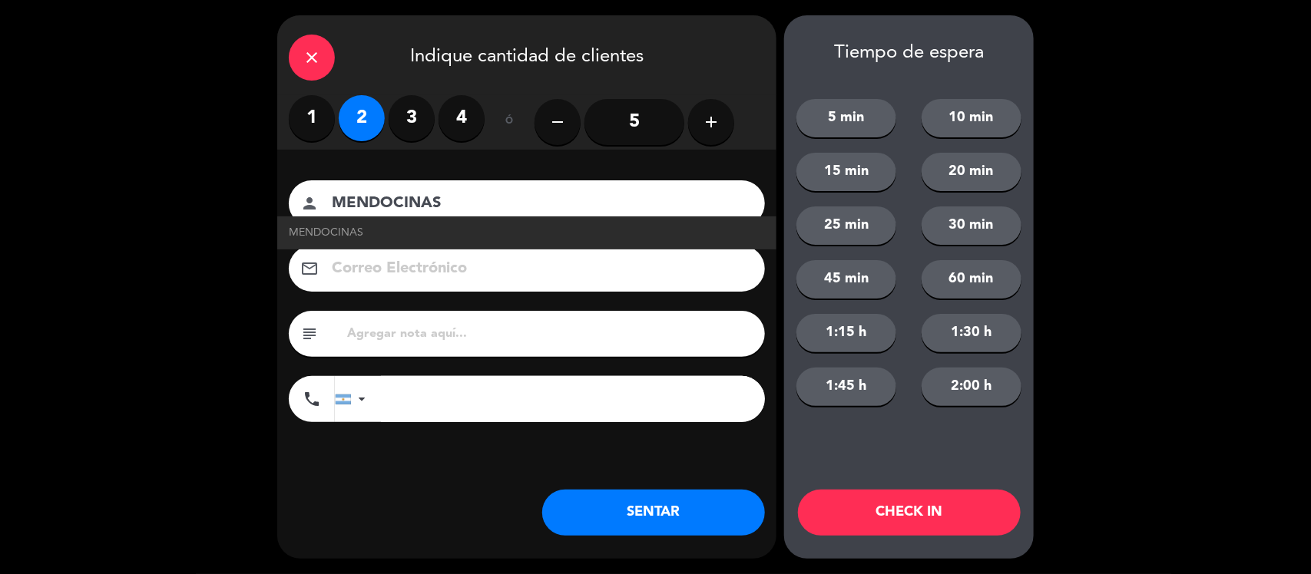
type input "MENDOCINAS"
click at [415, 439] on div "Nombre del cliente person MENDOCINAS MENDOCINAS Correo Electrónico email subjec…" at bounding box center [526, 327] width 499 height 354
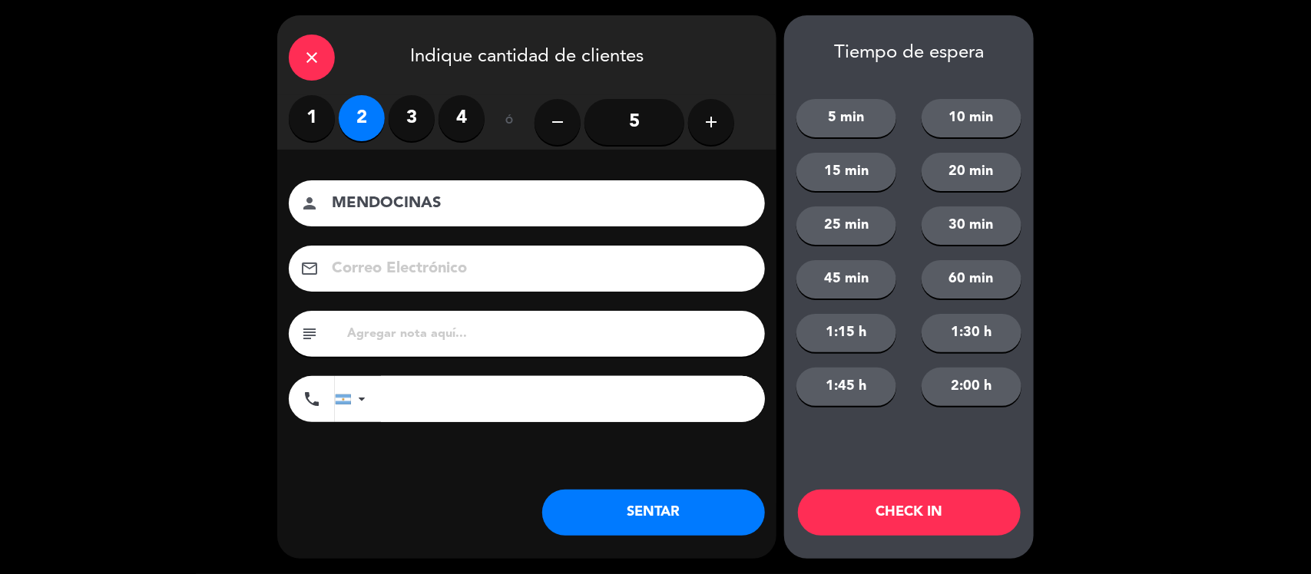
click at [443, 351] on div "subject" at bounding box center [527, 334] width 476 height 46
click at [451, 338] on input "text" at bounding box center [550, 333] width 408 height 21
type input "MENÚ EJ"
click at [601, 507] on button "SENTAR" at bounding box center [653, 513] width 223 height 46
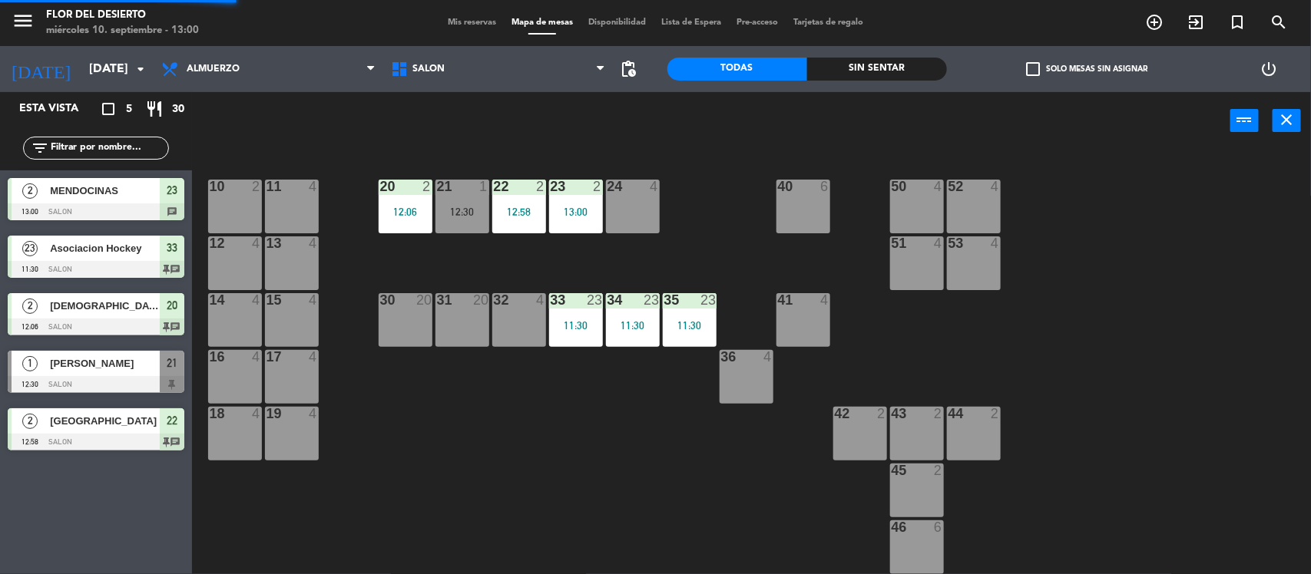
click at [522, 216] on div "12:58" at bounding box center [519, 212] width 54 height 11
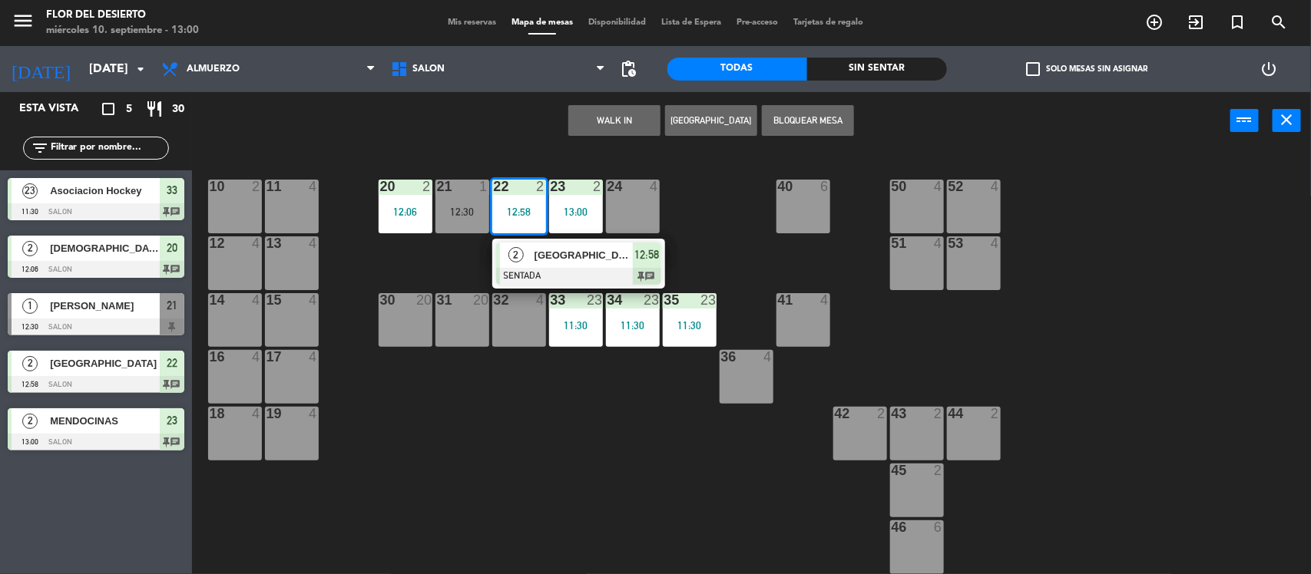
click at [928, 259] on div "51 4" at bounding box center [917, 263] width 54 height 54
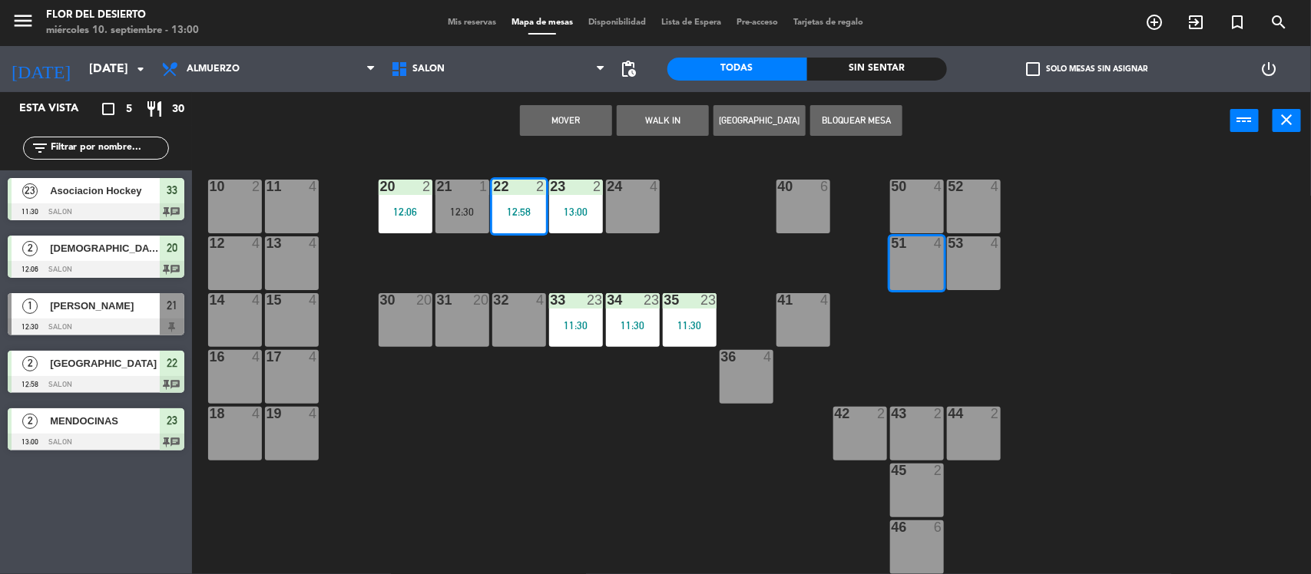
click at [588, 124] on button "Mover" at bounding box center [566, 120] width 92 height 31
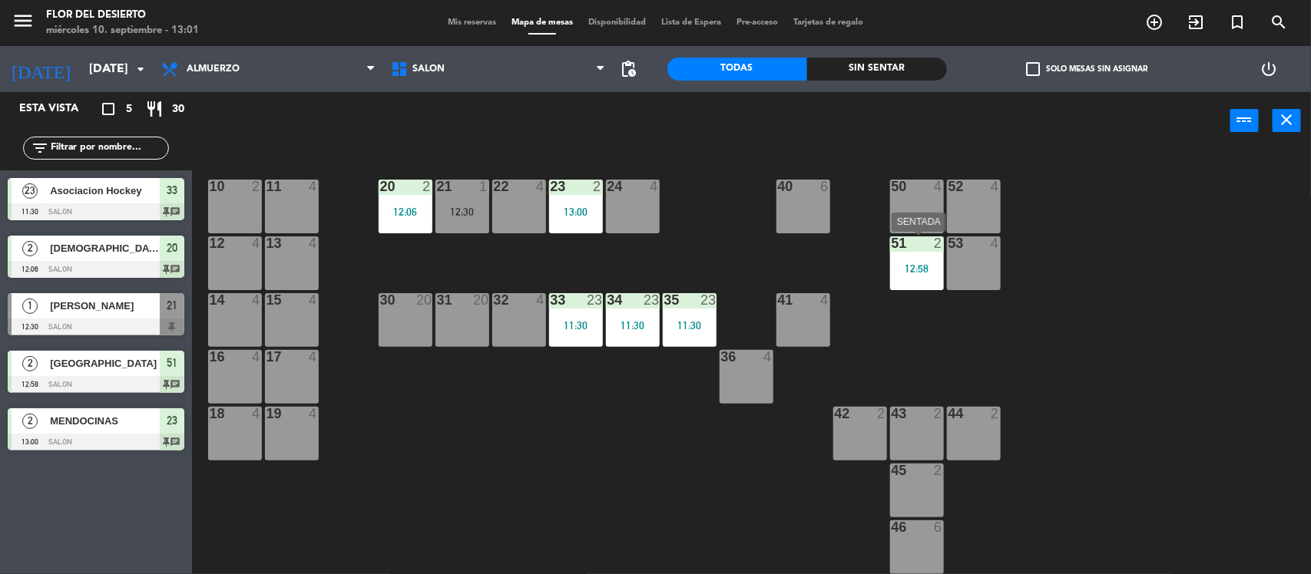
click at [930, 256] on div "51 2 12:58" at bounding box center [917, 263] width 54 height 54
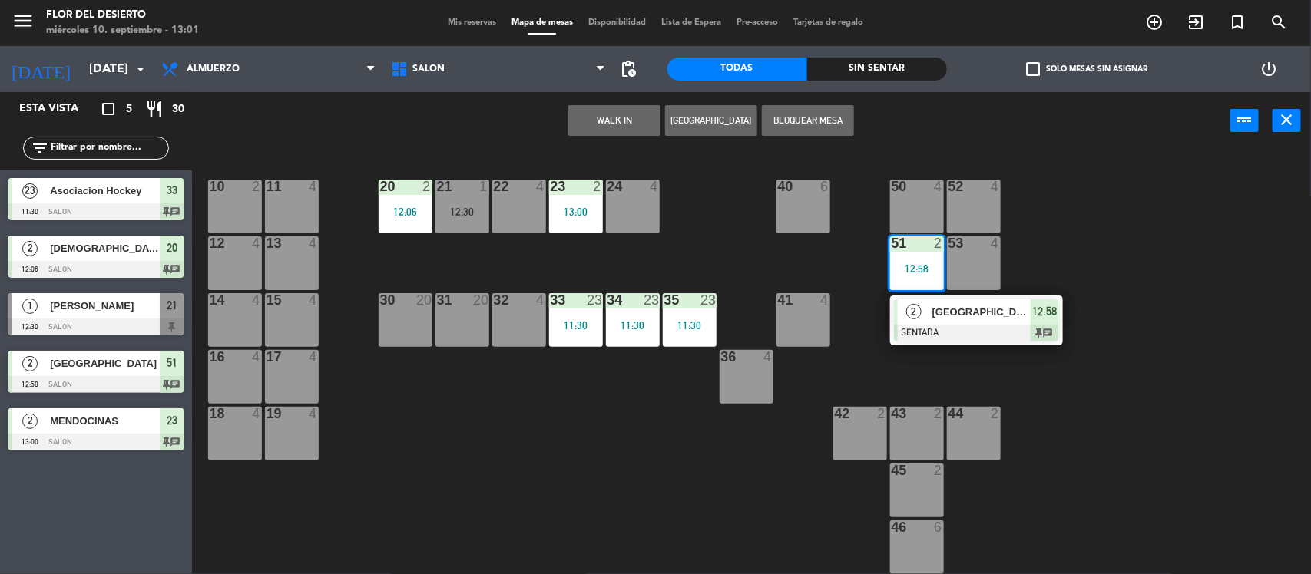
click at [922, 420] on div at bounding box center [916, 414] width 25 height 14
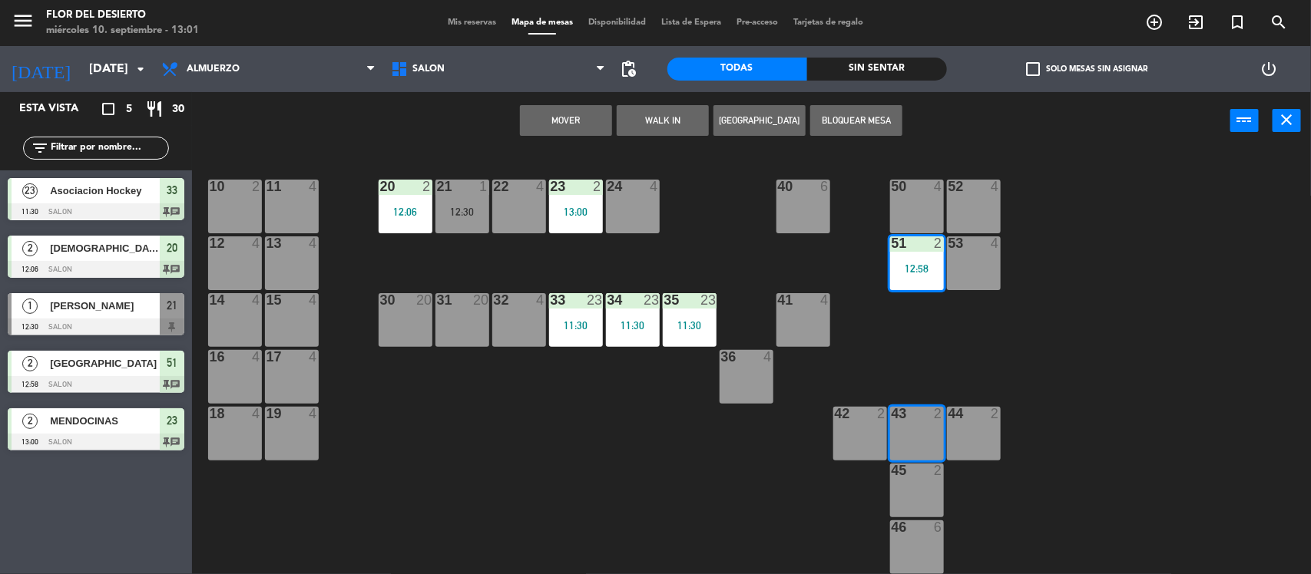
click at [577, 111] on button "Mover" at bounding box center [566, 120] width 92 height 31
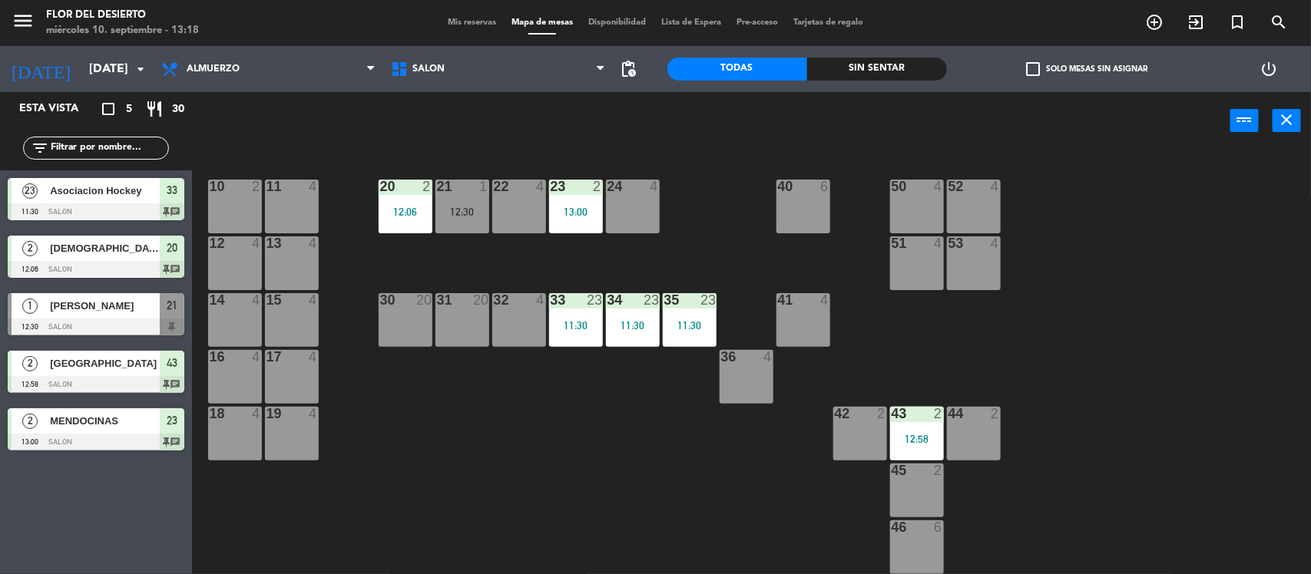
click at [90, 316] on div "[PERSON_NAME]" at bounding box center [103, 305] width 111 height 25
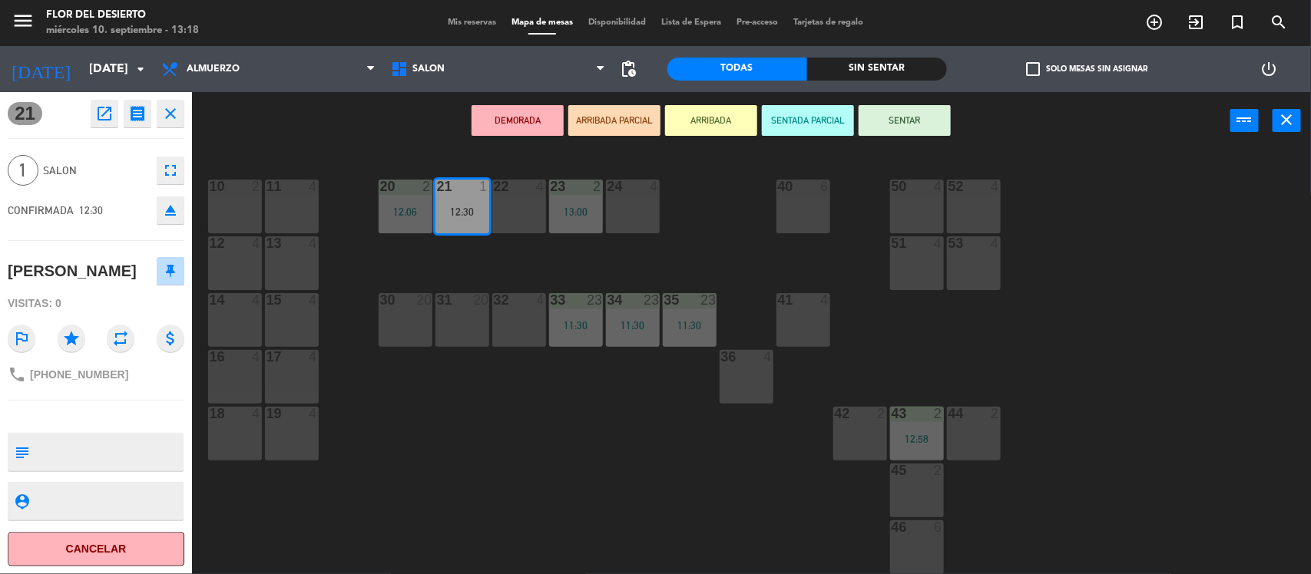
click at [110, 120] on icon "open_in_new" at bounding box center [104, 113] width 18 height 18
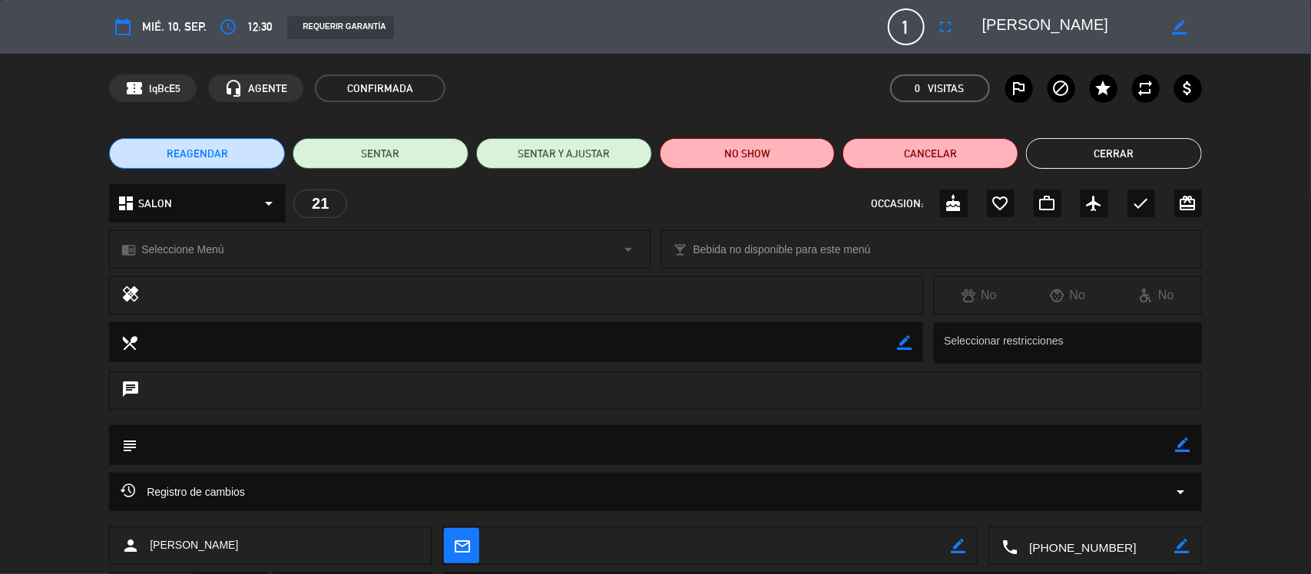
click at [253, 150] on button "REAGENDAR" at bounding box center [197, 153] width 176 height 31
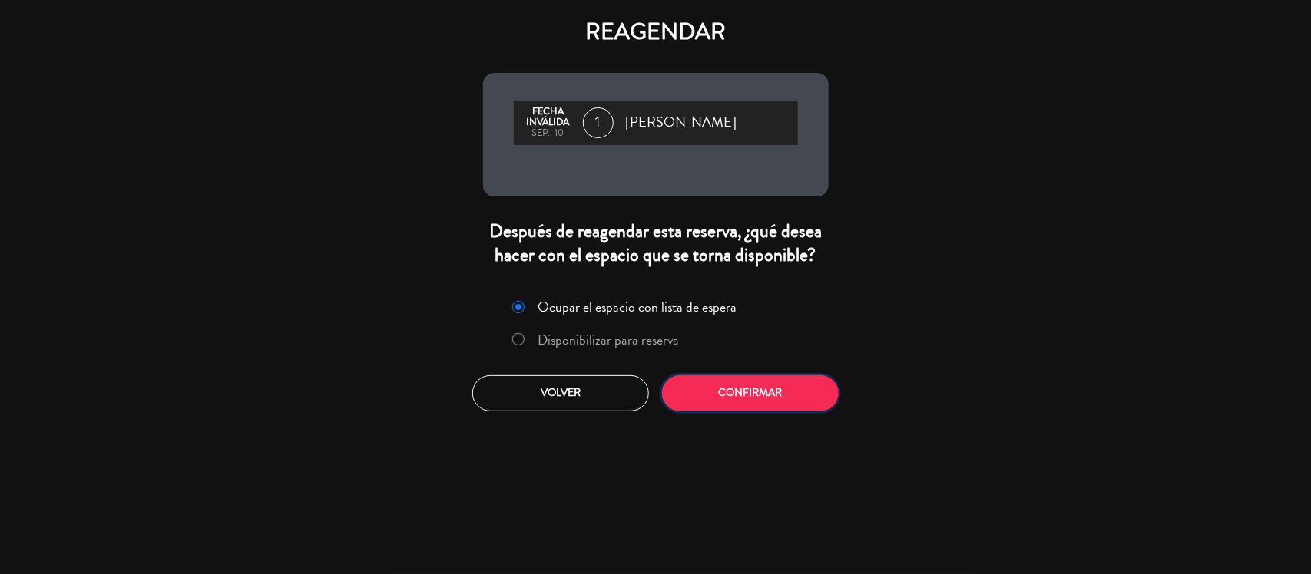
click at [784, 398] on button "Confirmar" at bounding box center [750, 393] width 177 height 36
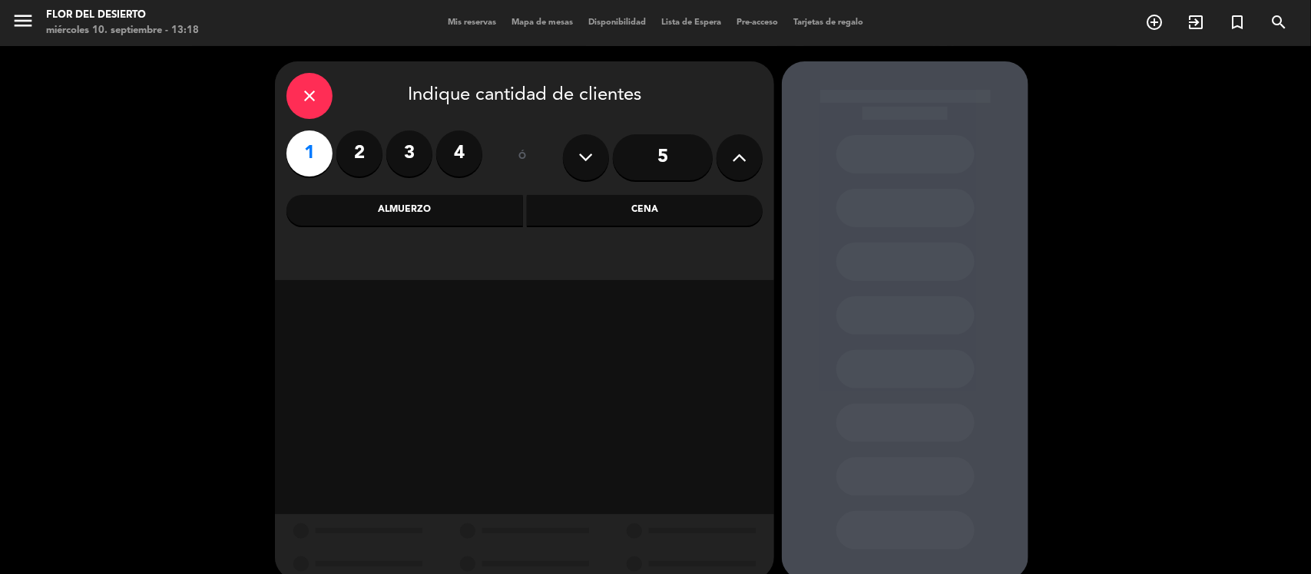
click at [498, 211] on div "Almuerzo" at bounding box center [404, 210] width 236 height 31
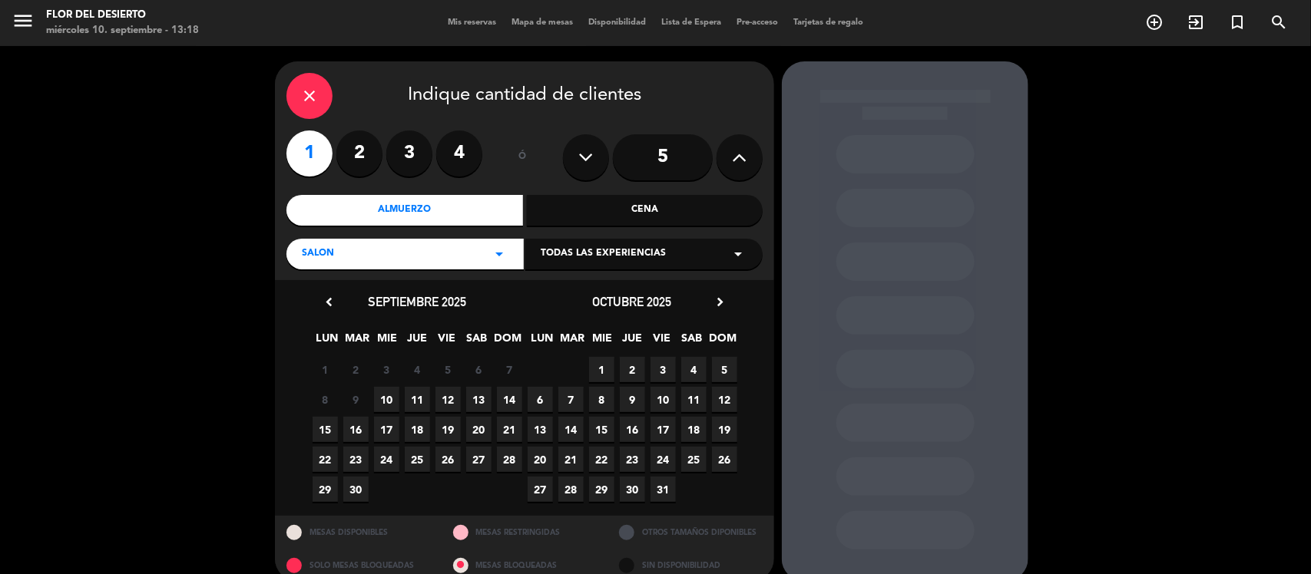
click at [447, 397] on span "12" at bounding box center [447, 399] width 25 height 25
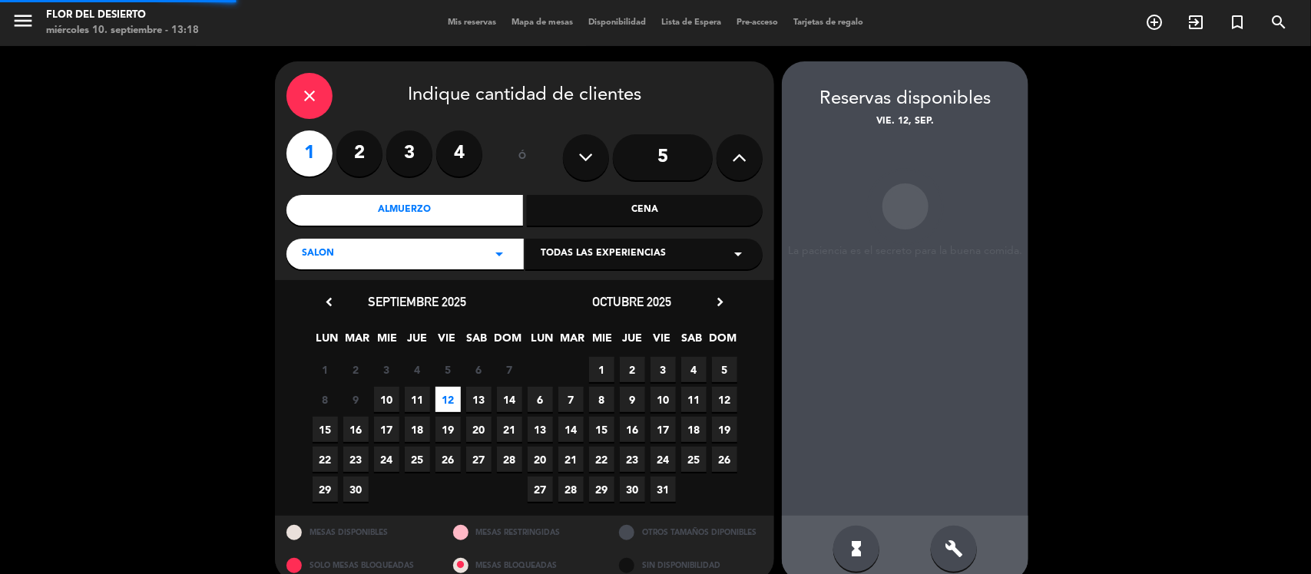
scroll to position [21, 0]
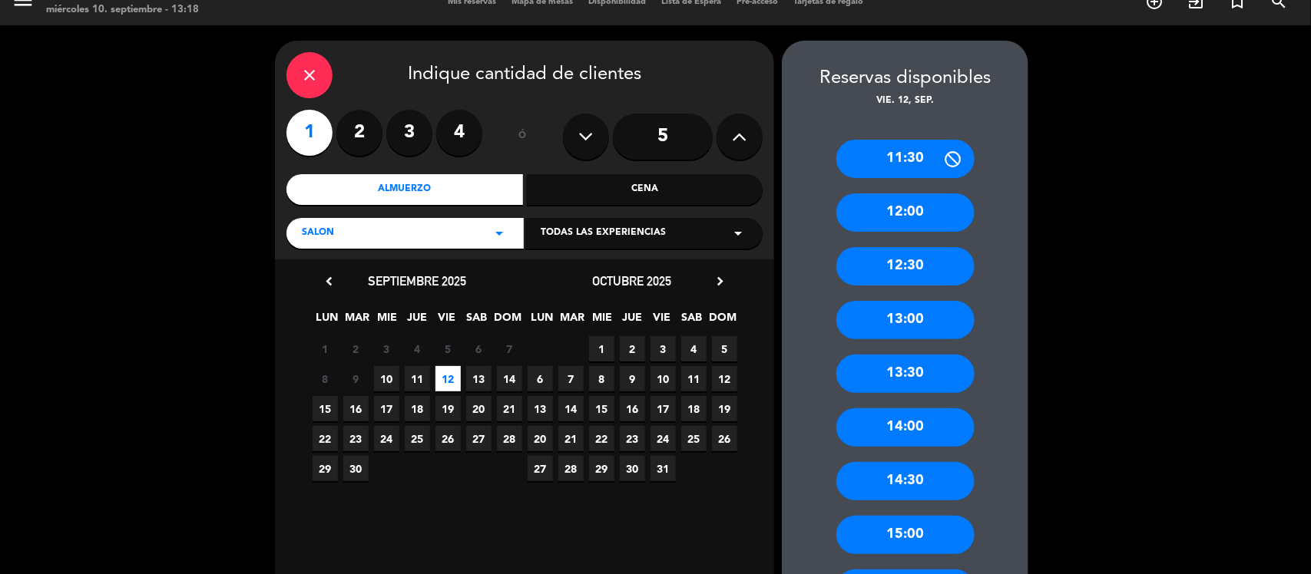
click at [915, 220] on div "12:00" at bounding box center [905, 212] width 138 height 38
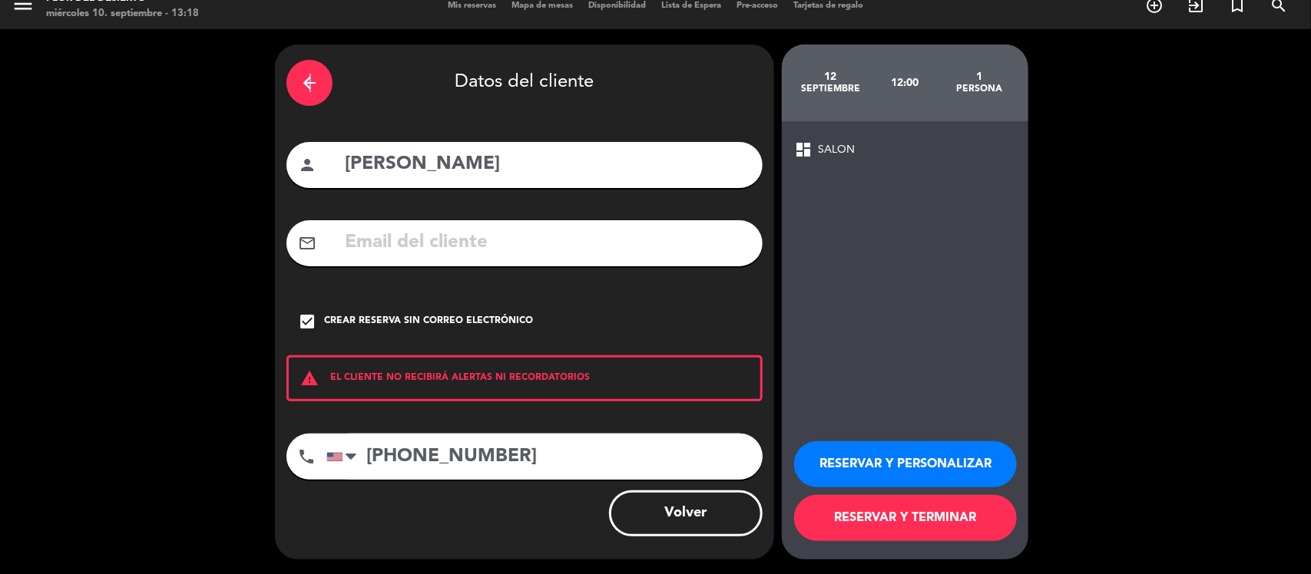
click at [309, 69] on div "arrow_back" at bounding box center [309, 83] width 46 height 46
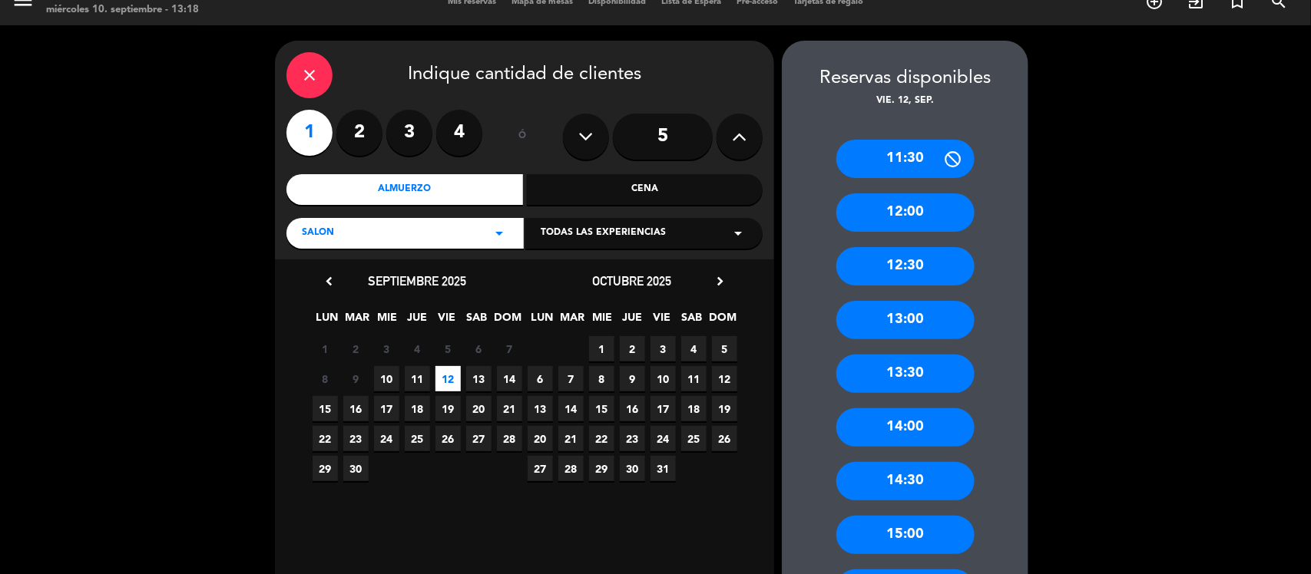
click at [937, 258] on div "12:30" at bounding box center [905, 266] width 138 height 38
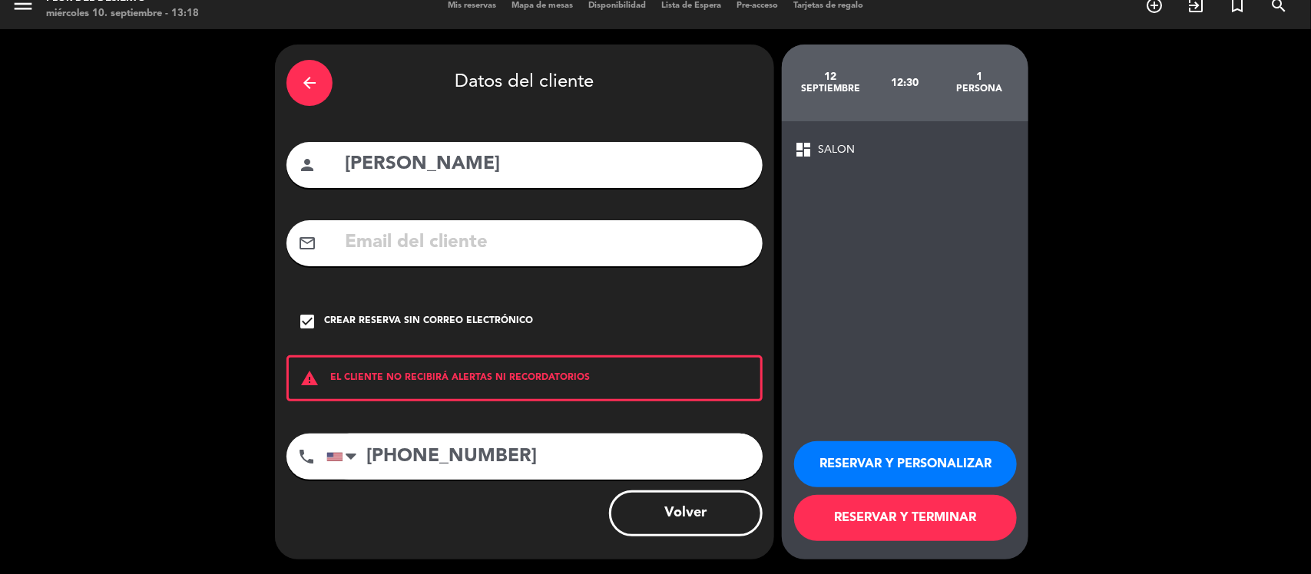
click at [911, 466] on button "RESERVAR Y PERSONALIZAR" at bounding box center [905, 465] width 223 height 46
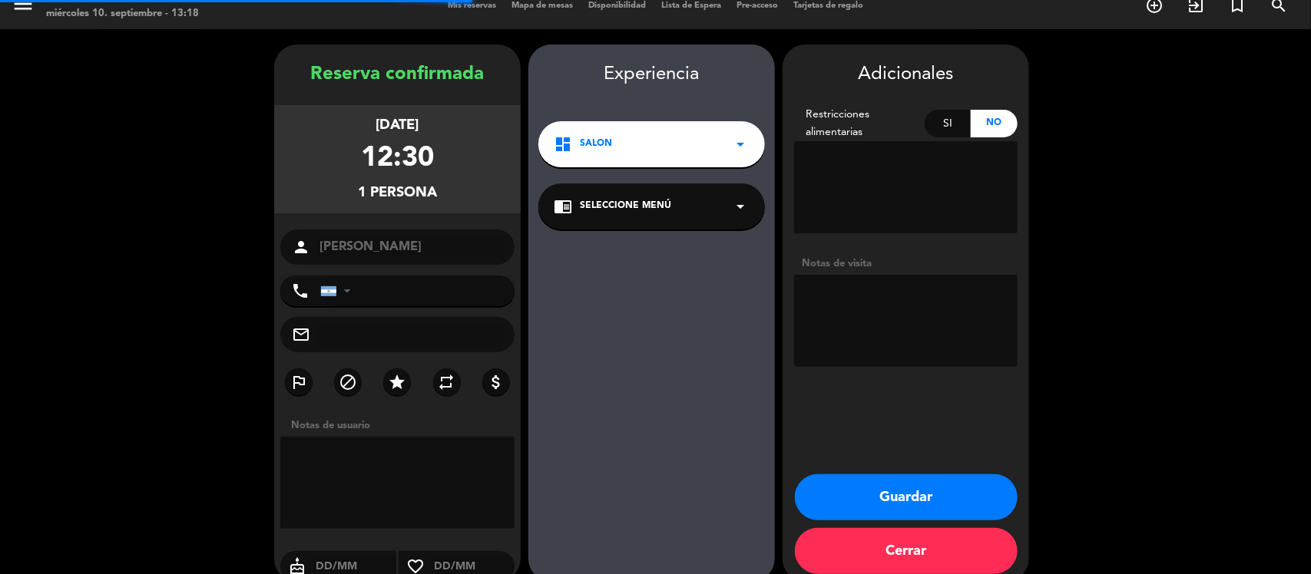
type input "[PHONE_NUMBER]"
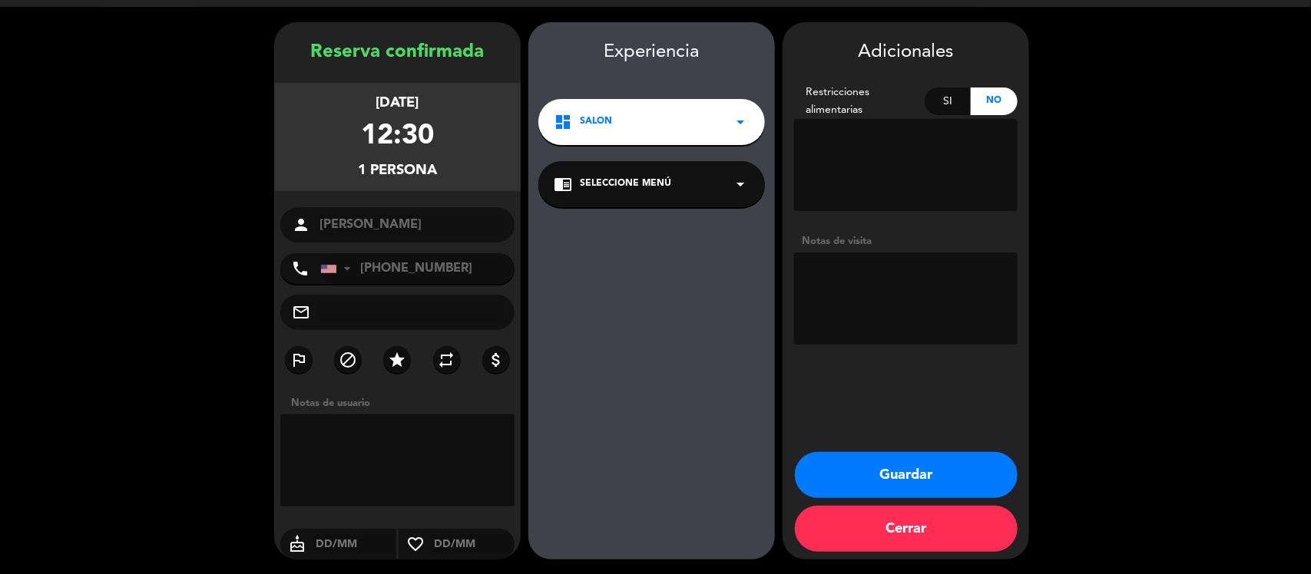
click at [891, 471] on button "Guardar" at bounding box center [906, 475] width 223 height 46
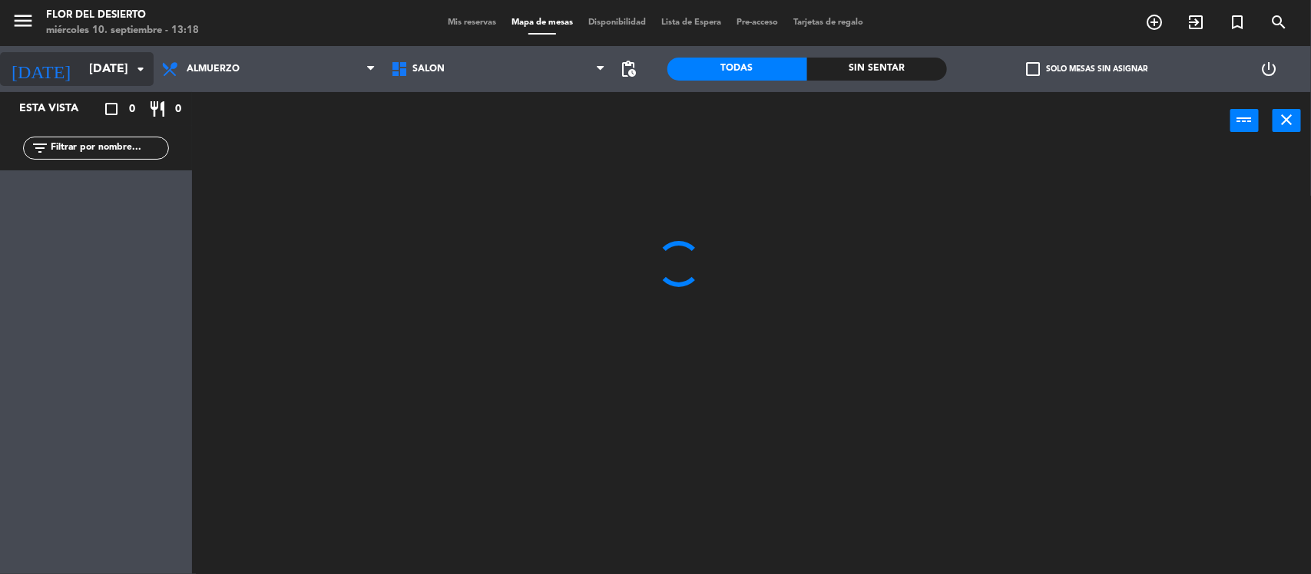
click at [83, 78] on input "[DATE]" at bounding box center [162, 70] width 162 height 30
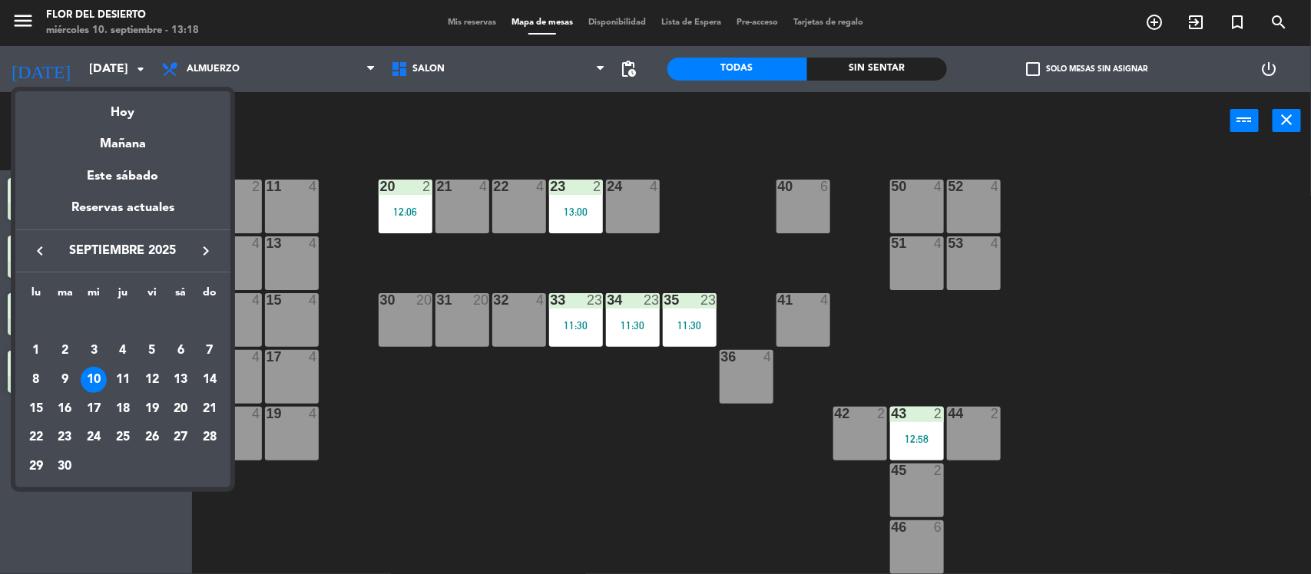
click at [463, 16] on div at bounding box center [655, 287] width 1311 height 574
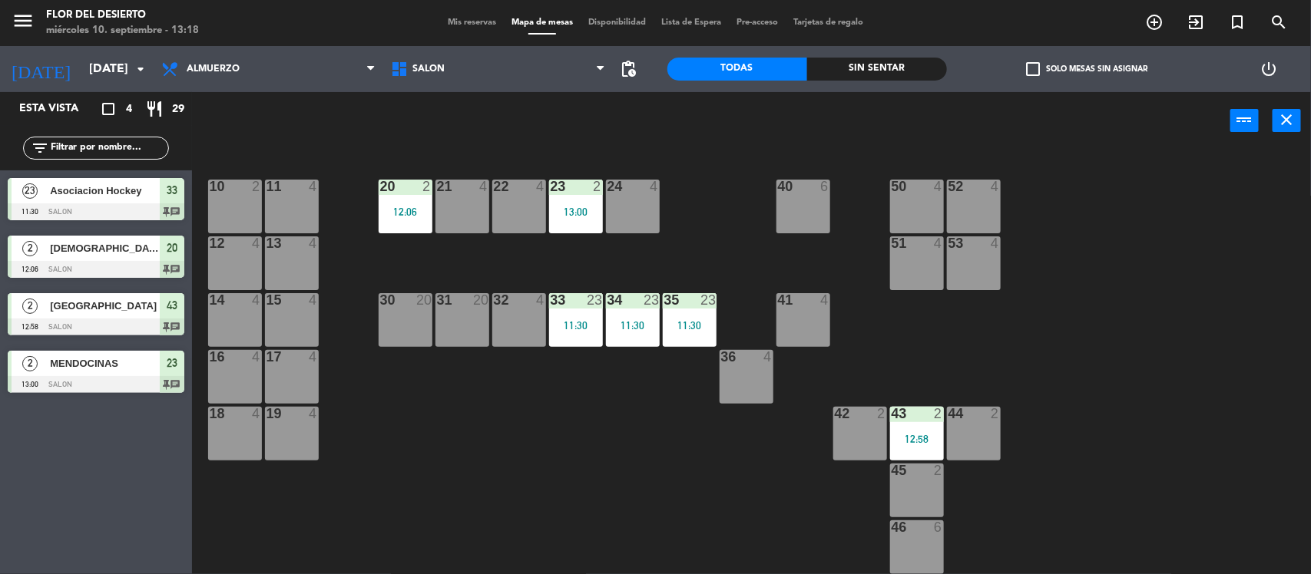
click at [461, 17] on div "Mis reservas Mapa de mesas Disponibilidad Lista de Espera Pre-acceso Tarjetas d…" at bounding box center [655, 23] width 431 height 14
click at [455, 21] on span "Mis reservas" at bounding box center [472, 22] width 64 height 8
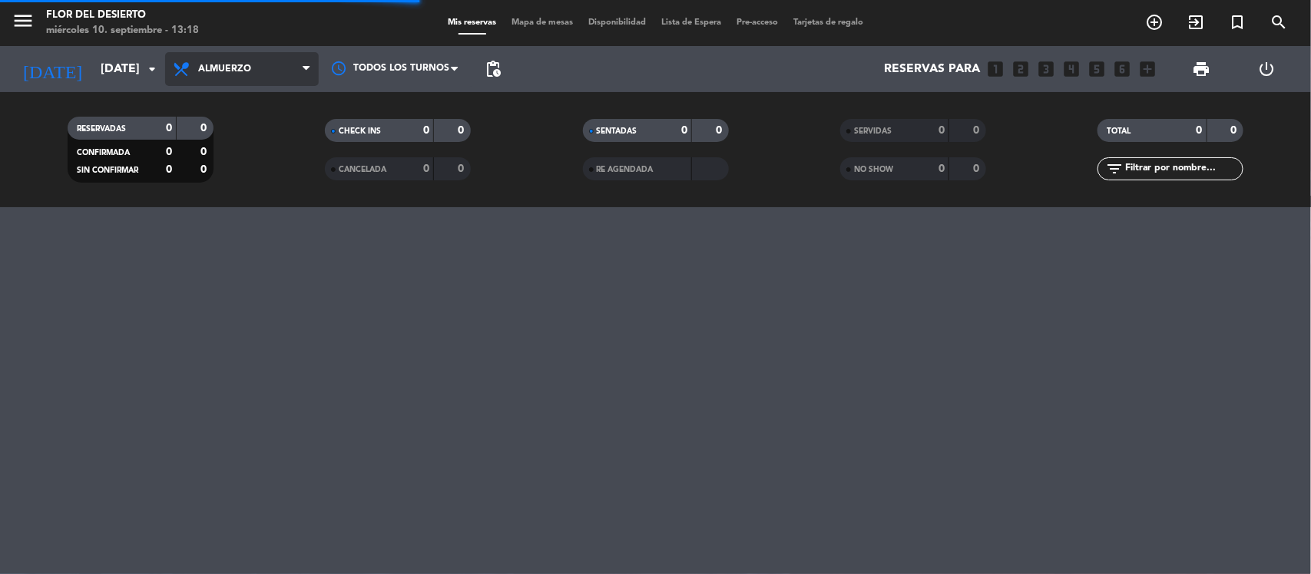
click at [280, 66] on span "Almuerzo" at bounding box center [242, 69] width 154 height 34
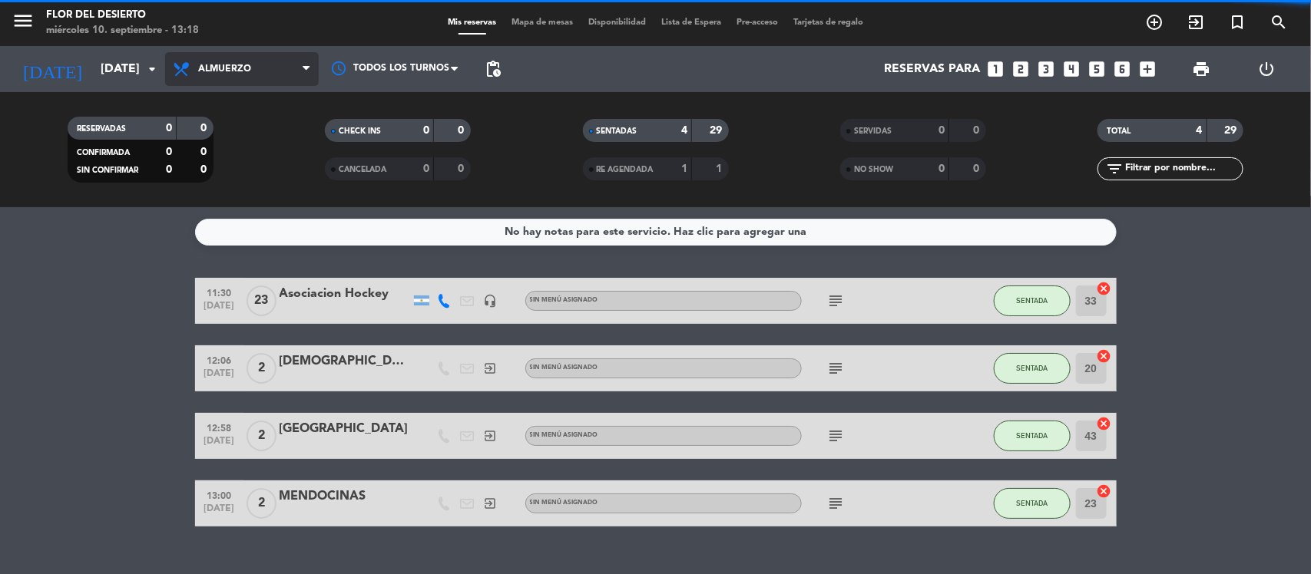
click at [282, 58] on span "Almuerzo" at bounding box center [242, 69] width 154 height 34
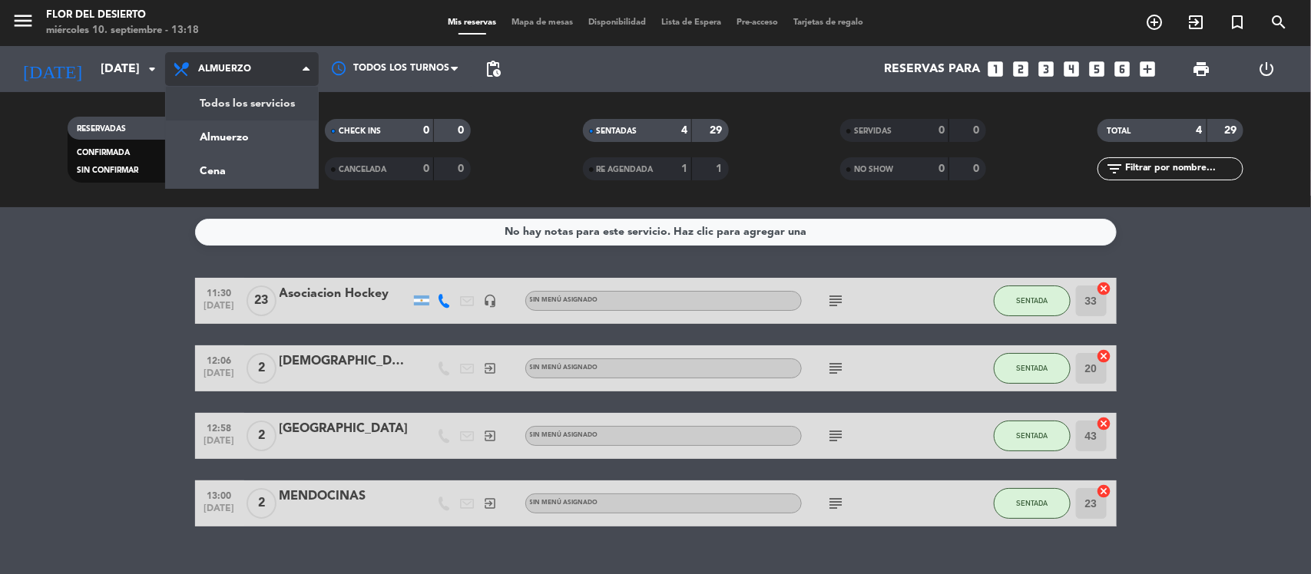
click at [289, 112] on div "menu FLOR DEL DESIERTO [DATE] 10. septiembre - 13:18 Mis reservas Mapa de mesas…" at bounding box center [655, 103] width 1311 height 207
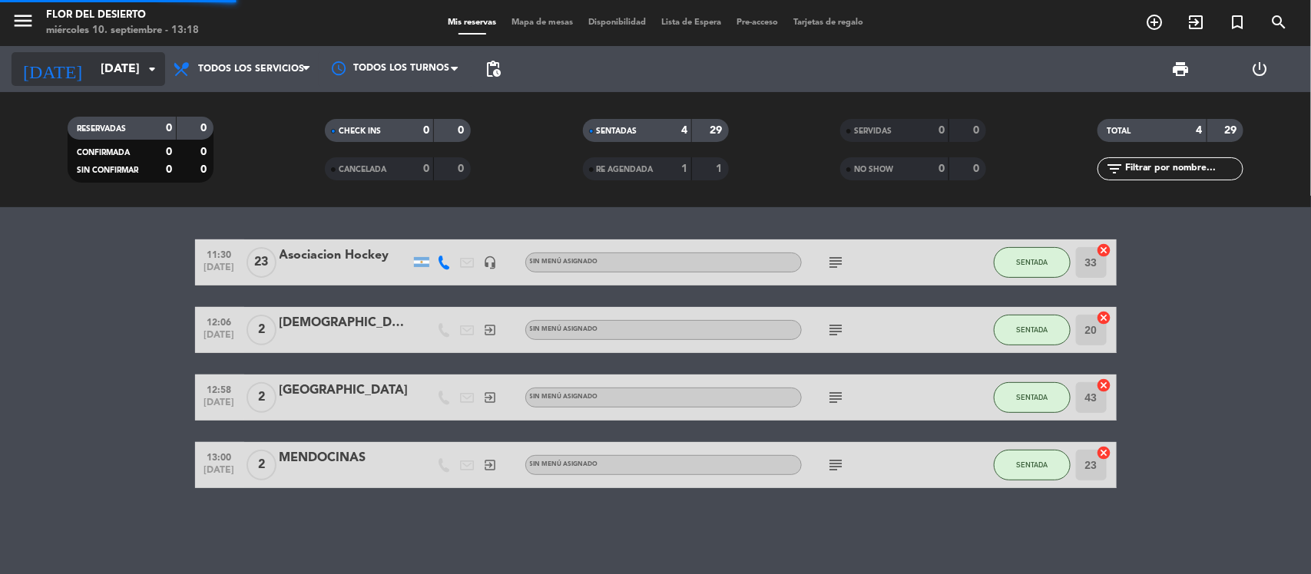
click at [121, 70] on input "[DATE]" at bounding box center [174, 70] width 162 height 30
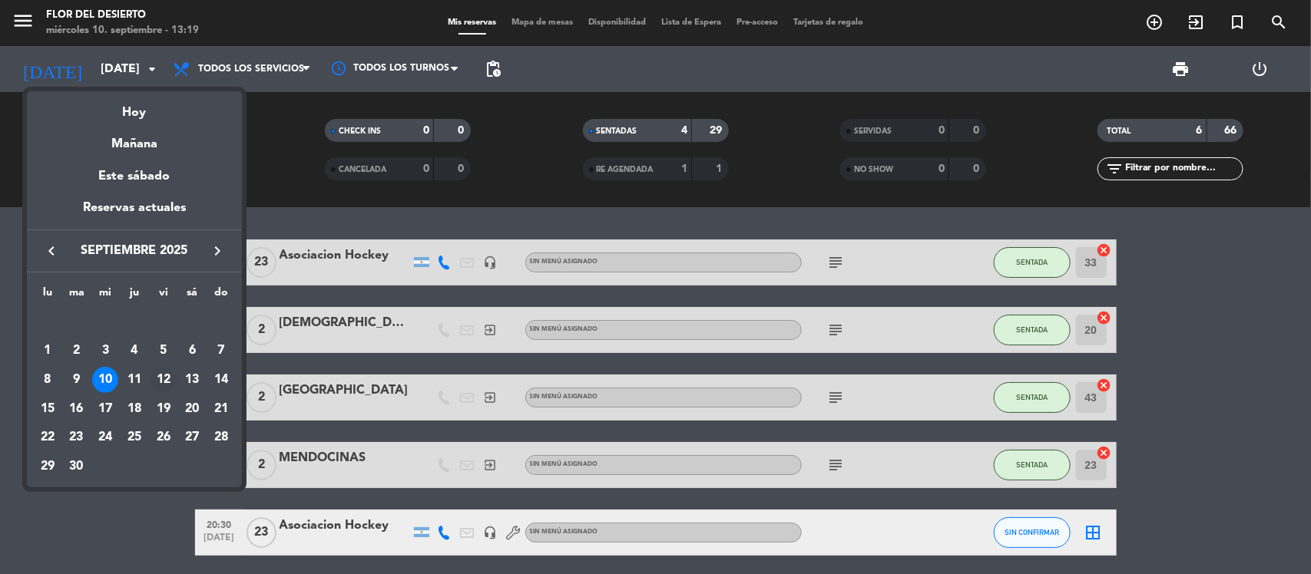
click at [170, 377] on div "12" at bounding box center [163, 380] width 26 height 26
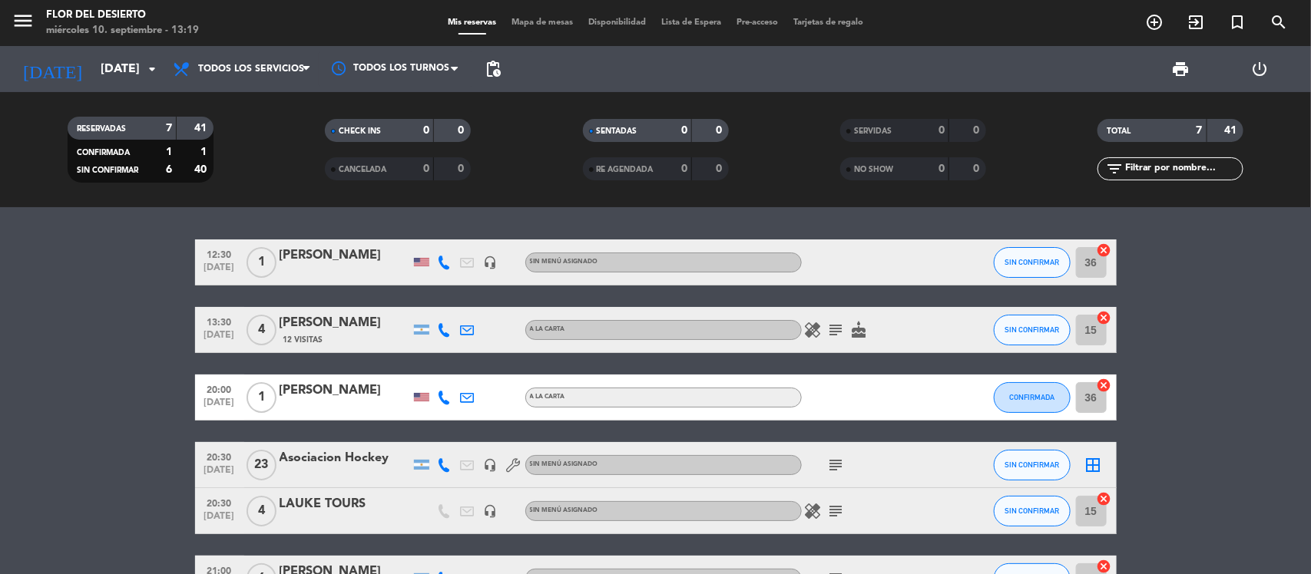
click at [323, 403] on div at bounding box center [344, 408] width 131 height 12
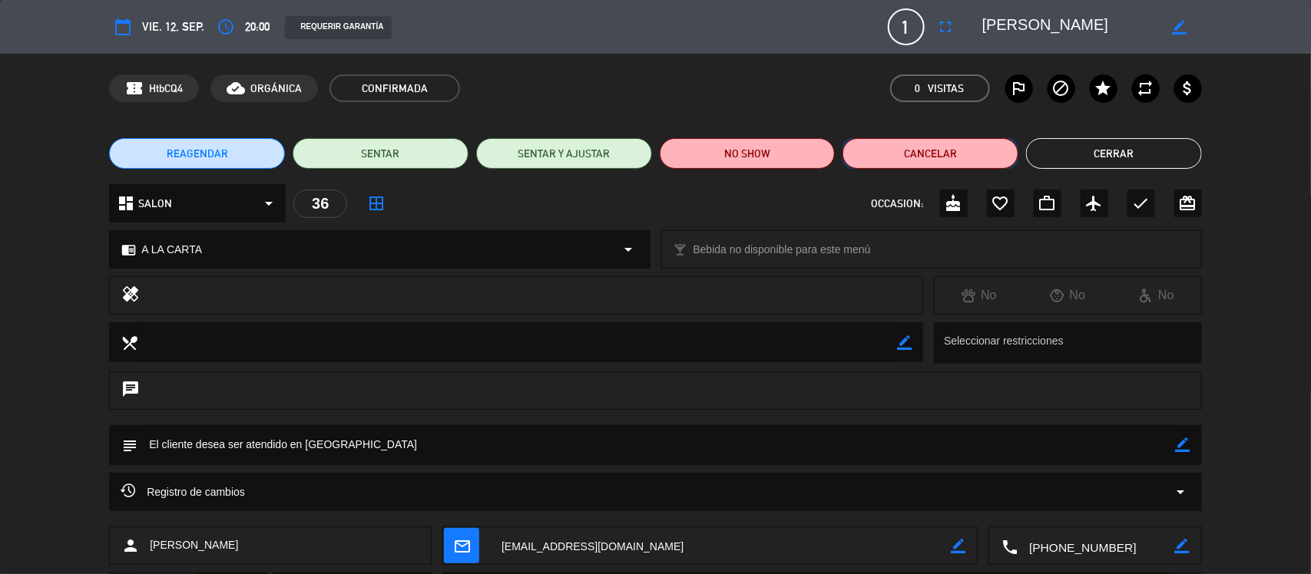
click at [979, 154] on button "Cancelar" at bounding box center [930, 153] width 176 height 31
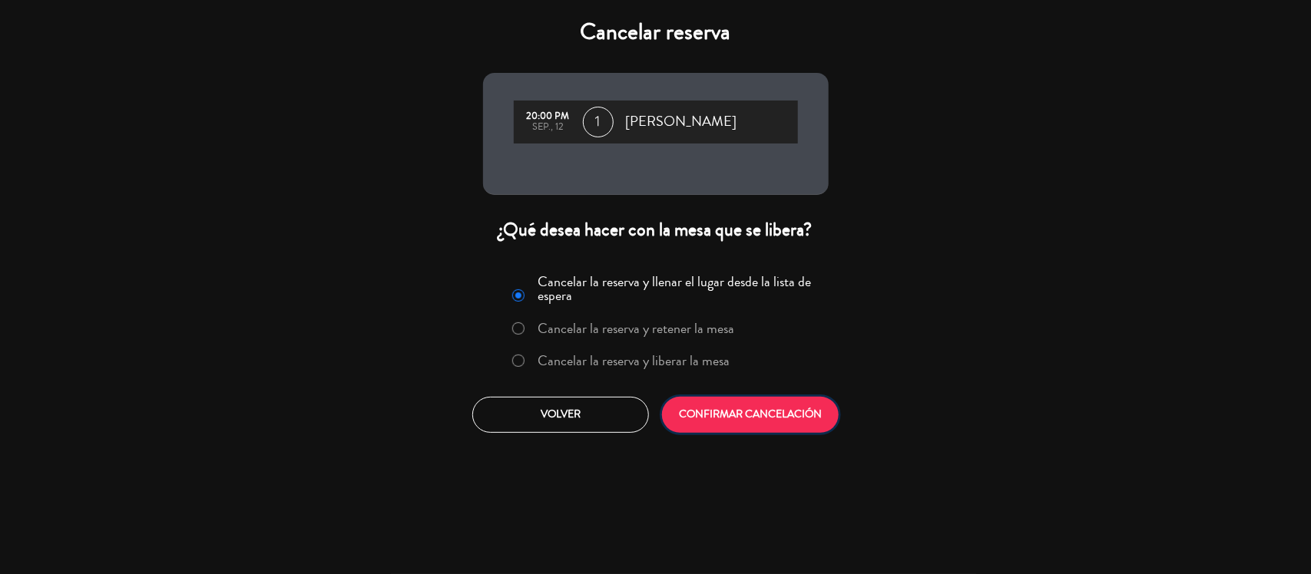
click at [766, 420] on button "CONFIRMAR CANCELACIÓN" at bounding box center [750, 415] width 177 height 36
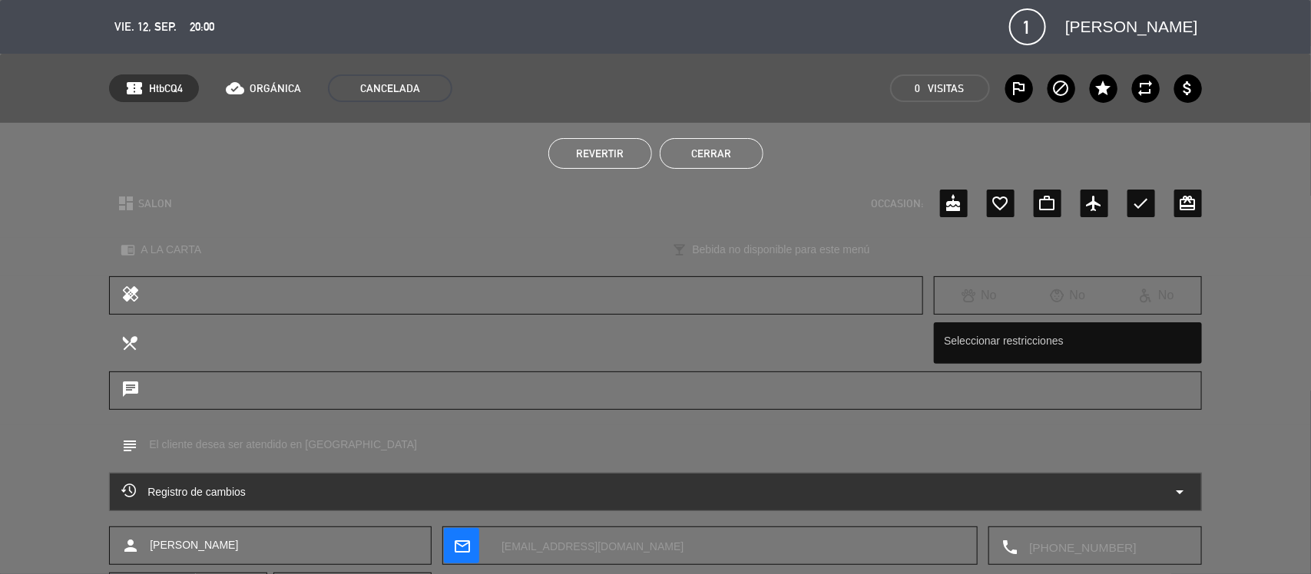
click at [746, 162] on button "Cerrar" at bounding box center [712, 153] width 104 height 31
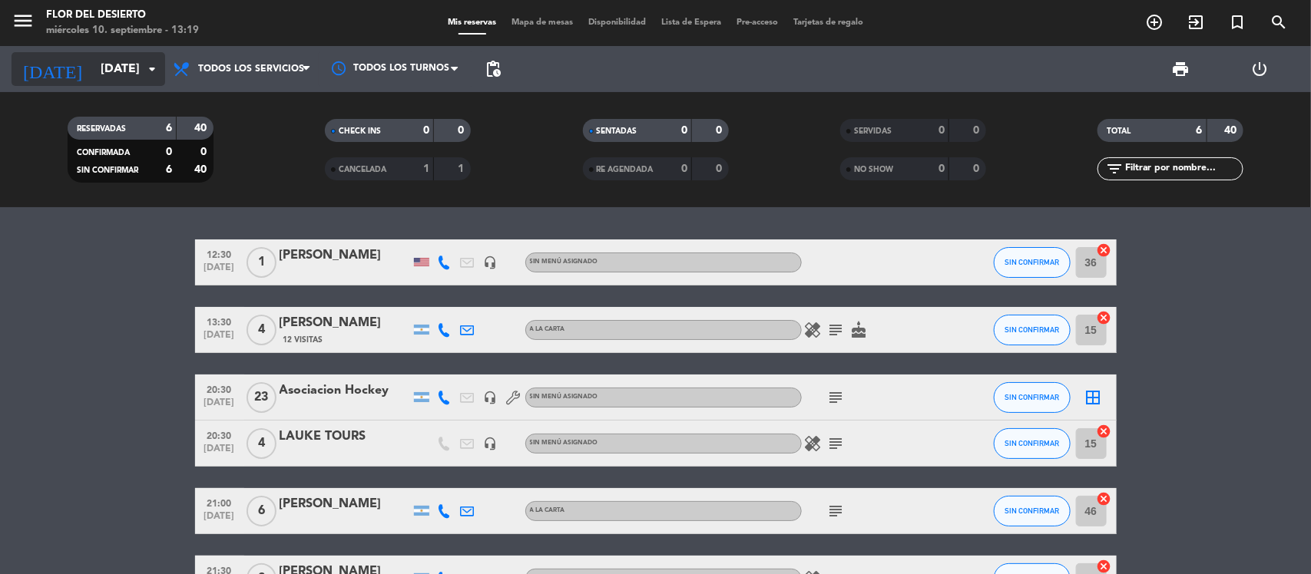
click at [146, 69] on icon "arrow_drop_down" at bounding box center [152, 69] width 18 height 18
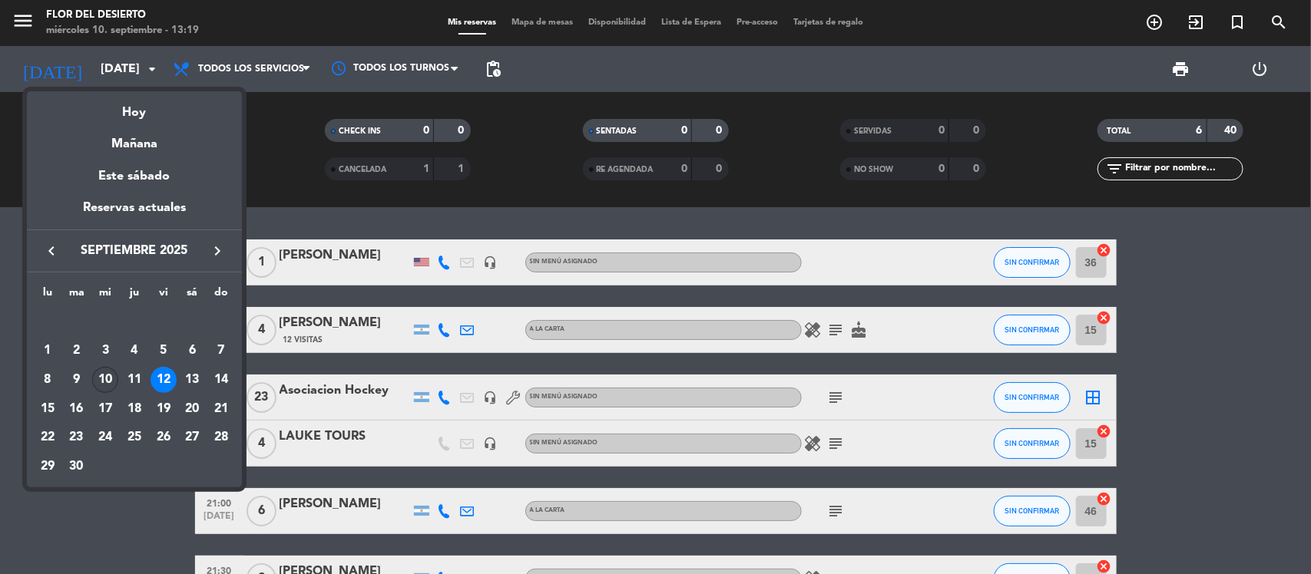
click at [102, 384] on div "10" at bounding box center [105, 380] width 26 height 26
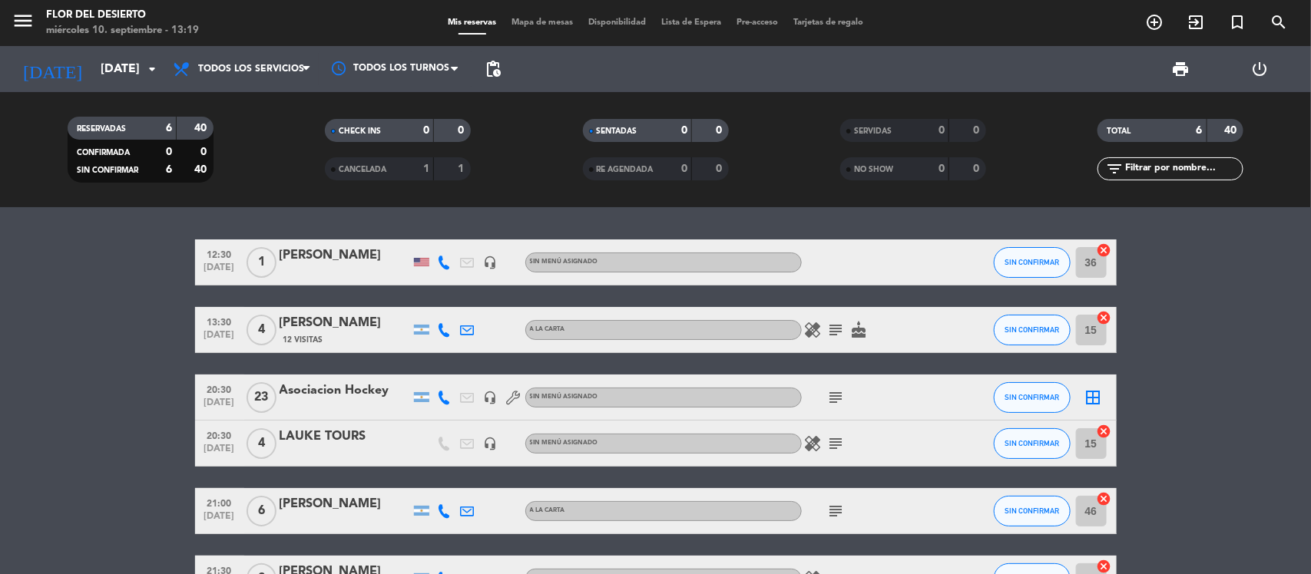
type input "[DATE]"
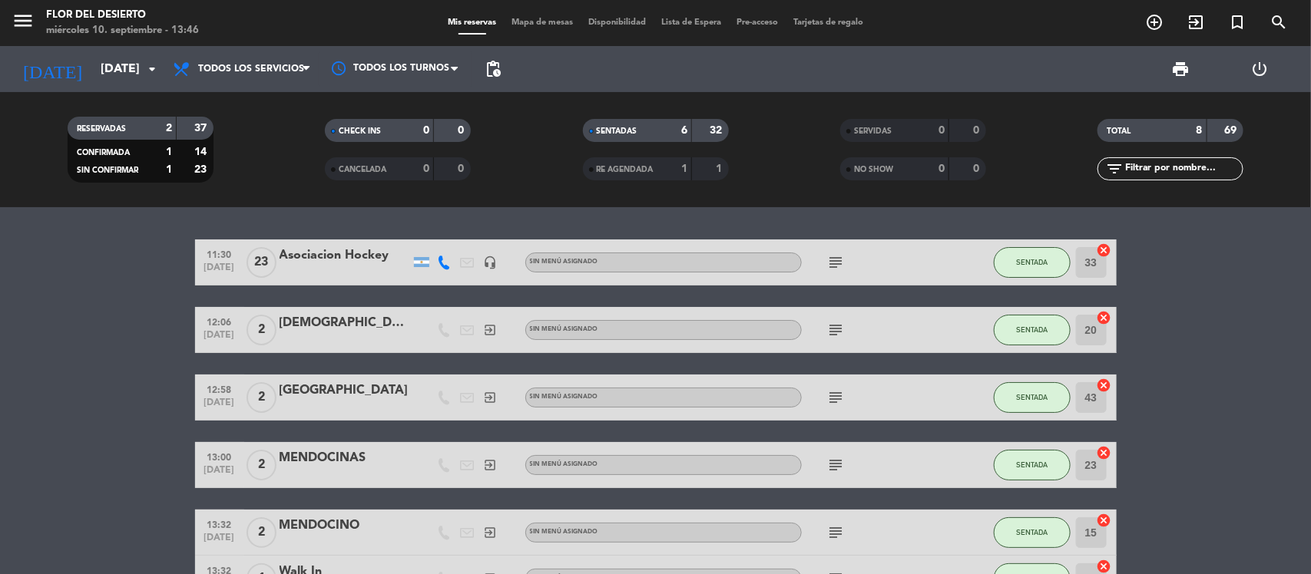
click at [543, 27] on span "Mapa de mesas" at bounding box center [542, 22] width 77 height 8
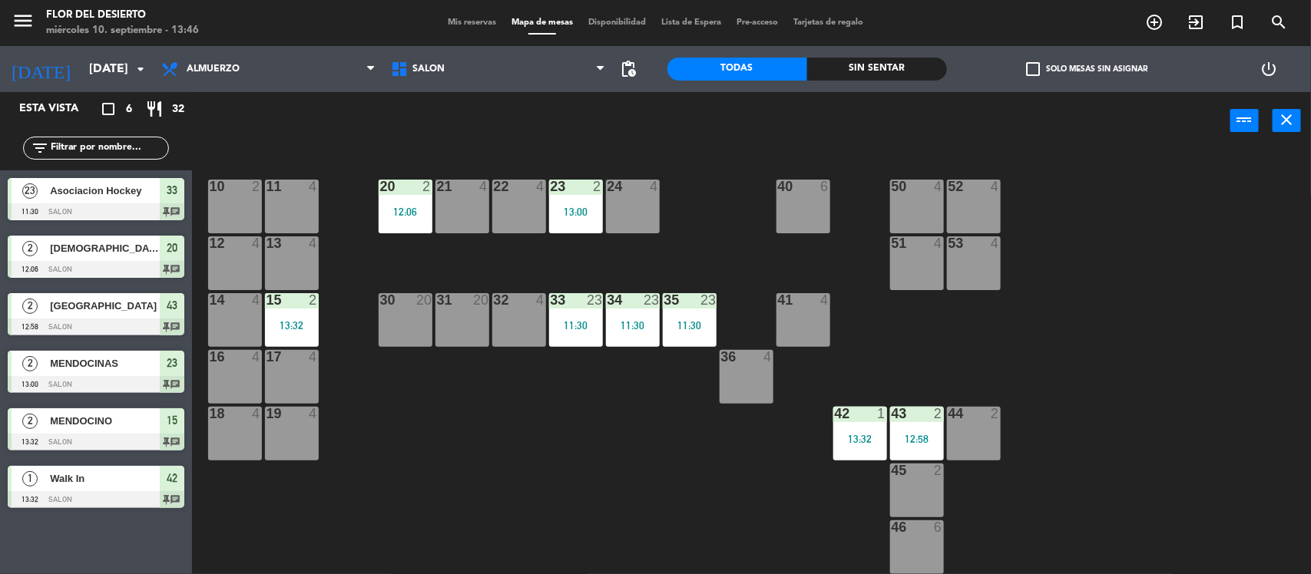
click at [402, 223] on div "20 2 12:06" at bounding box center [406, 207] width 54 height 54
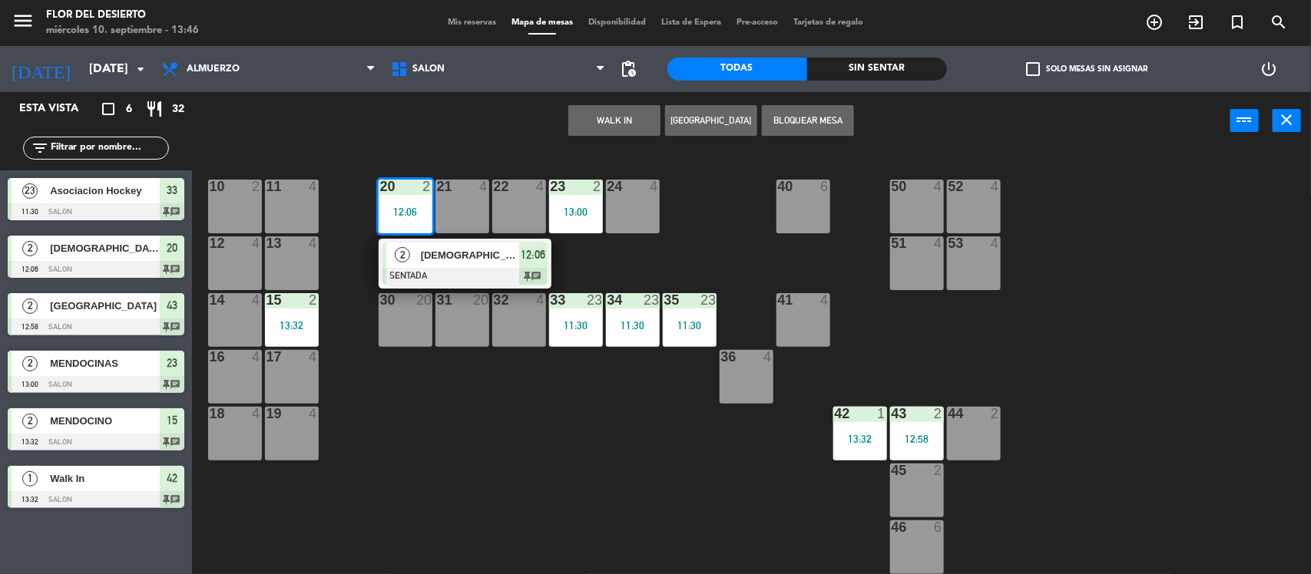
click at [428, 268] on div at bounding box center [464, 276] width 165 height 17
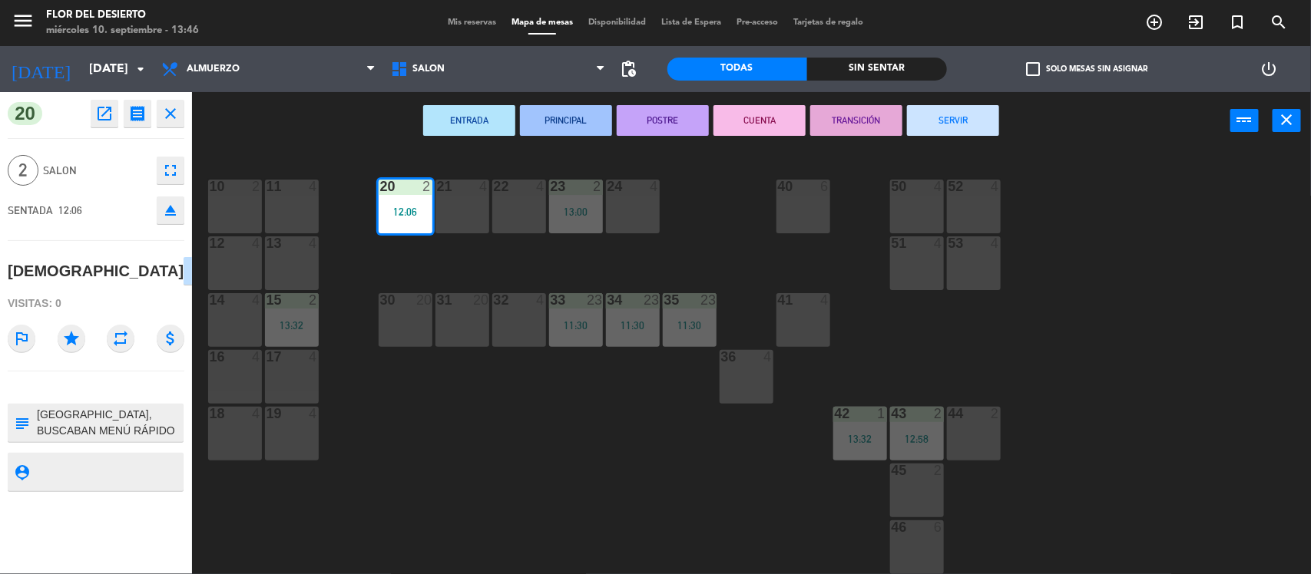
click at [957, 127] on button "SERVIR" at bounding box center [953, 120] width 92 height 31
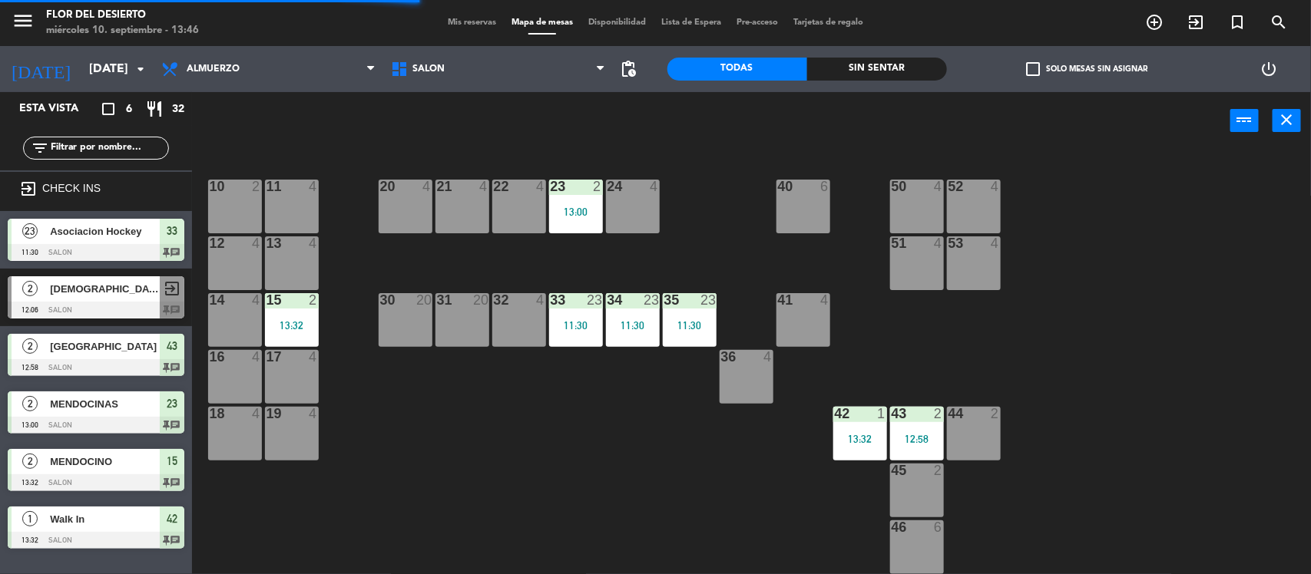
click at [379, 216] on div "20 4" at bounding box center [406, 207] width 54 height 54
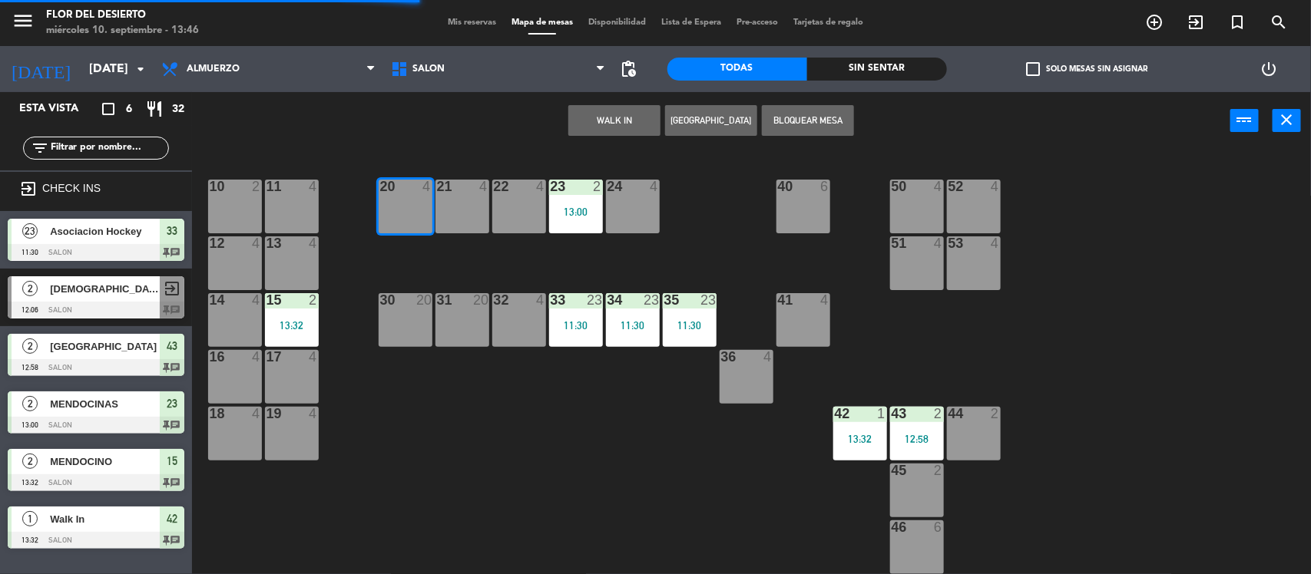
click at [492, 211] on div "22 4" at bounding box center [519, 207] width 54 height 54
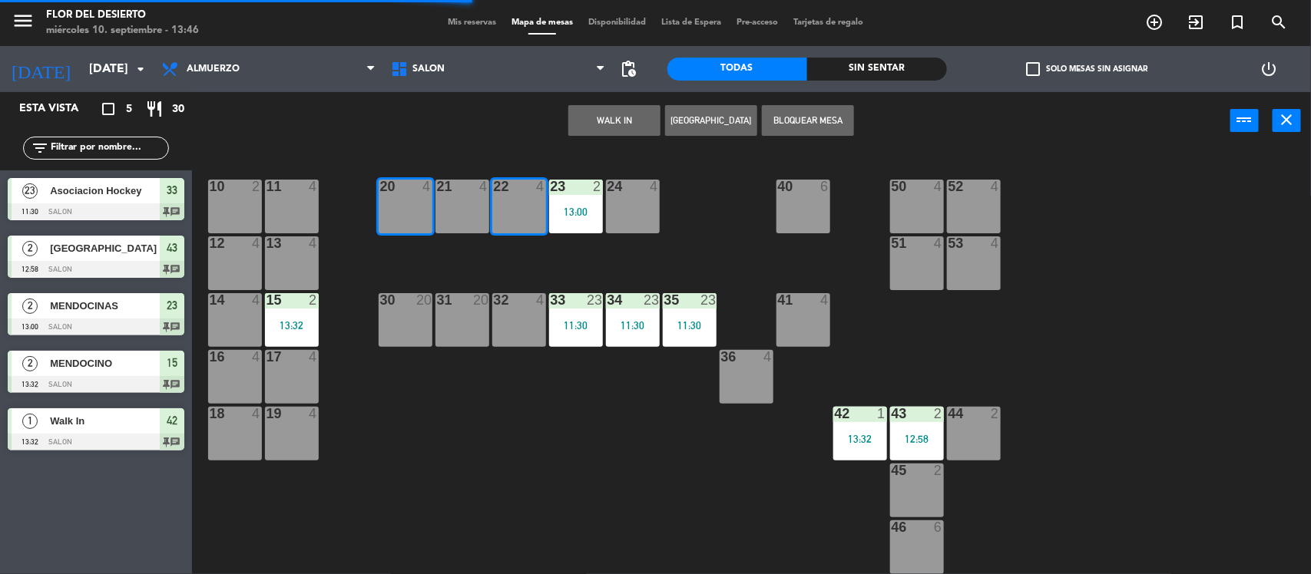
click at [451, 257] on div "10 2 11 4 20 4 21 4 22 4 23 2 13:00 24 4 40 6 50 4 52 4 12 4 13 4 51 4 53 4 14 …" at bounding box center [758, 364] width 1106 height 425
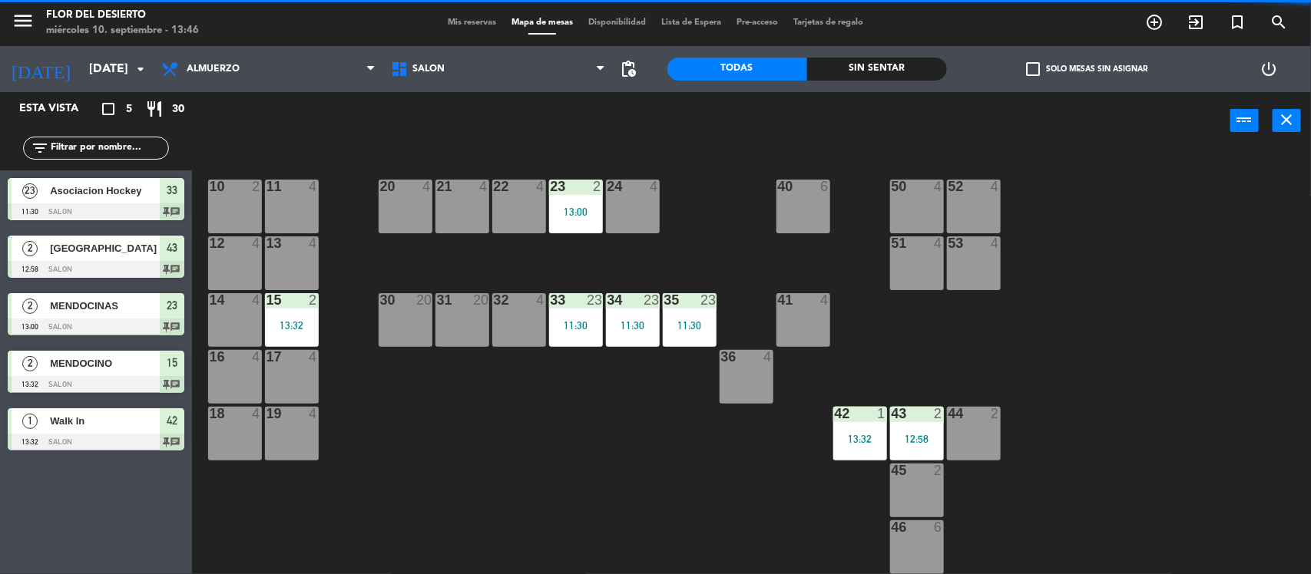
click at [465, 202] on div "21 4" at bounding box center [462, 207] width 54 height 54
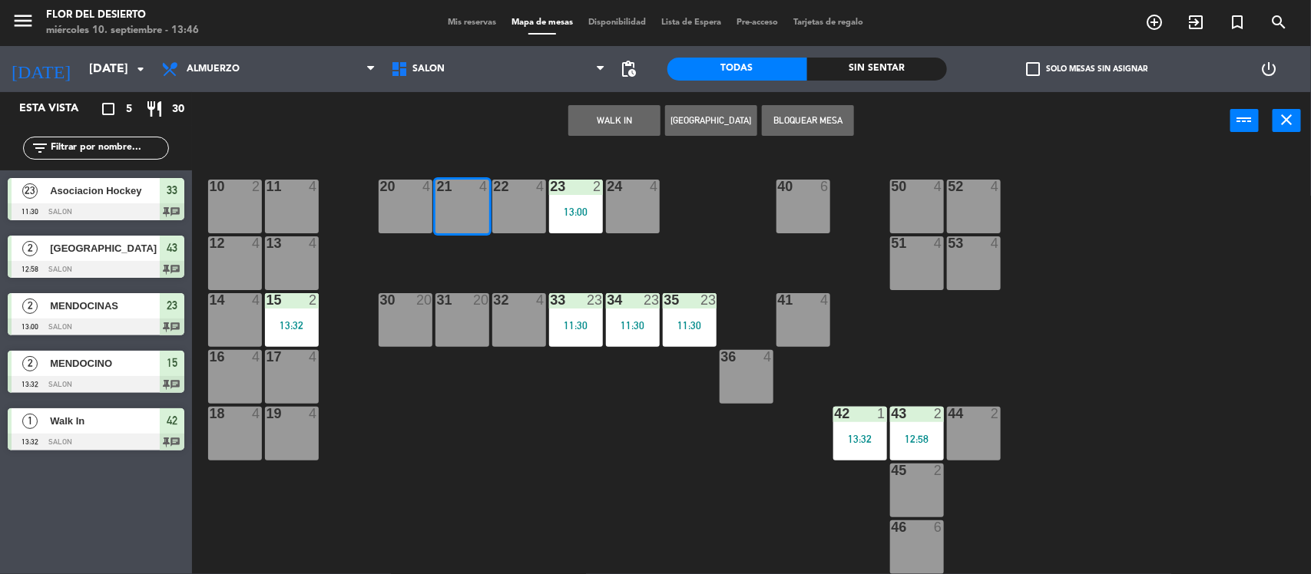
click at [425, 203] on div "20 4" at bounding box center [406, 207] width 54 height 54
click at [847, 125] on button "Bloquear Mesa" at bounding box center [808, 120] width 92 height 31
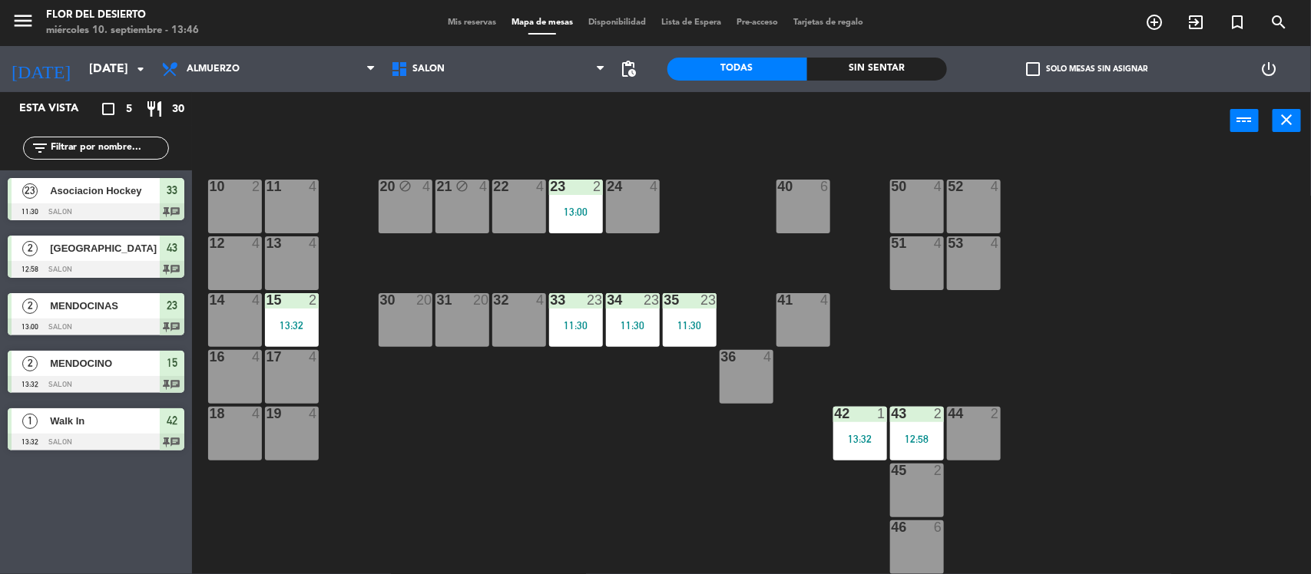
click at [640, 190] on div at bounding box center [632, 187] width 25 height 14
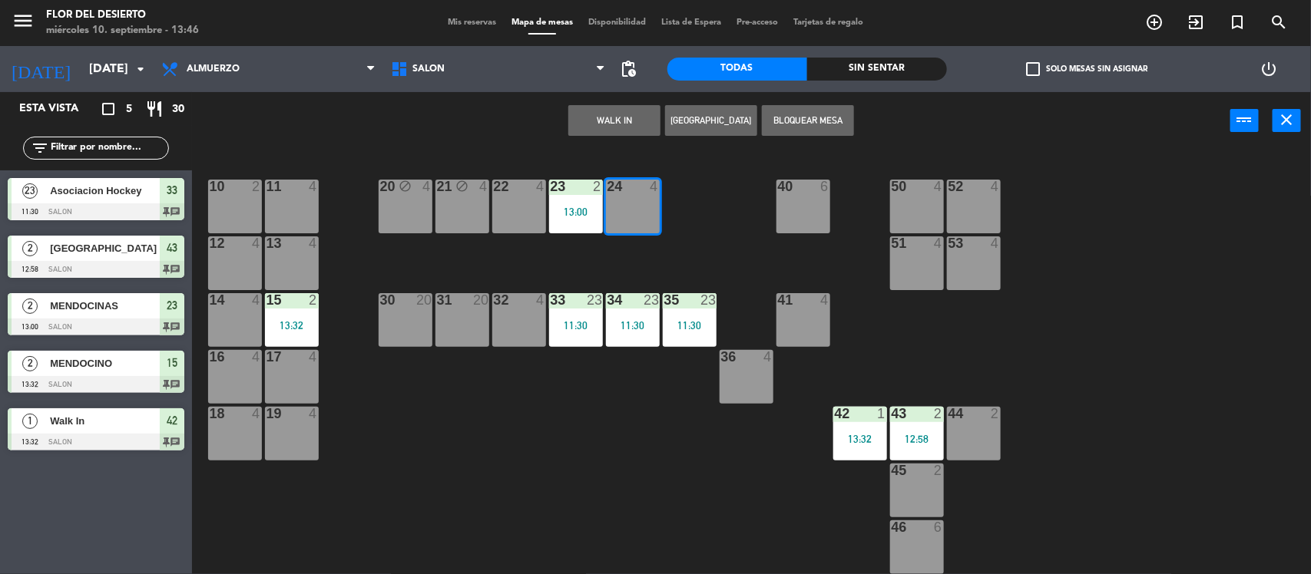
click at [853, 109] on button "Bloquear Mesa" at bounding box center [808, 120] width 92 height 31
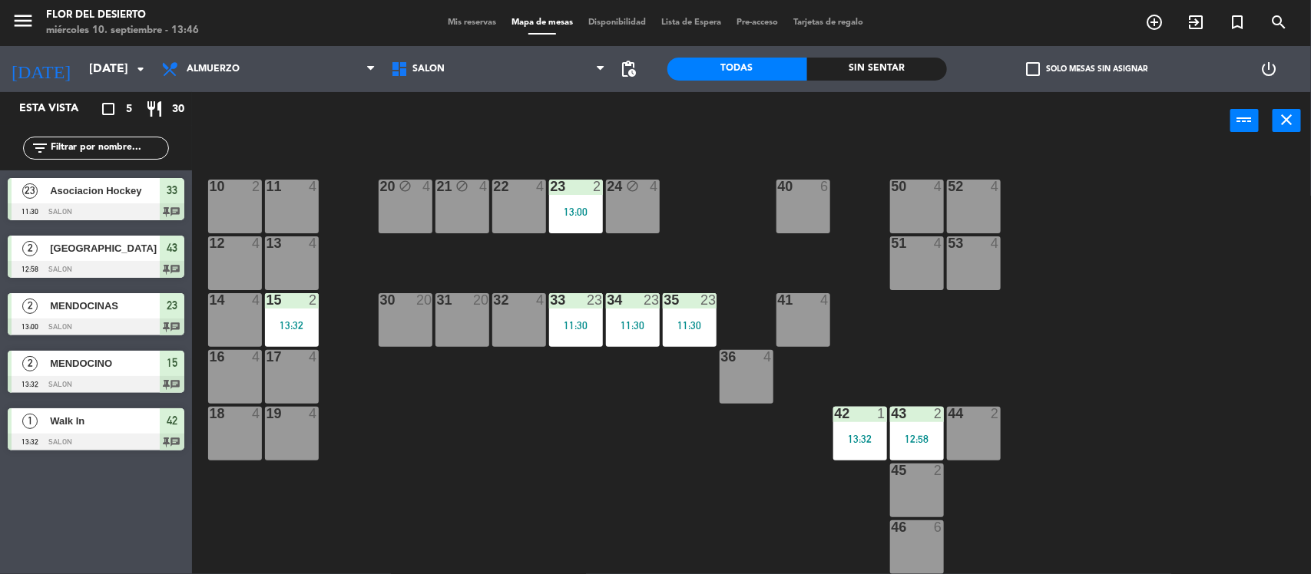
click at [384, 327] on div "30 20" at bounding box center [406, 320] width 54 height 54
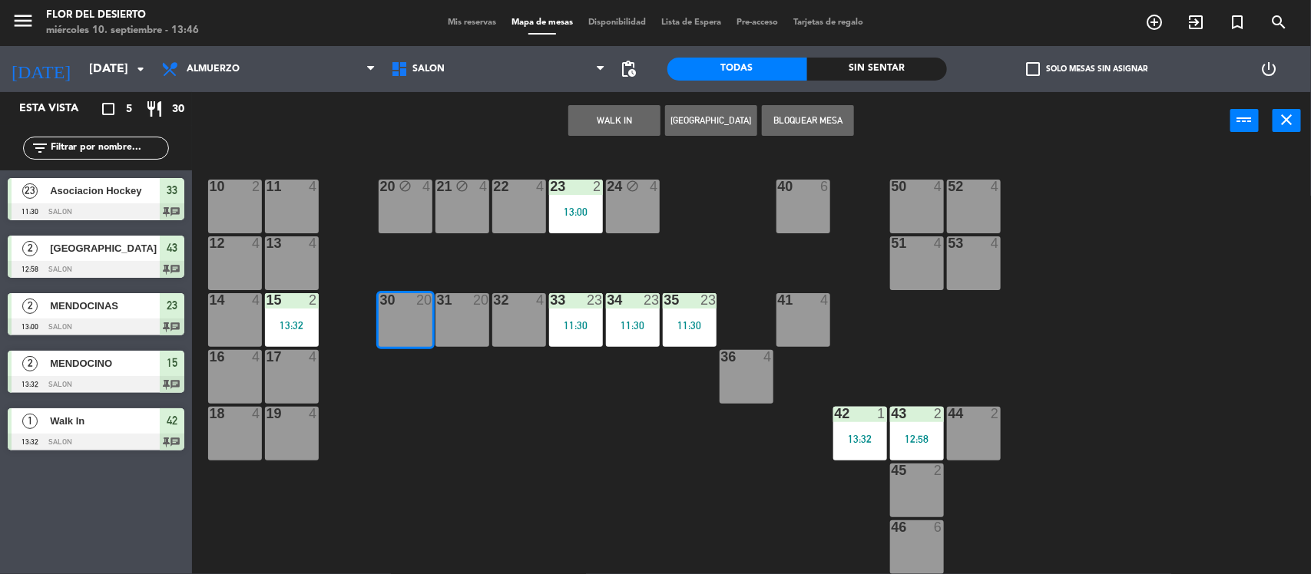
click at [818, 131] on button "Bloquear Mesa" at bounding box center [808, 120] width 92 height 31
click at [504, 324] on div "32 4" at bounding box center [519, 320] width 54 height 54
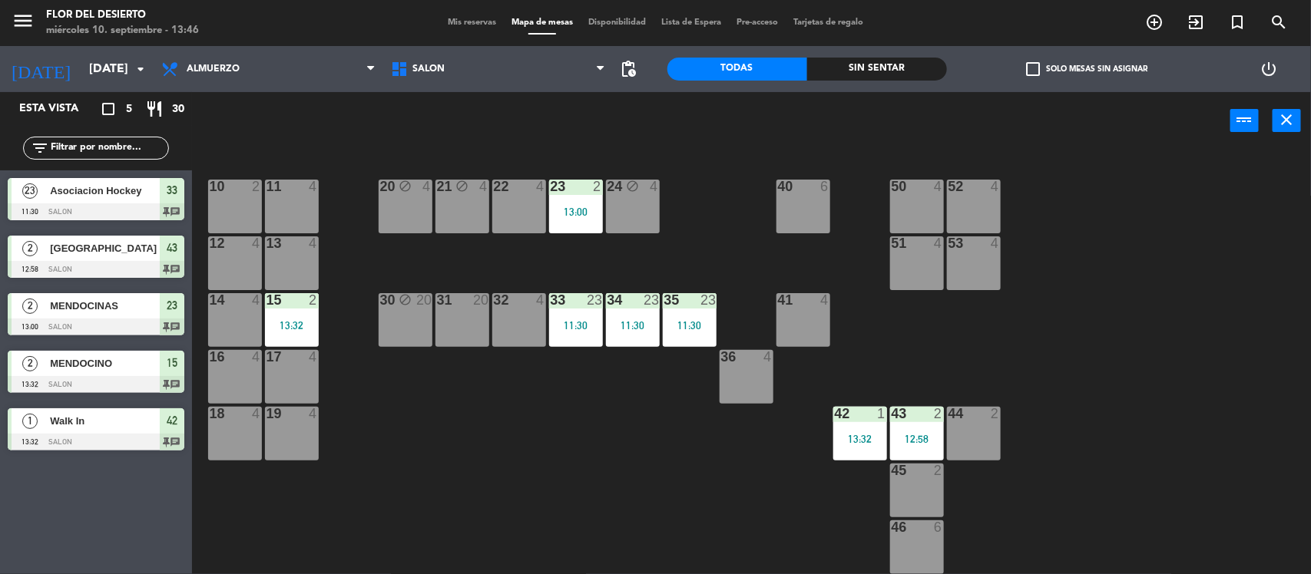
click at [488, 339] on div "31 20" at bounding box center [462, 320] width 54 height 54
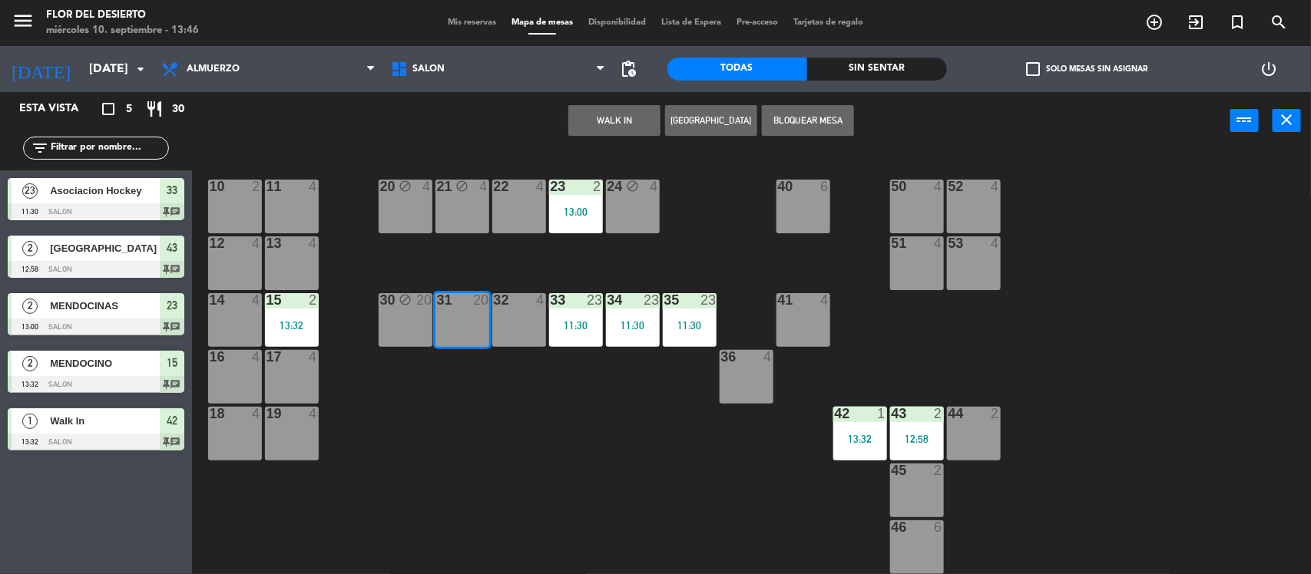
click at [516, 398] on div "10 2 11 4 20 block 4 21 block 4 22 4 23 2 13:00 24 block 4 40 6 50 4 52 4 12 4 …" at bounding box center [758, 364] width 1106 height 425
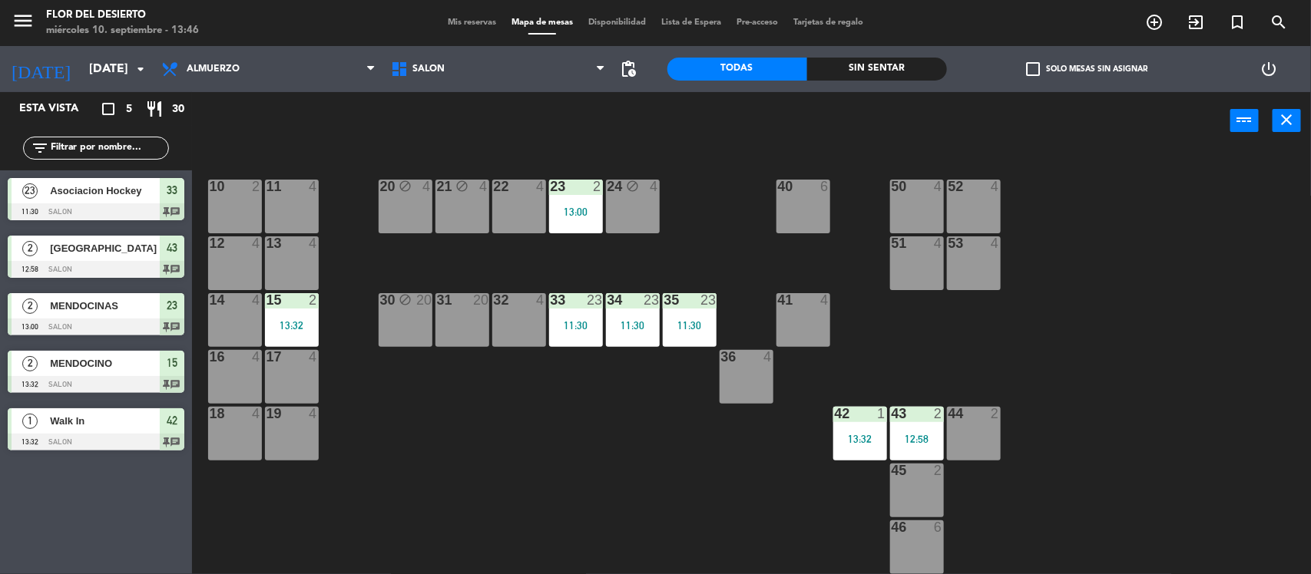
click at [511, 346] on div "32 4" at bounding box center [519, 320] width 54 height 54
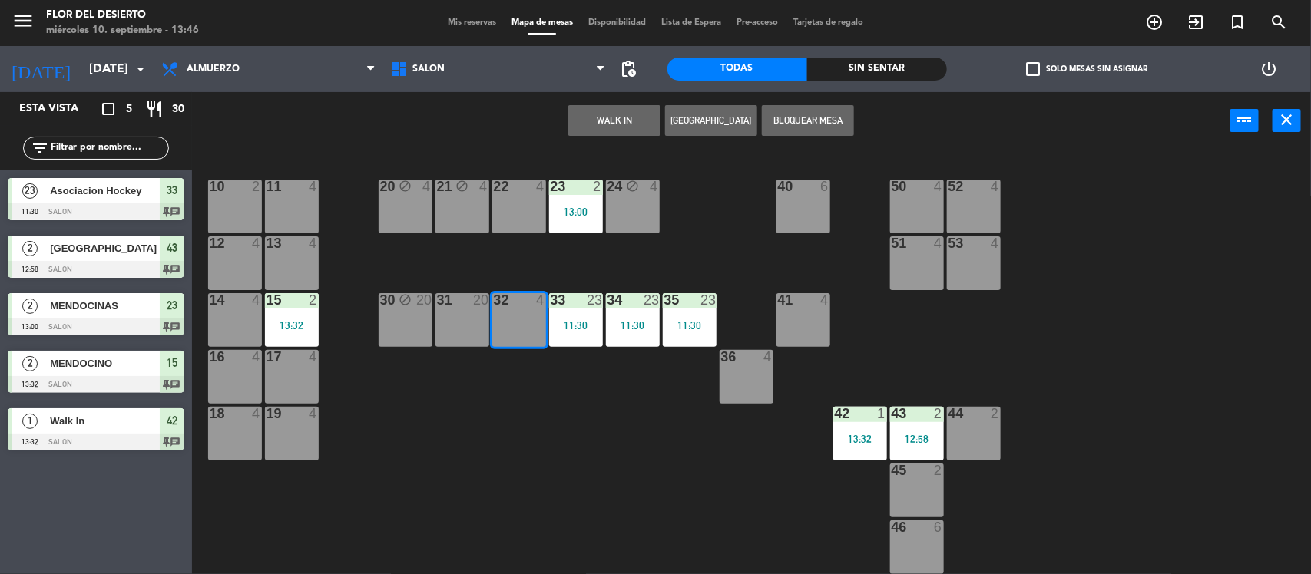
click at [589, 119] on button "WALK IN" at bounding box center [614, 120] width 92 height 31
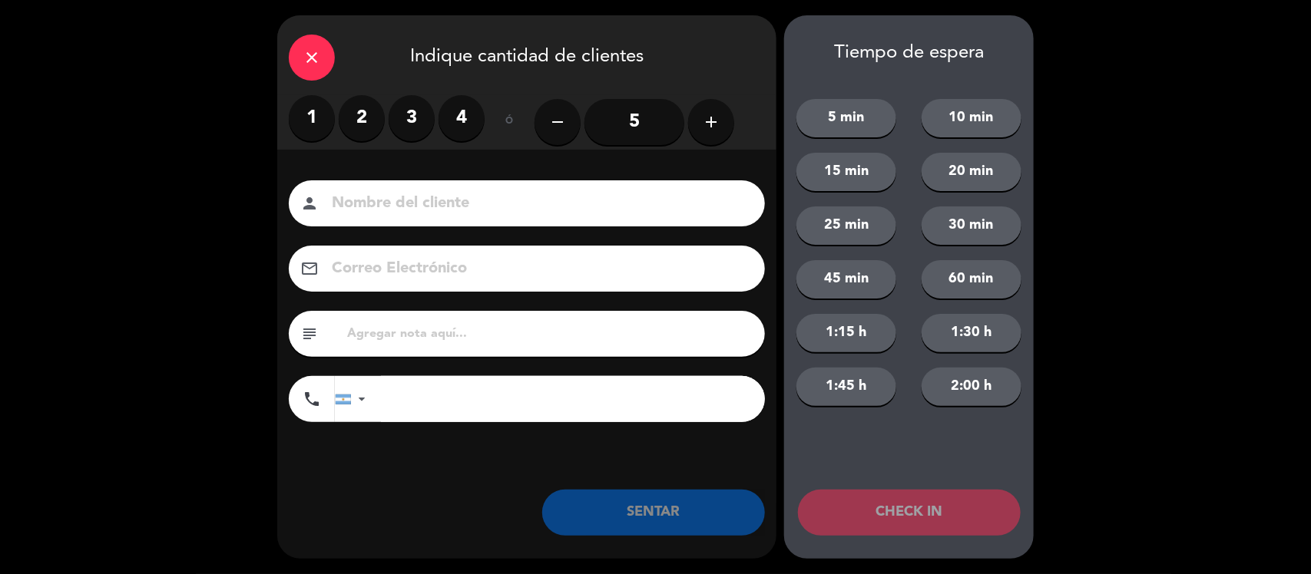
click at [343, 124] on label "2" at bounding box center [362, 118] width 46 height 46
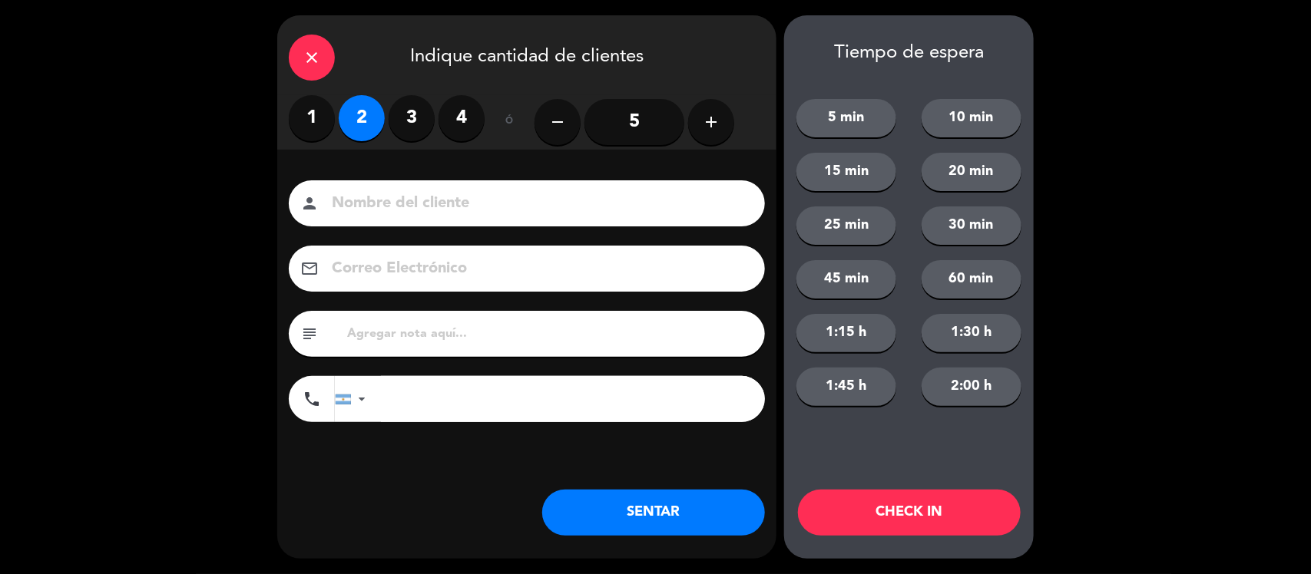
click at [389, 205] on input at bounding box center [537, 203] width 415 height 27
type input "GOLD"
click at [485, 336] on input "text" at bounding box center [550, 333] width 408 height 21
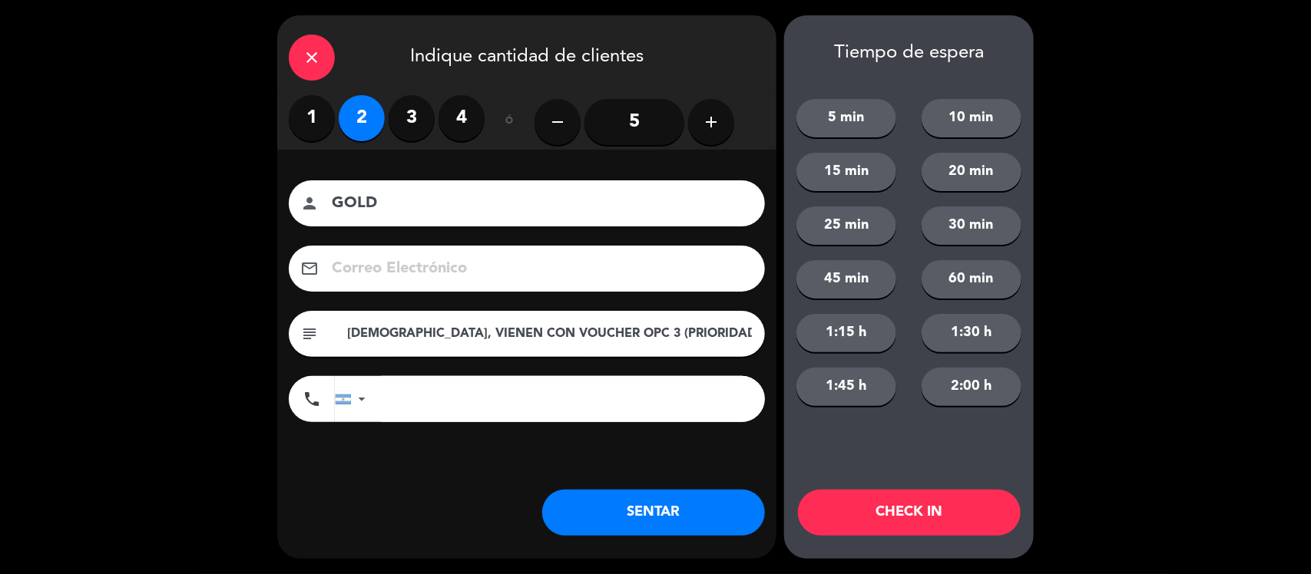
drag, startPoint x: 701, startPoint y: 335, endPoint x: 326, endPoint y: 346, distance: 374.9
click at [326, 346] on div "subject ESPAÑOLES, VIENEN CON VOUCHER OPC 3 (PRIORIDAD)" at bounding box center [527, 334] width 476 height 46
type input "[DEMOGRAPHIC_DATA], VIENEN CON VOUCHER OPC 3 (PRIORIDAD)"
click at [737, 504] on button "SENTAR" at bounding box center [653, 513] width 223 height 46
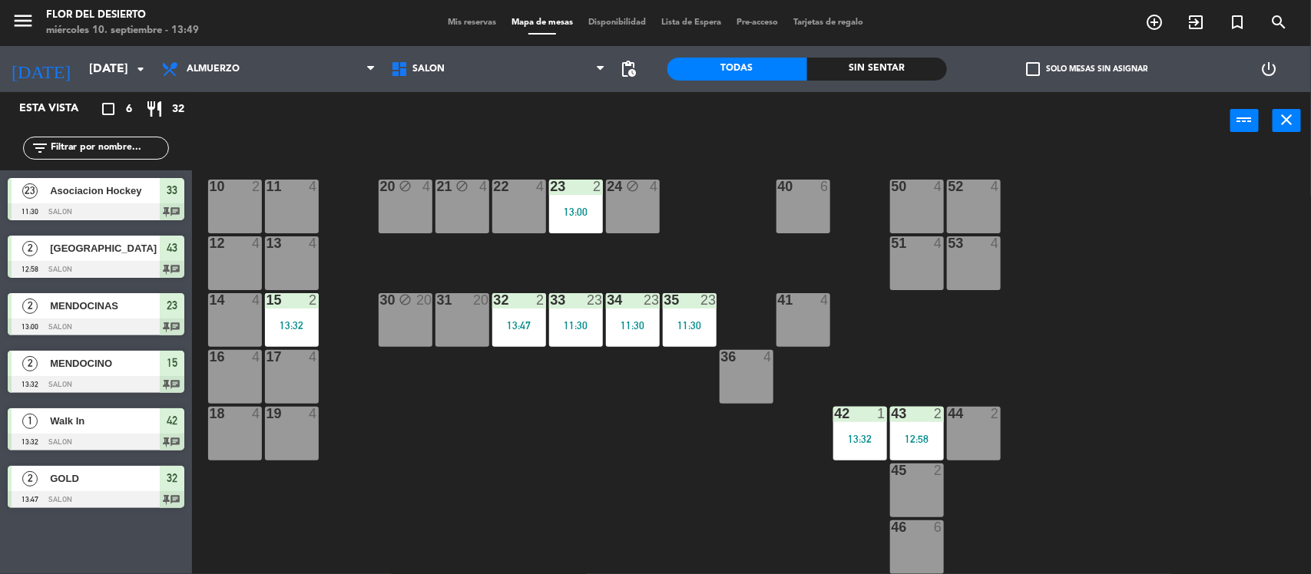
click at [293, 205] on div "11 4" at bounding box center [292, 207] width 54 height 54
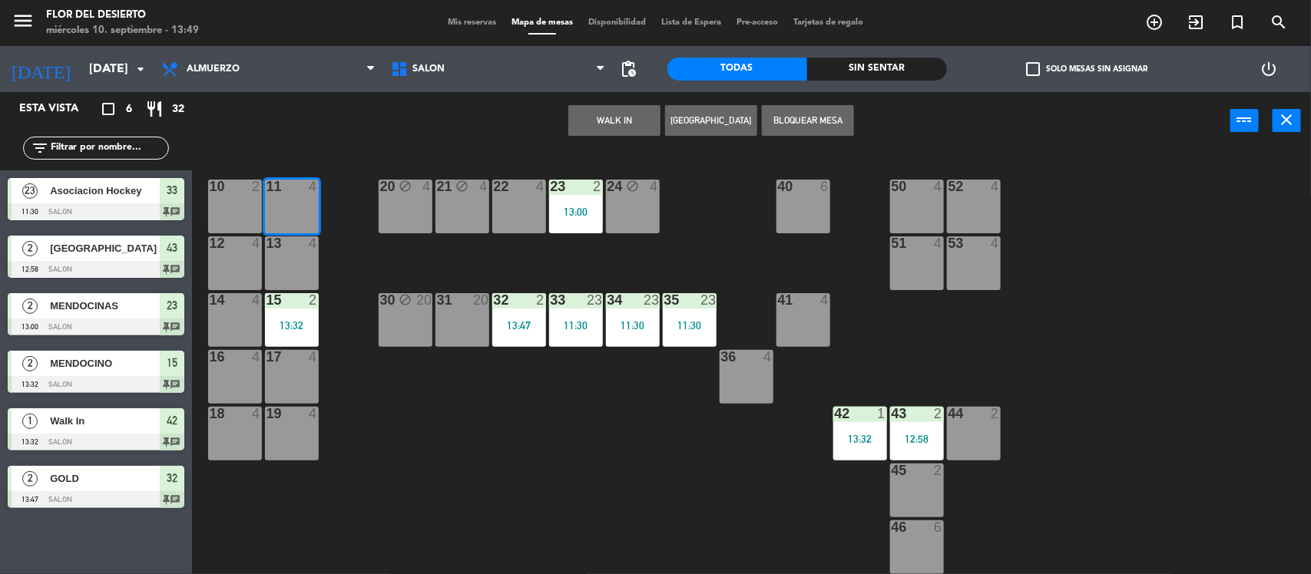
click at [514, 139] on div "WALK IN [GEOGRAPHIC_DATA] Bloquear Mesa power_input close" at bounding box center [711, 121] width 1038 height 58
click at [281, 256] on div "13 4" at bounding box center [292, 263] width 54 height 54
click at [584, 117] on button "WALK IN" at bounding box center [614, 120] width 92 height 31
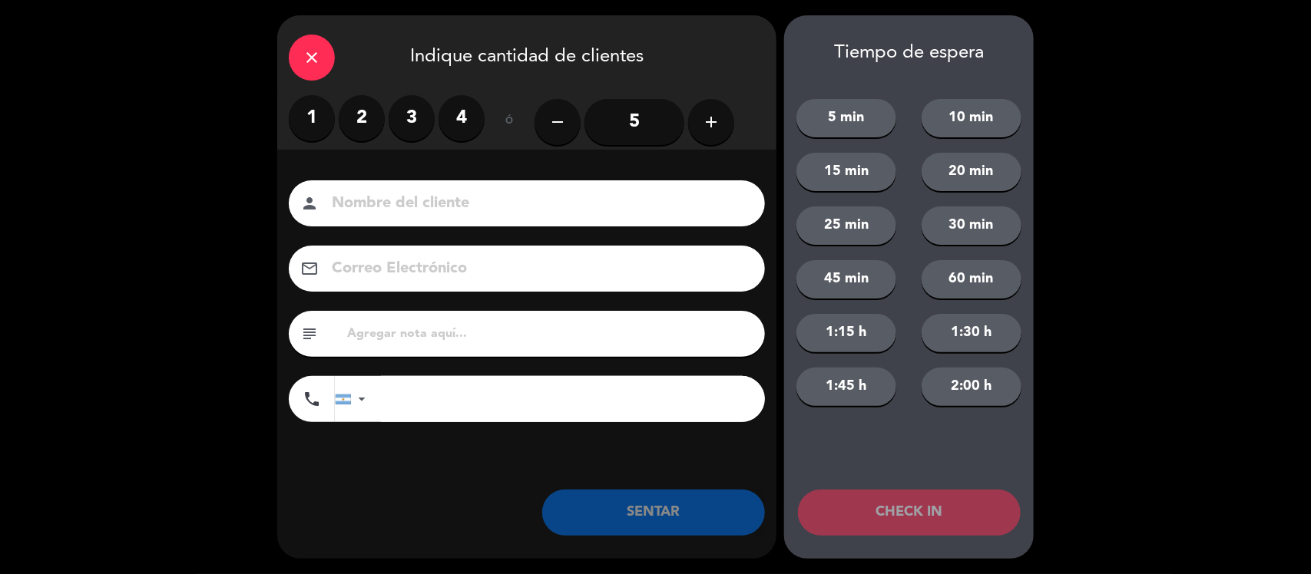
click at [315, 44] on div "close" at bounding box center [312, 58] width 46 height 46
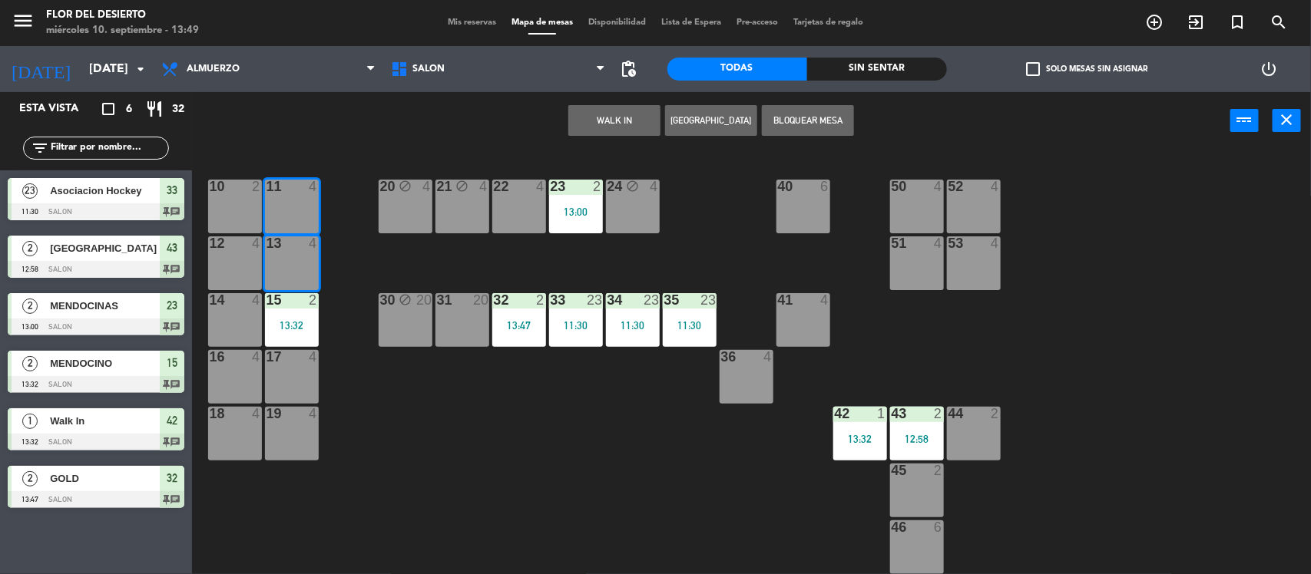
click at [330, 154] on div "10 2 11 4 20 block 4 21 block 4 22 4 23 2 13:00 24 block 4 40 6 50 4 52 4 12 4 …" at bounding box center [758, 364] width 1106 height 425
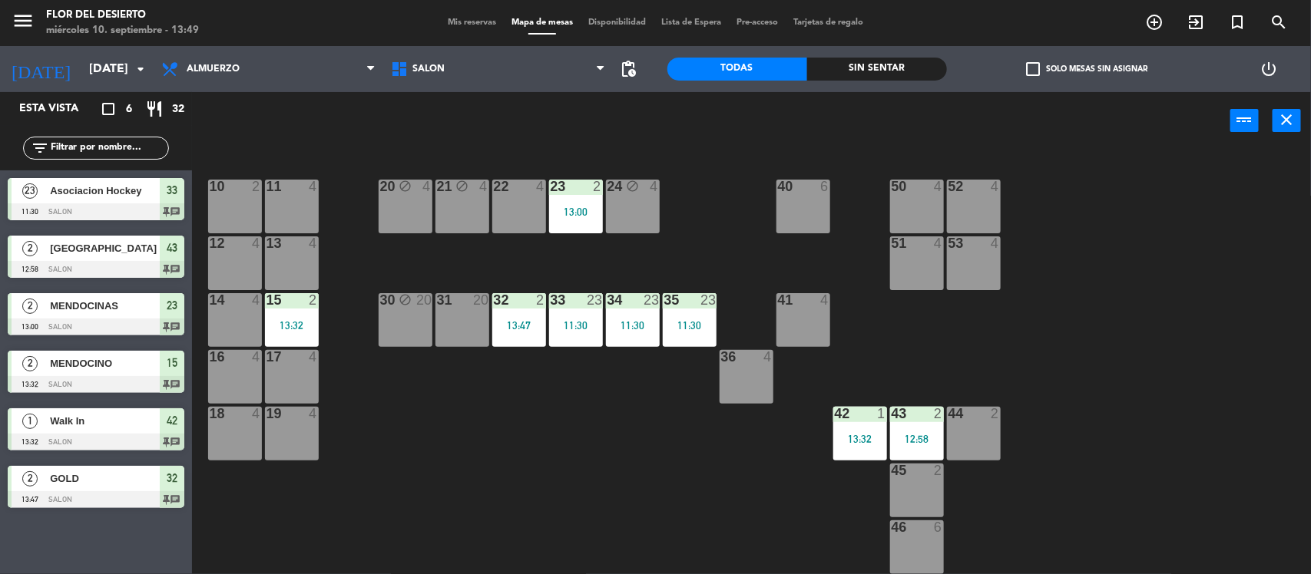
click at [297, 254] on div "13 4" at bounding box center [292, 263] width 54 height 54
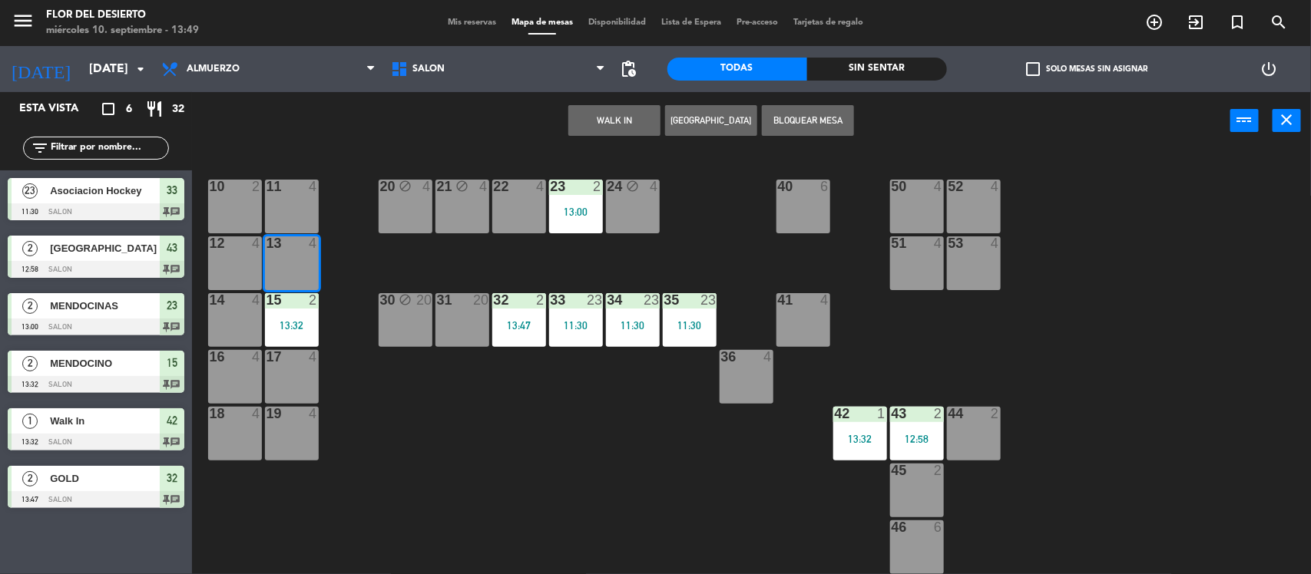
click at [607, 123] on button "WALK IN" at bounding box center [614, 120] width 92 height 31
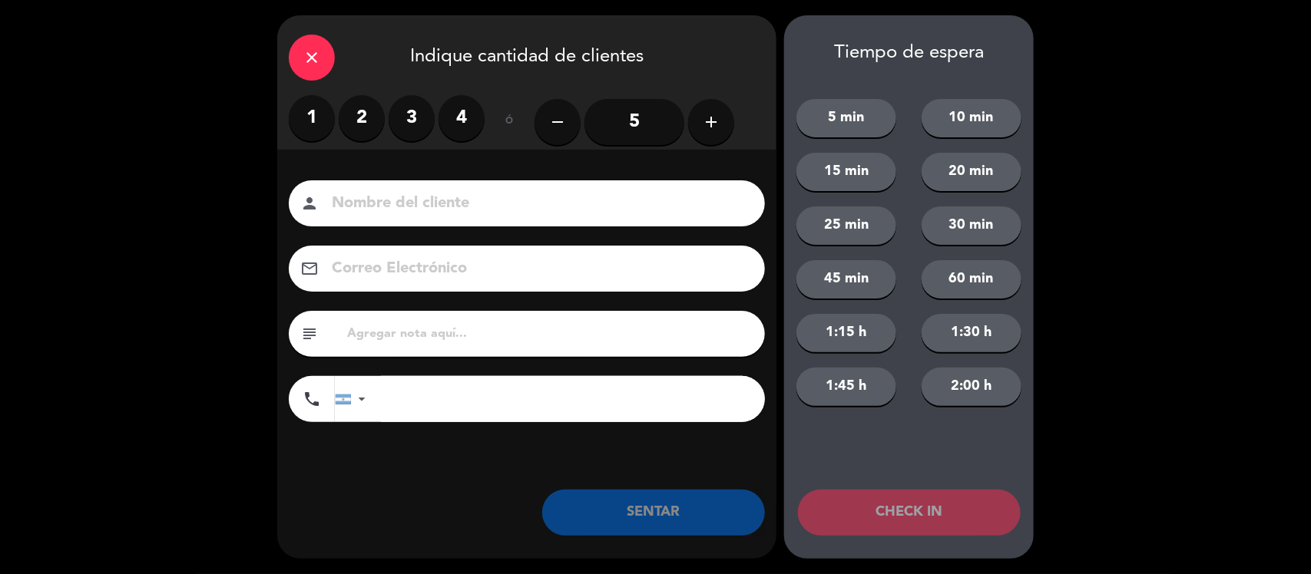
click at [359, 124] on label "2" at bounding box center [362, 118] width 46 height 46
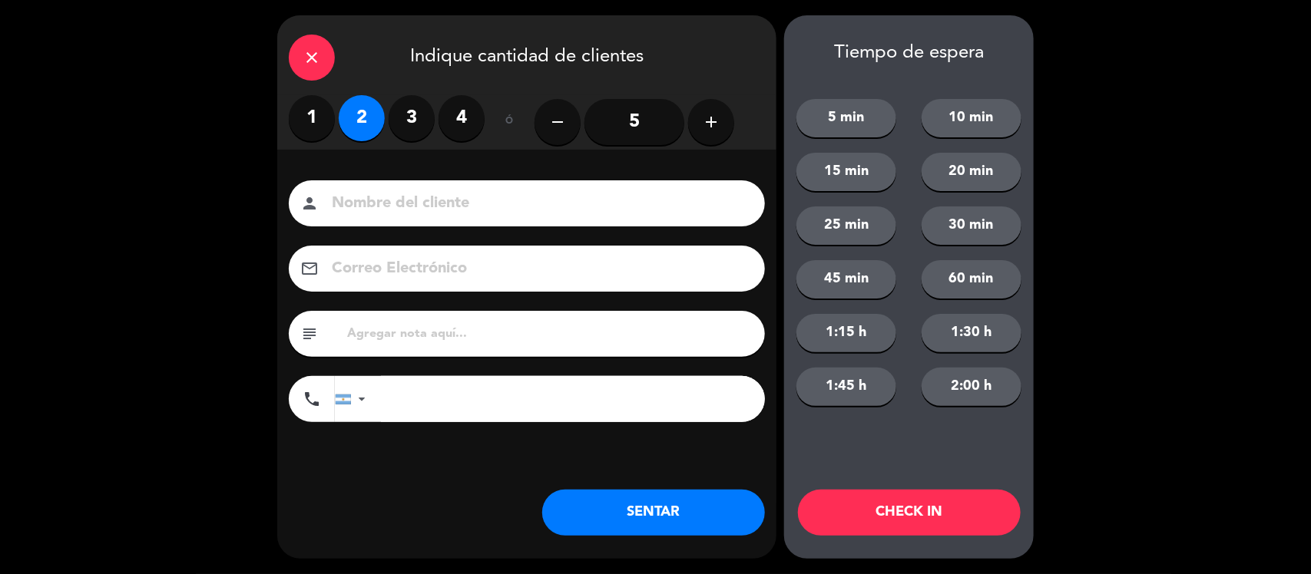
click at [397, 198] on input at bounding box center [537, 203] width 415 height 27
type input "[DEMOGRAPHIC_DATA]"
click at [440, 524] on div "close Indique cantidad de clientes 1 2 3 4 ó remove 5 add Nombre del cliente pe…" at bounding box center [526, 287] width 499 height 544
click at [499, 308] on div "Nombre del cliente person ARGENTINOS Correo Electrónico email subject phone [GE…" at bounding box center [526, 303] width 499 height 246
click at [496, 340] on input "text" at bounding box center [550, 333] width 408 height 21
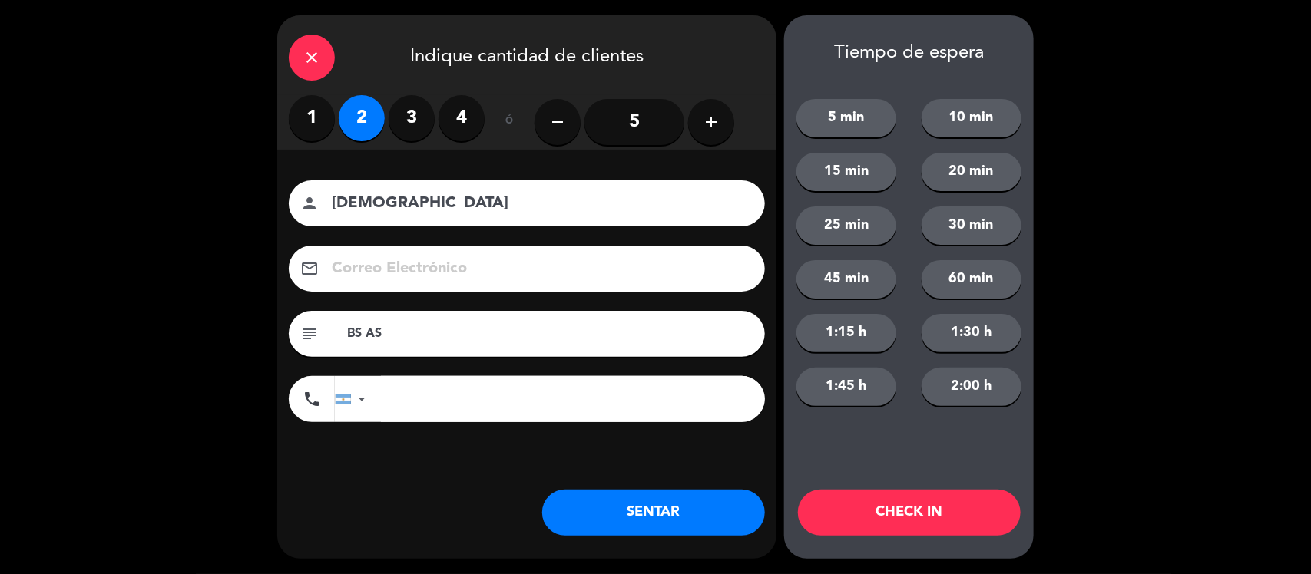
type input "BS AS"
click at [623, 536] on div "close Indique cantidad de clientes 1 2 3 4 ó remove 5 add Nombre del cliente pe…" at bounding box center [526, 287] width 499 height 544
click at [643, 501] on button "SENTAR" at bounding box center [653, 513] width 223 height 46
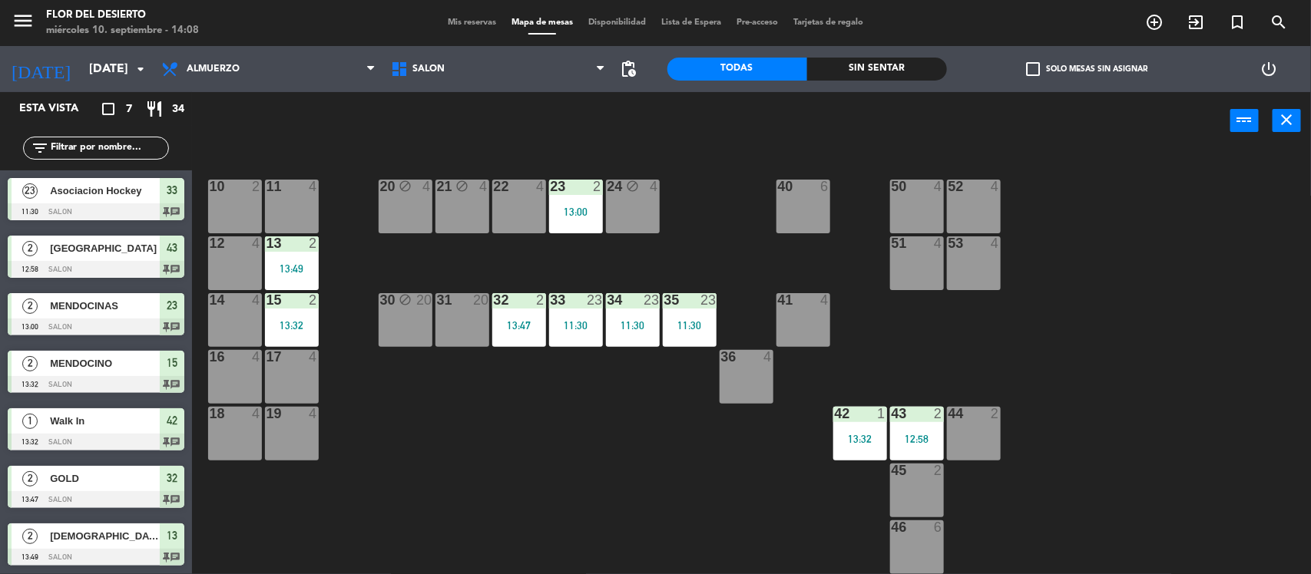
click at [488, 320] on div "31 20" at bounding box center [462, 320] width 54 height 54
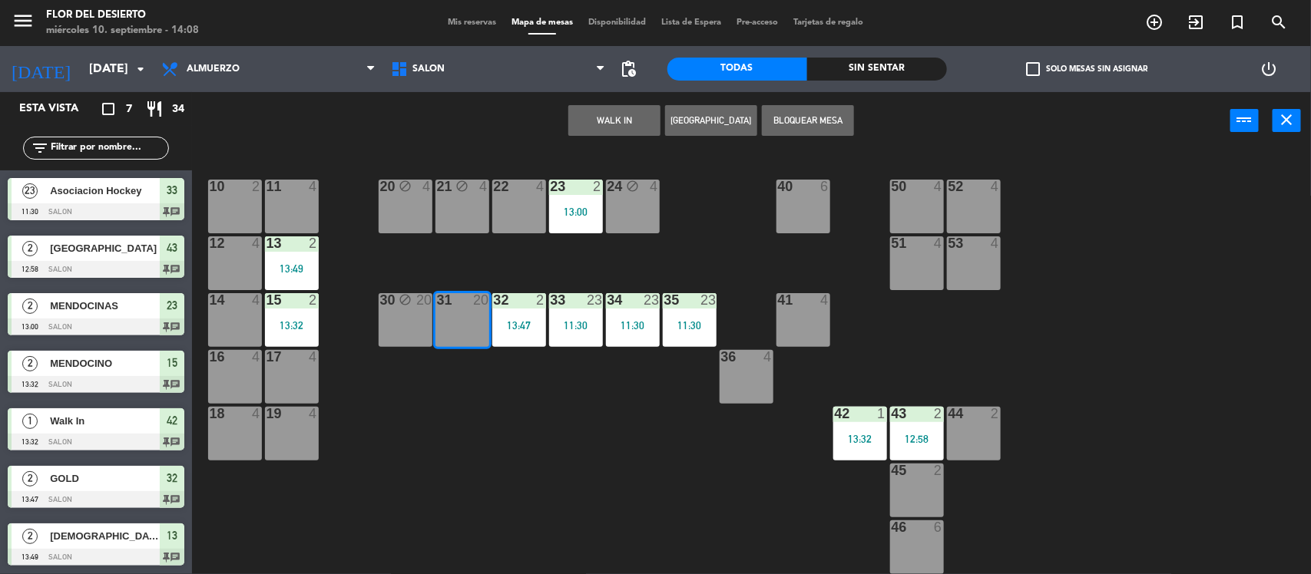
click at [478, 415] on div "10 2 11 4 20 block 4 21 block 4 22 4 23 2 13:00 24 block 4 40 6 50 4 52 4 12 4 …" at bounding box center [758, 364] width 1106 height 425
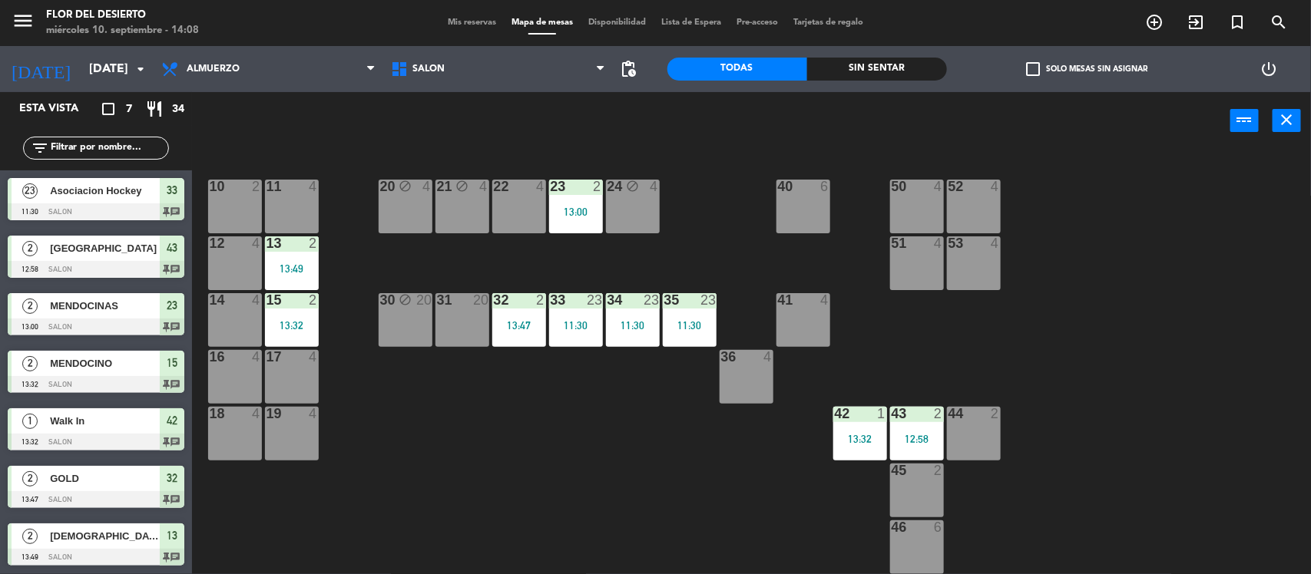
click at [467, 316] on div "31 20" at bounding box center [462, 320] width 54 height 54
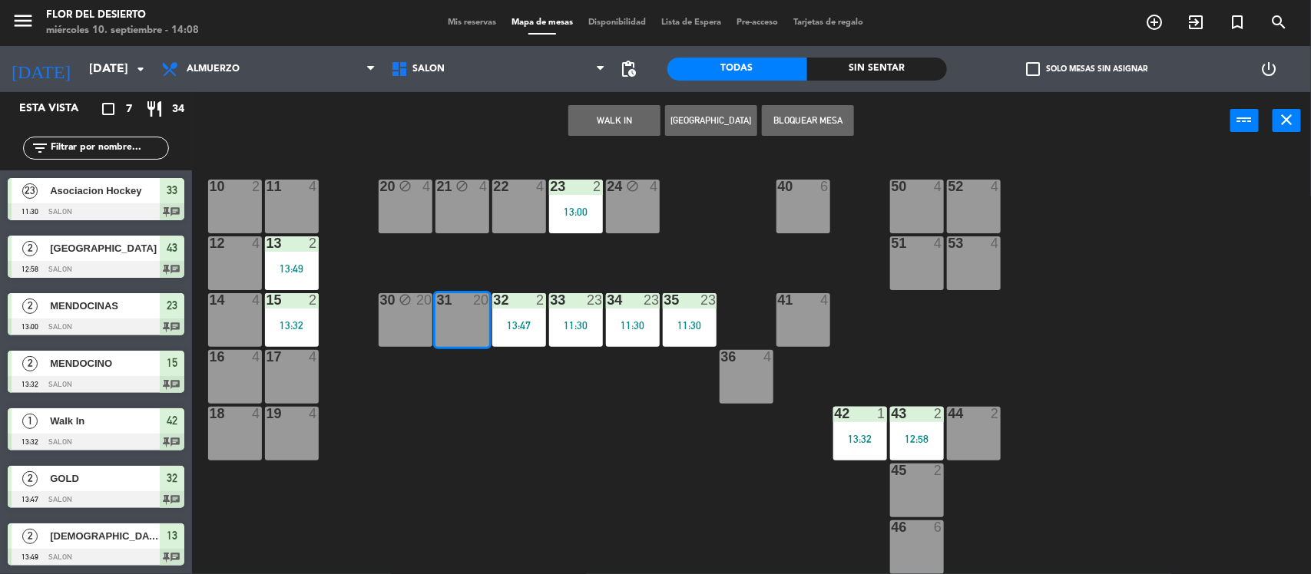
click at [588, 131] on button "WALK IN" at bounding box center [614, 120] width 92 height 31
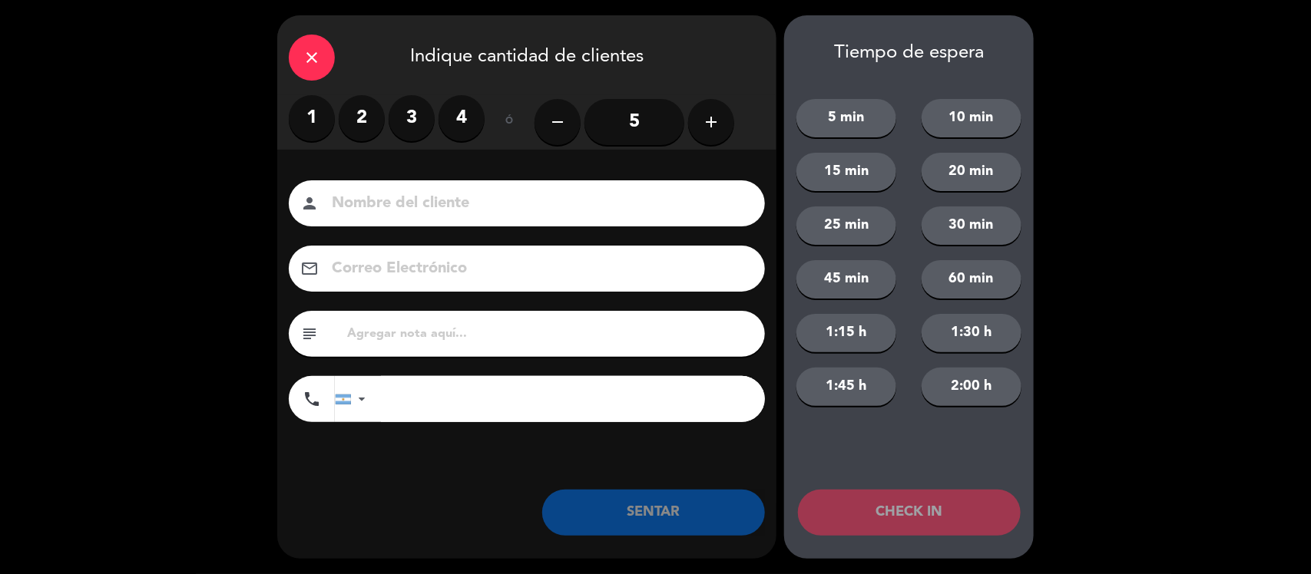
click at [357, 117] on label "2" at bounding box center [362, 118] width 46 height 46
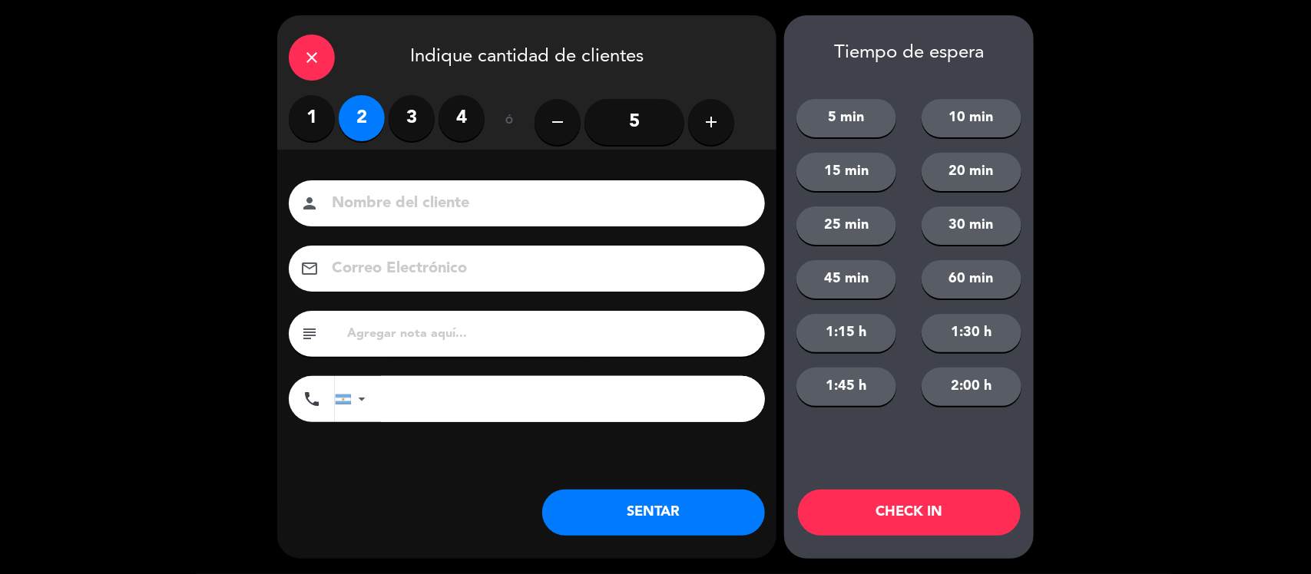
click at [409, 206] on input at bounding box center [537, 203] width 415 height 27
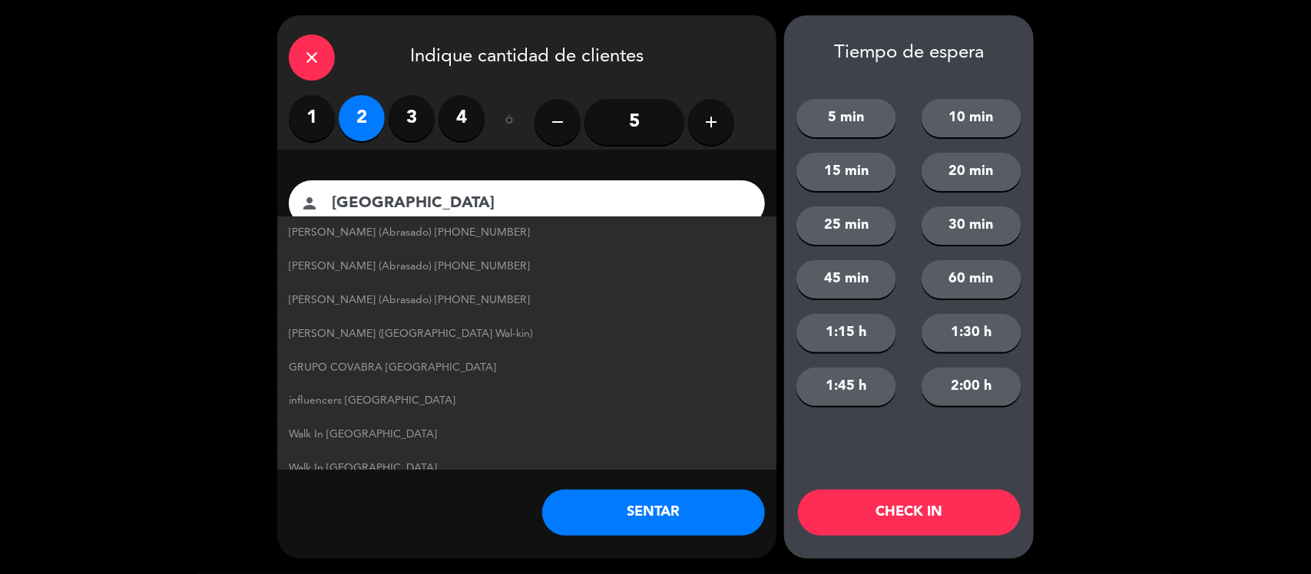
type input "[GEOGRAPHIC_DATA]"
click at [407, 524] on div "close Indique cantidad de clientes 1 2 3 4 ó remove 5 add Nombre del cliente pe…" at bounding box center [526, 287] width 499 height 544
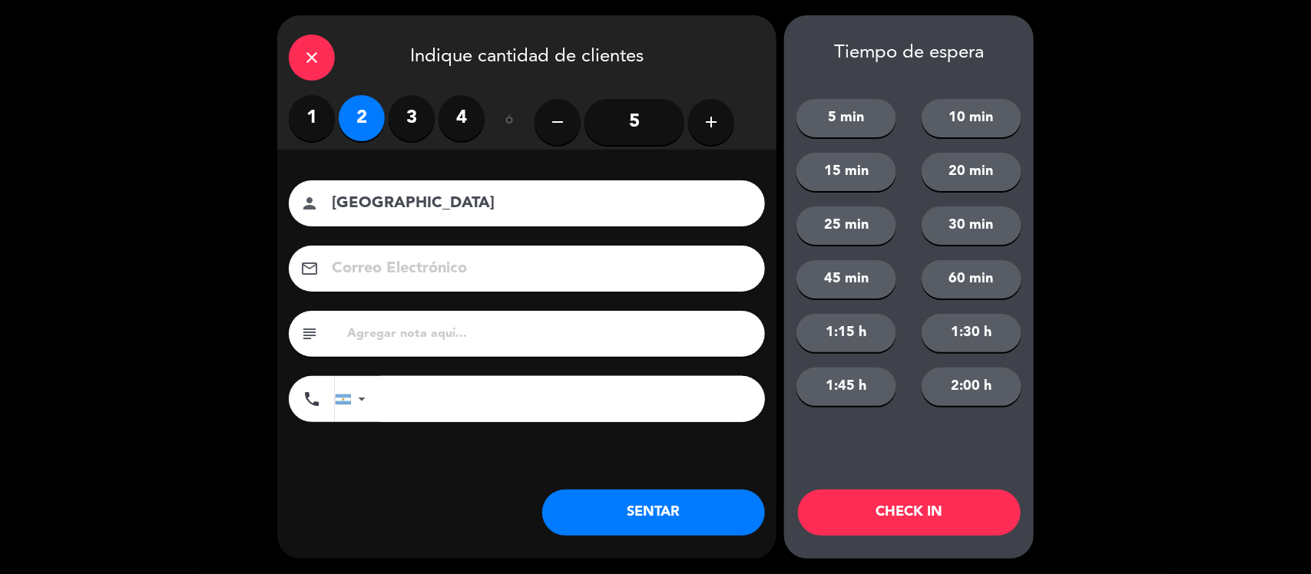
click at [411, 346] on div "subject" at bounding box center [527, 334] width 476 height 46
click at [425, 316] on div "subject" at bounding box center [527, 334] width 476 height 46
click at [425, 330] on input "text" at bounding box center [550, 333] width 408 height 21
type input "LES GUSTÓ LA CARTA"
click at [691, 504] on button "SENTAR" at bounding box center [653, 513] width 223 height 46
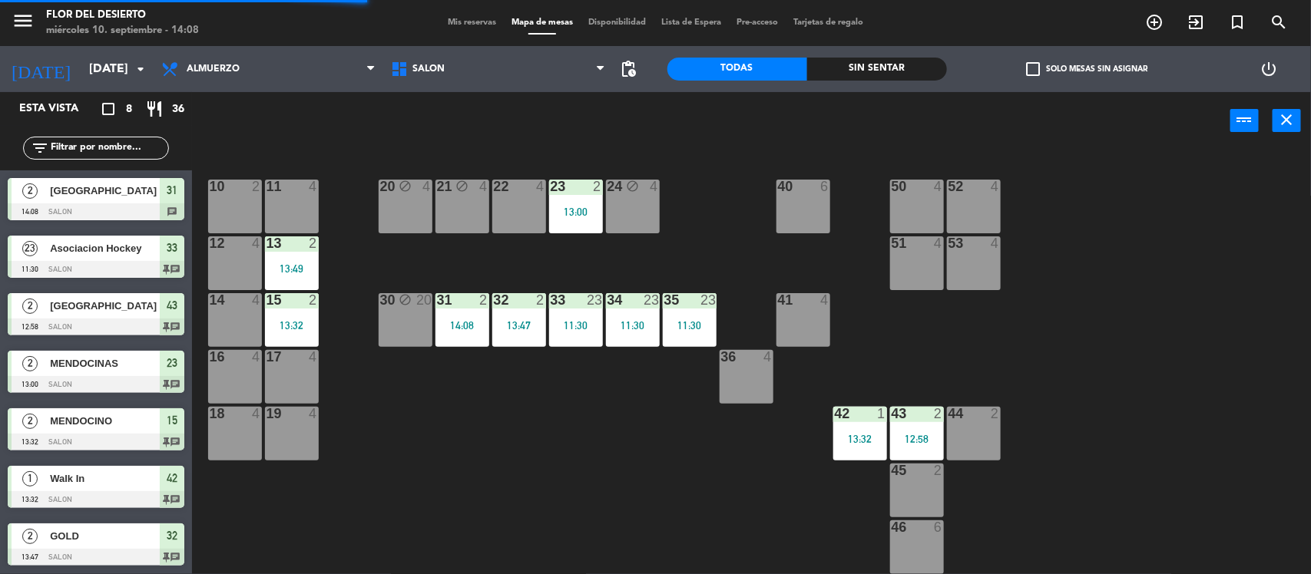
click at [293, 365] on div "17 4" at bounding box center [292, 377] width 54 height 54
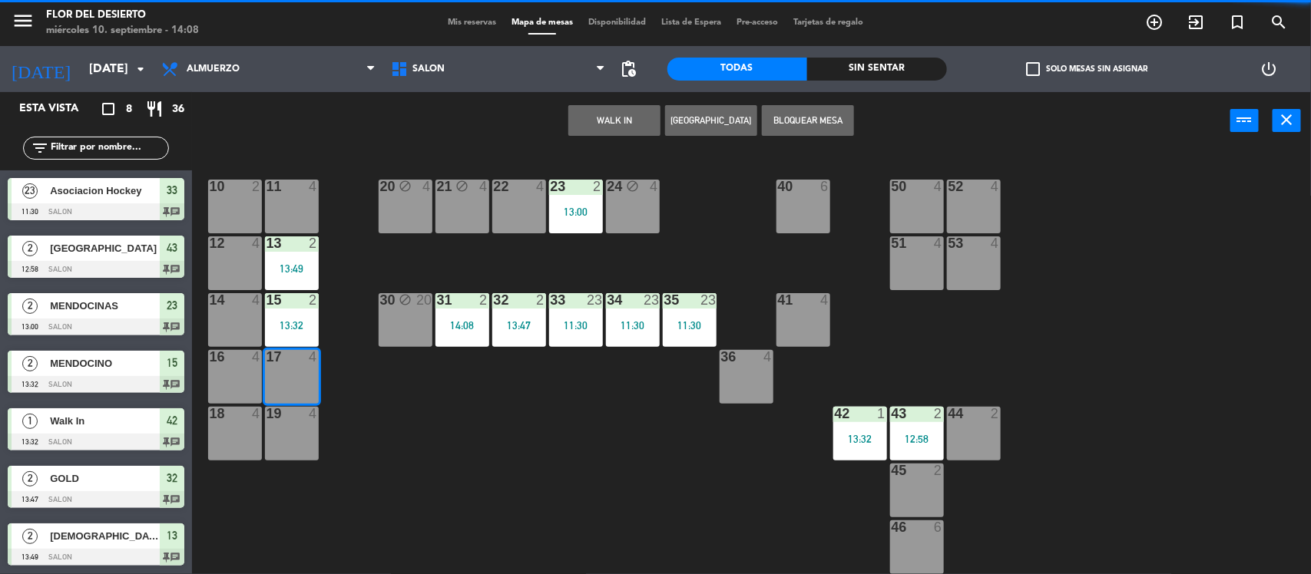
click at [610, 111] on button "WALK IN" at bounding box center [614, 120] width 92 height 31
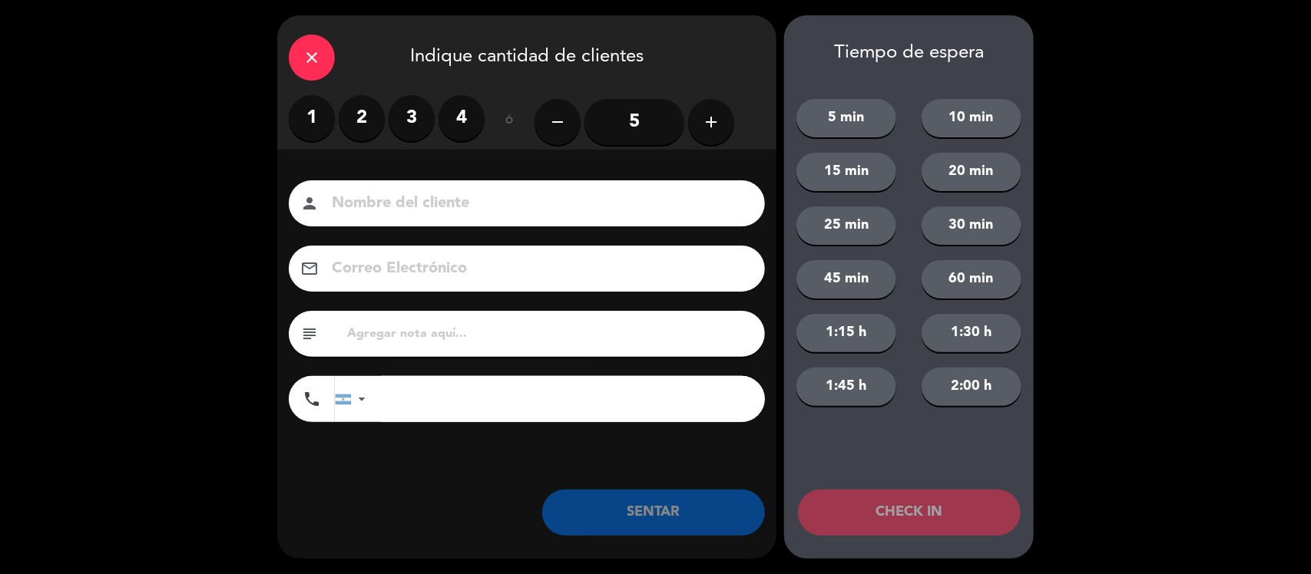
click at [358, 117] on label "2" at bounding box center [362, 118] width 46 height 46
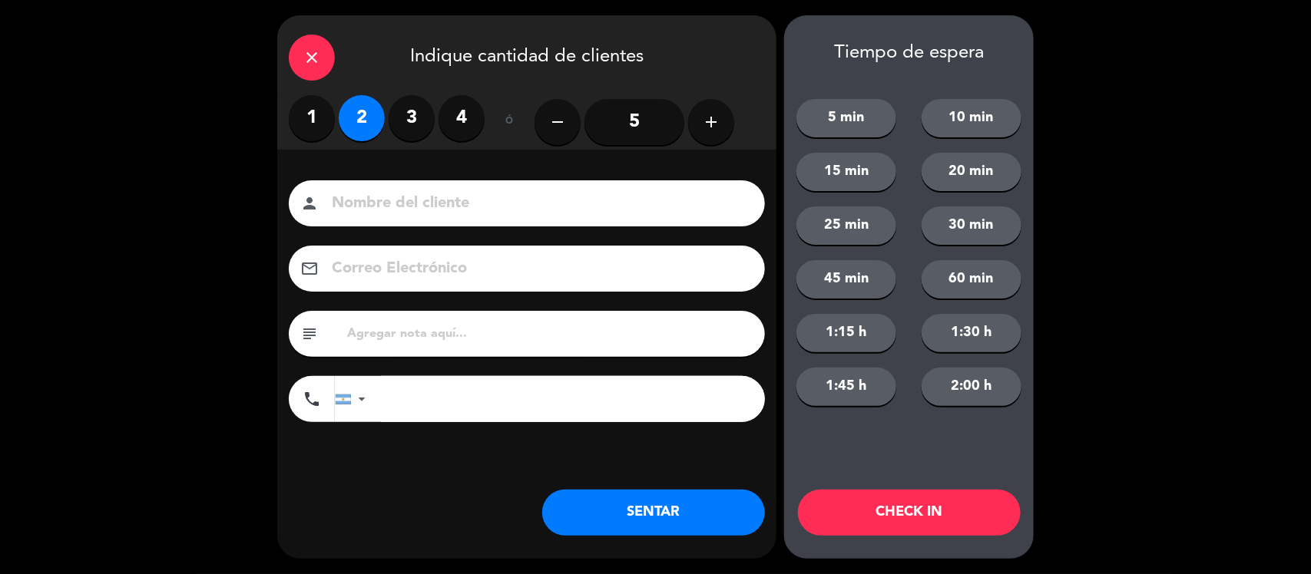
click at [404, 201] on input at bounding box center [537, 203] width 415 height 27
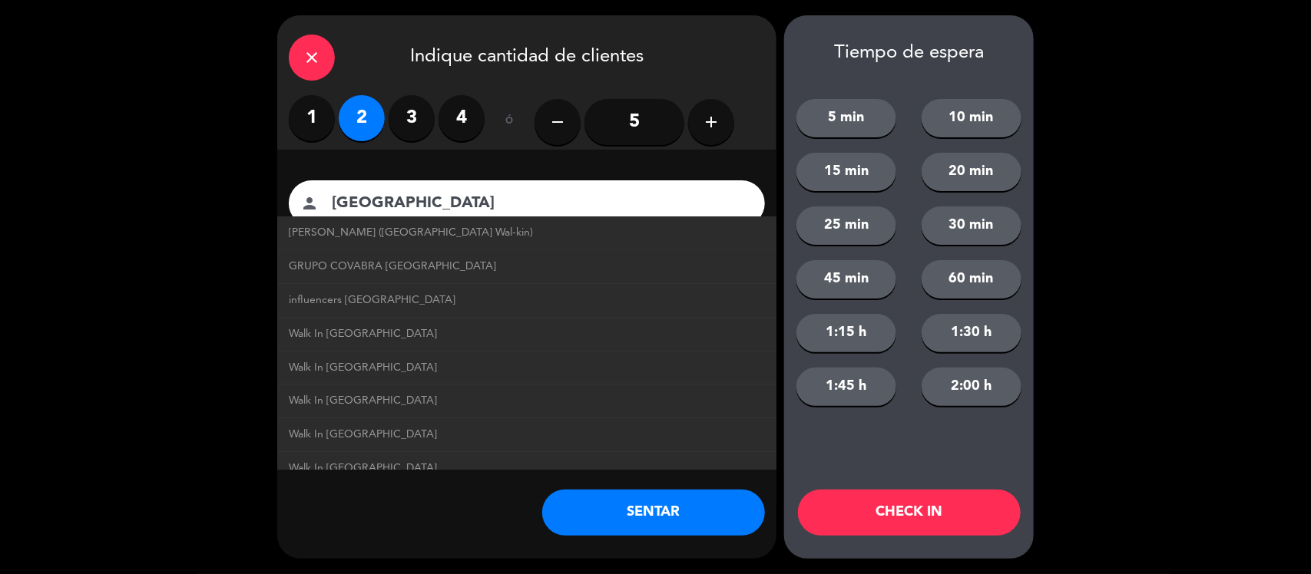
type input "[GEOGRAPHIC_DATA]"
click at [384, 545] on div "close Indique cantidad de clientes 1 2 3 4 ó remove 5 add Nombre del cliente pe…" at bounding box center [526, 287] width 499 height 544
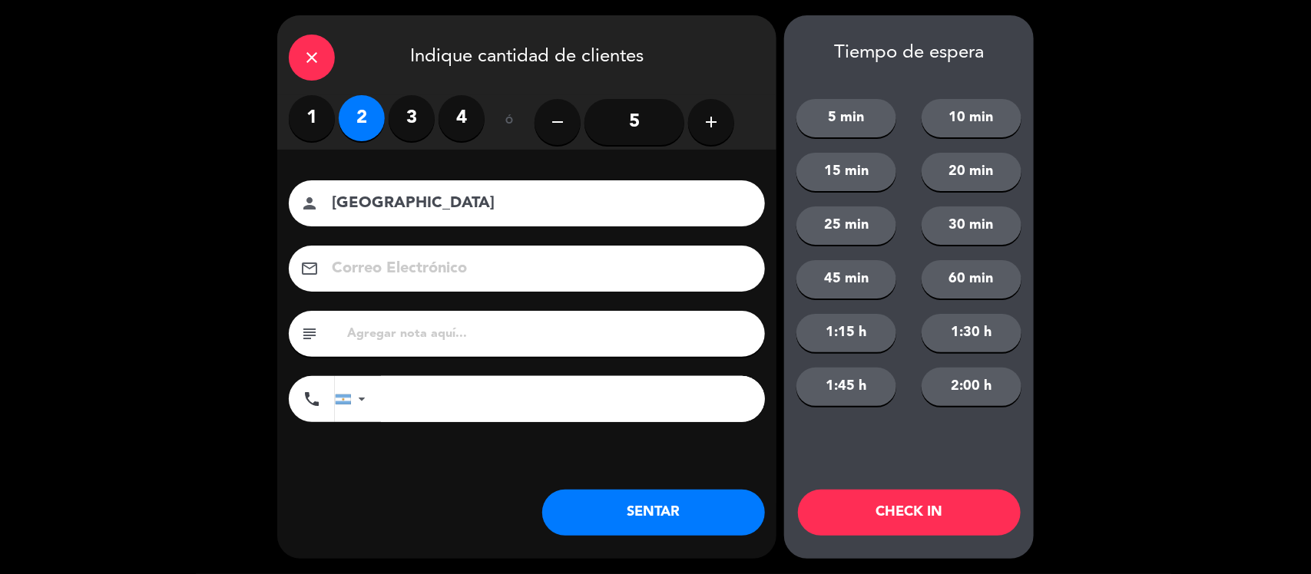
click at [491, 343] on input "text" at bounding box center [550, 333] width 408 height 21
type input "L"
click at [636, 507] on button "SENTAR" at bounding box center [653, 513] width 223 height 46
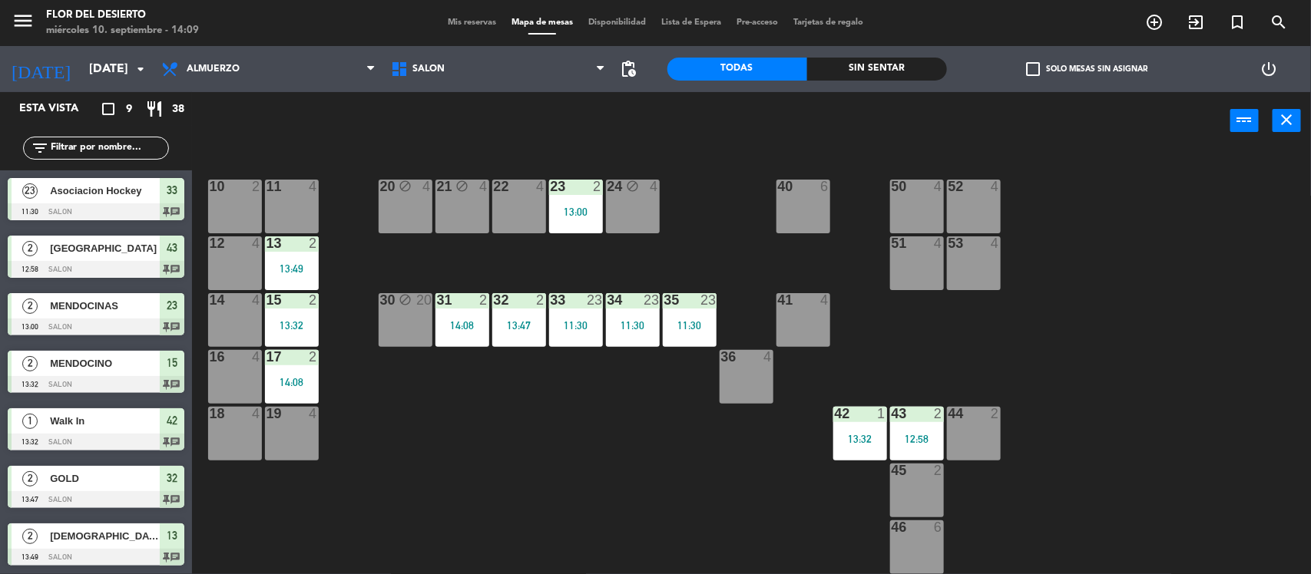
click at [478, 28] on div "Mis reservas Mapa de mesas Disponibilidad Lista de Espera Pre-acceso Tarjetas d…" at bounding box center [655, 23] width 431 height 14
click at [471, 19] on span "Mis reservas" at bounding box center [472, 22] width 64 height 8
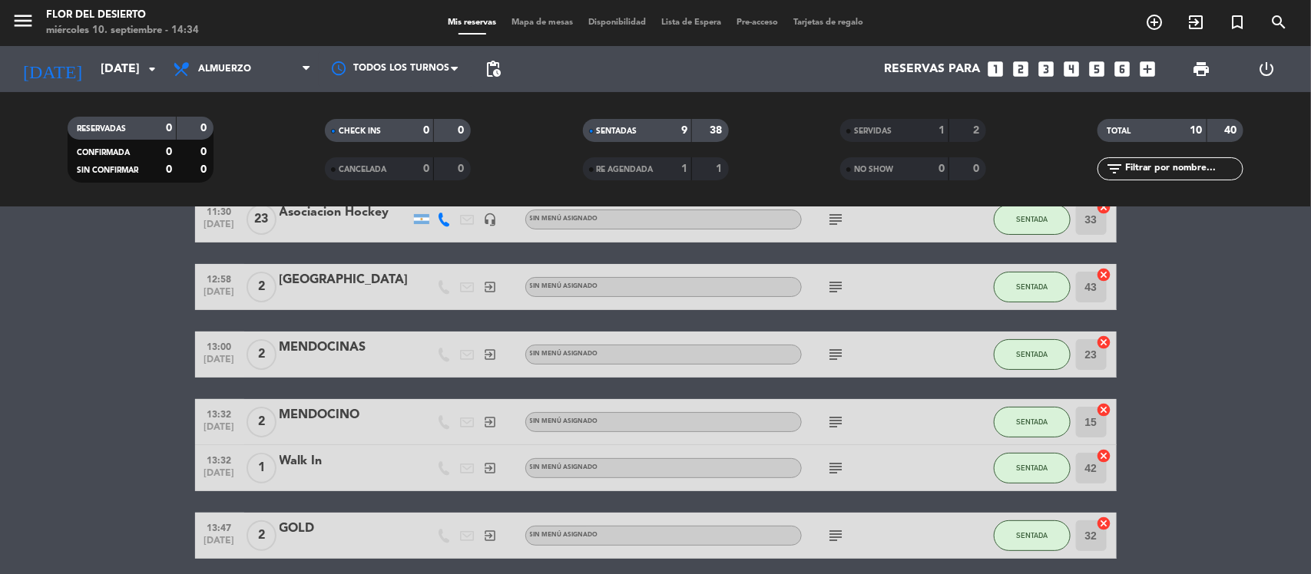
scroll to position [192, 0]
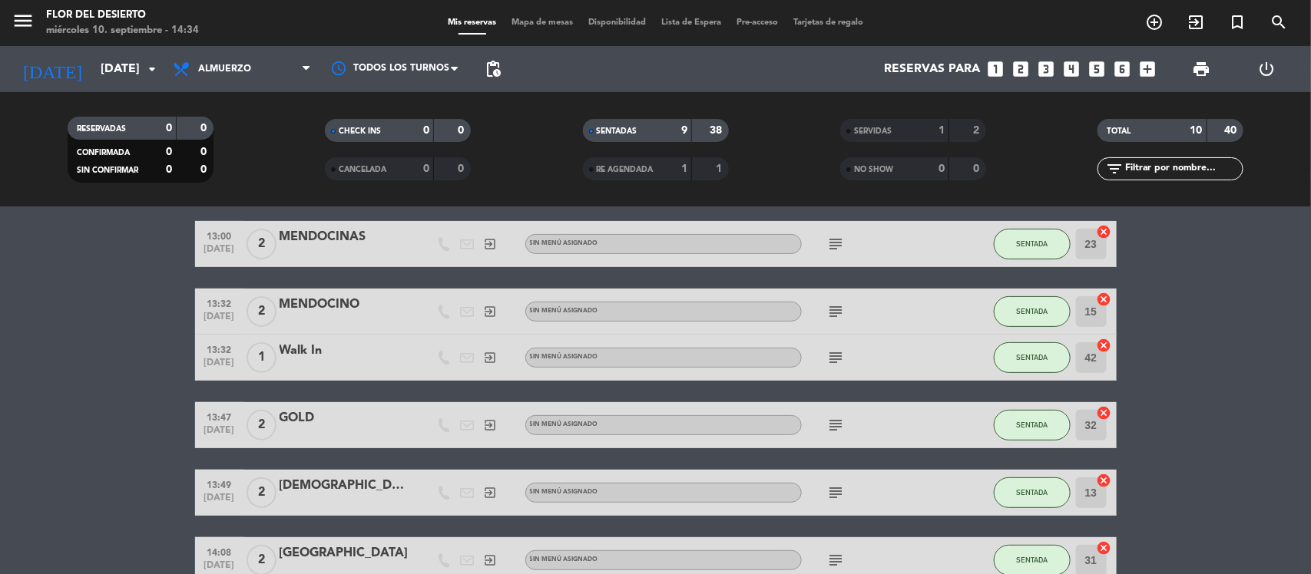
click at [543, 21] on span "Mapa de mesas" at bounding box center [542, 22] width 77 height 8
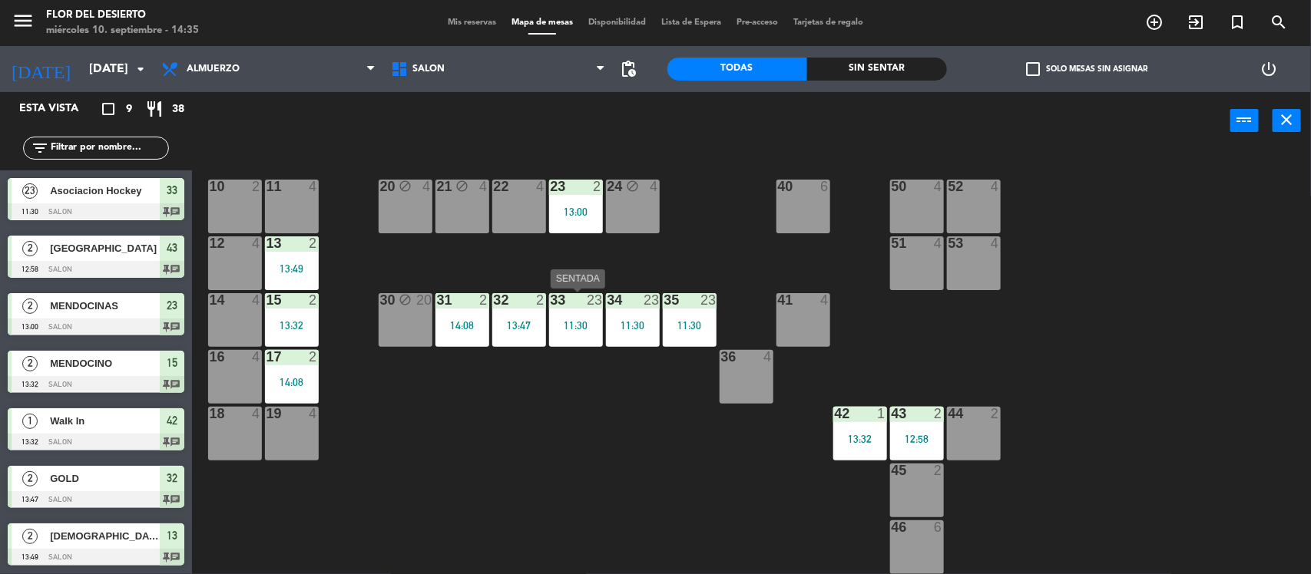
click at [578, 313] on div "33 23 11:30" at bounding box center [576, 320] width 54 height 54
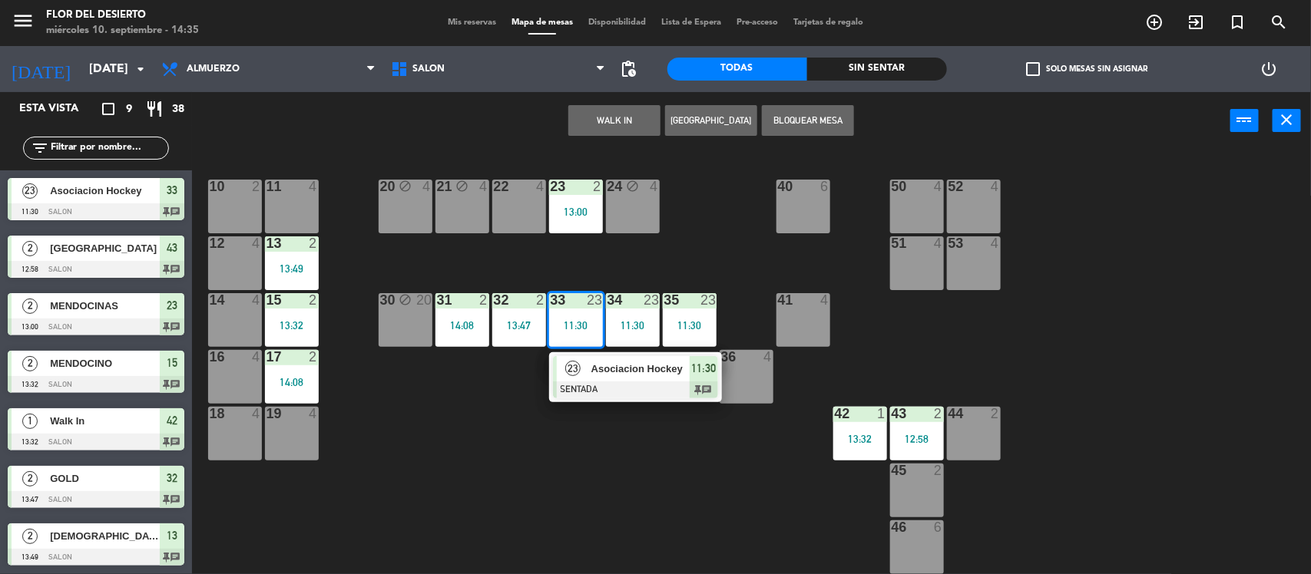
click at [599, 365] on span "Asociacion Hockey" at bounding box center [640, 369] width 98 height 16
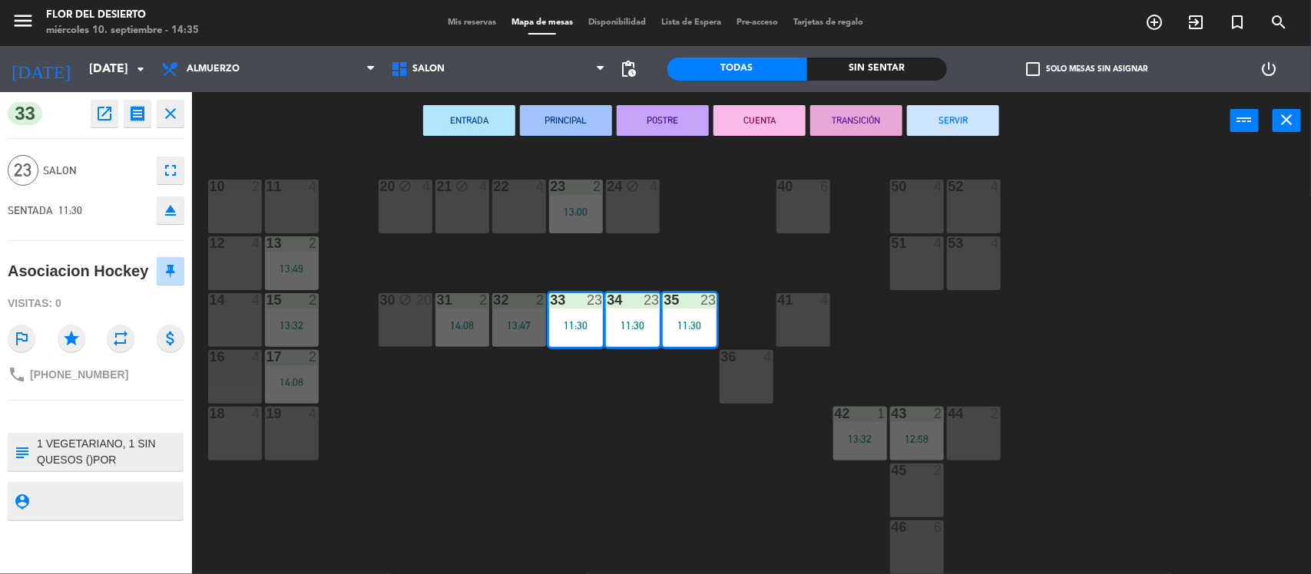
click at [938, 117] on button "SERVIR" at bounding box center [953, 120] width 92 height 31
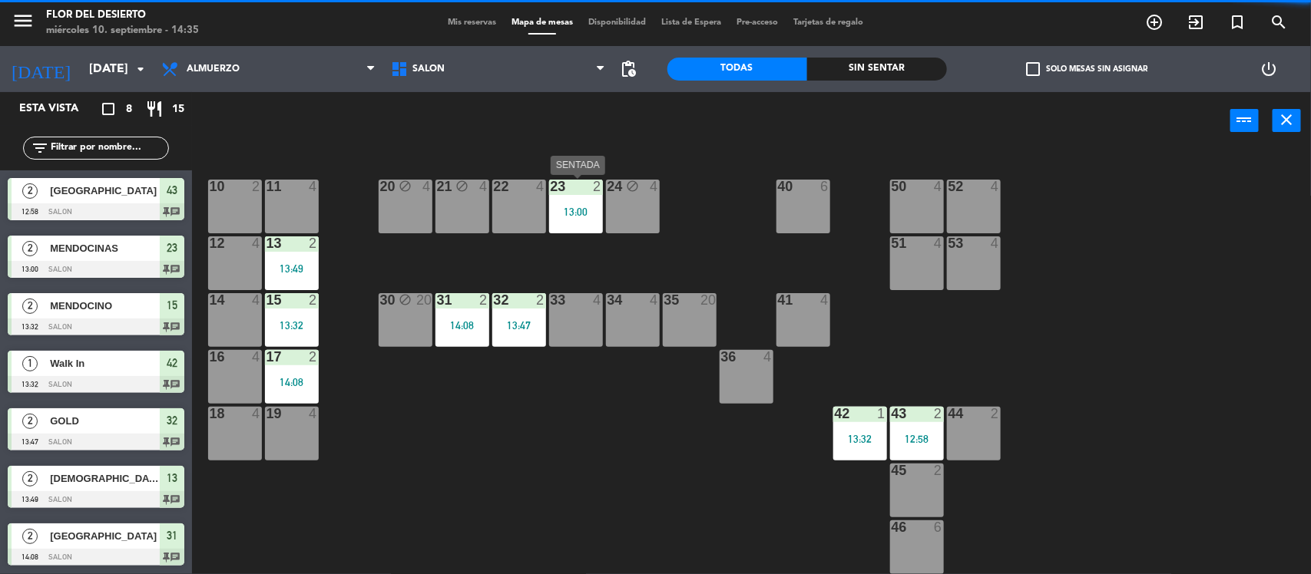
click at [588, 223] on div "23 2 13:00" at bounding box center [576, 207] width 54 height 54
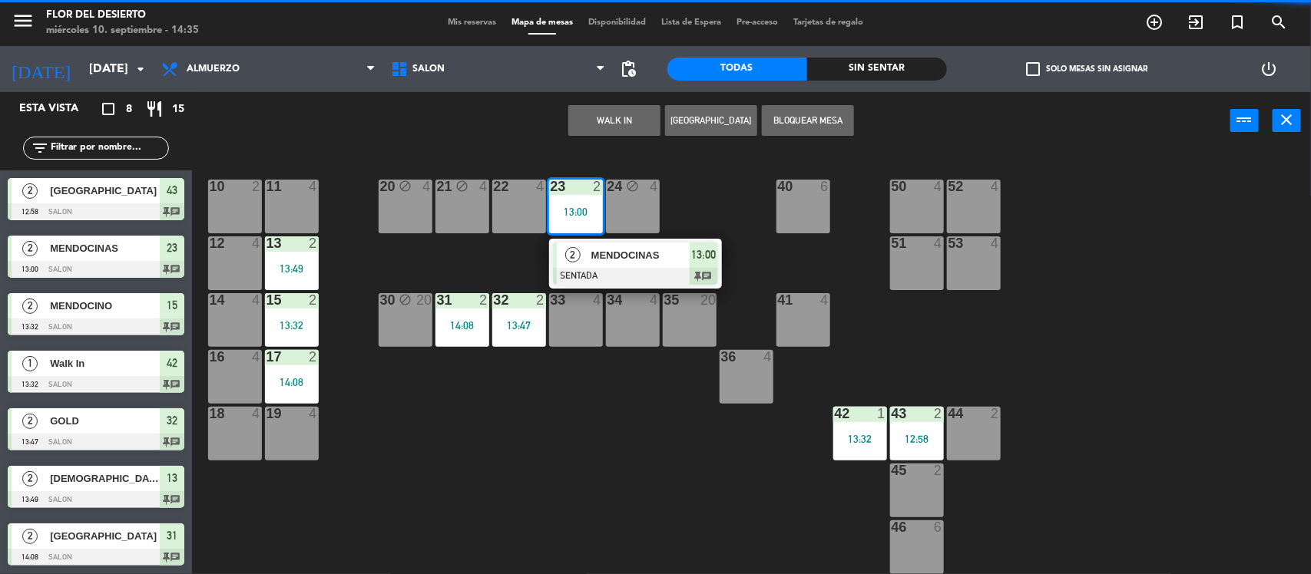
click at [626, 268] on div at bounding box center [635, 276] width 165 height 17
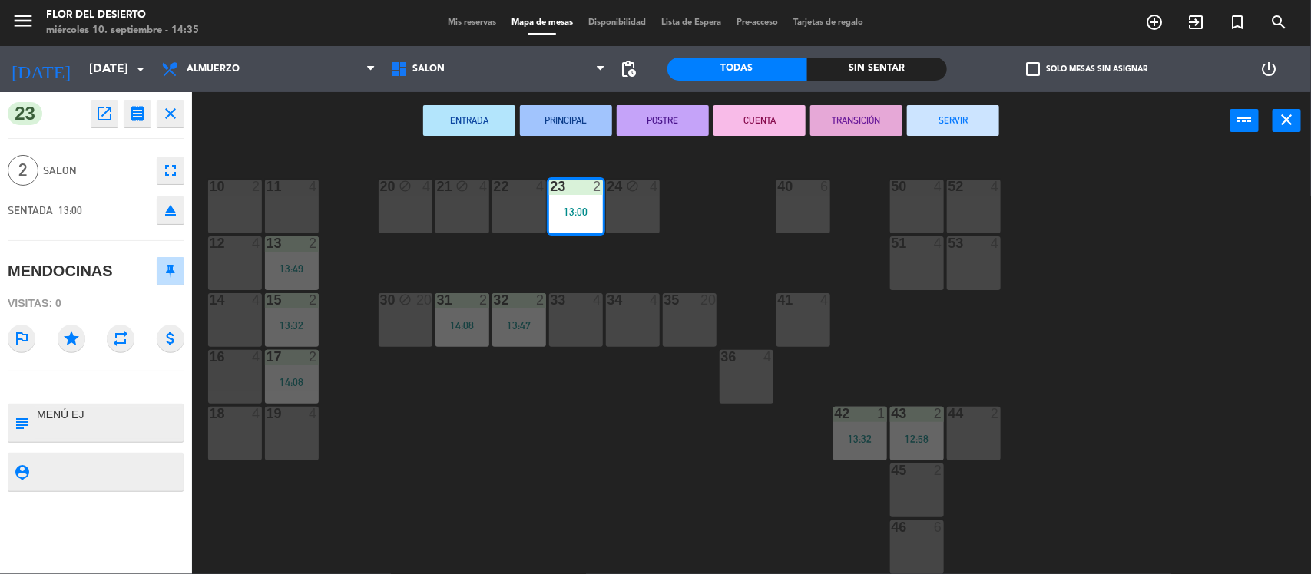
click at [931, 127] on button "SERVIR" at bounding box center [953, 120] width 92 height 31
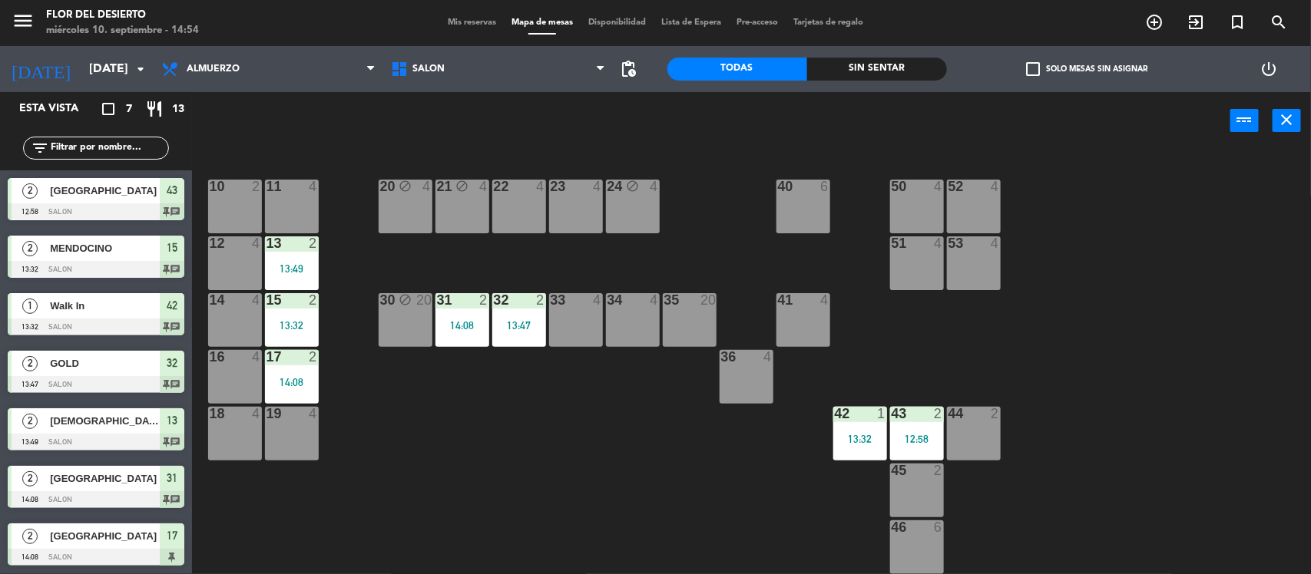
click at [576, 210] on div "23 4" at bounding box center [576, 207] width 54 height 54
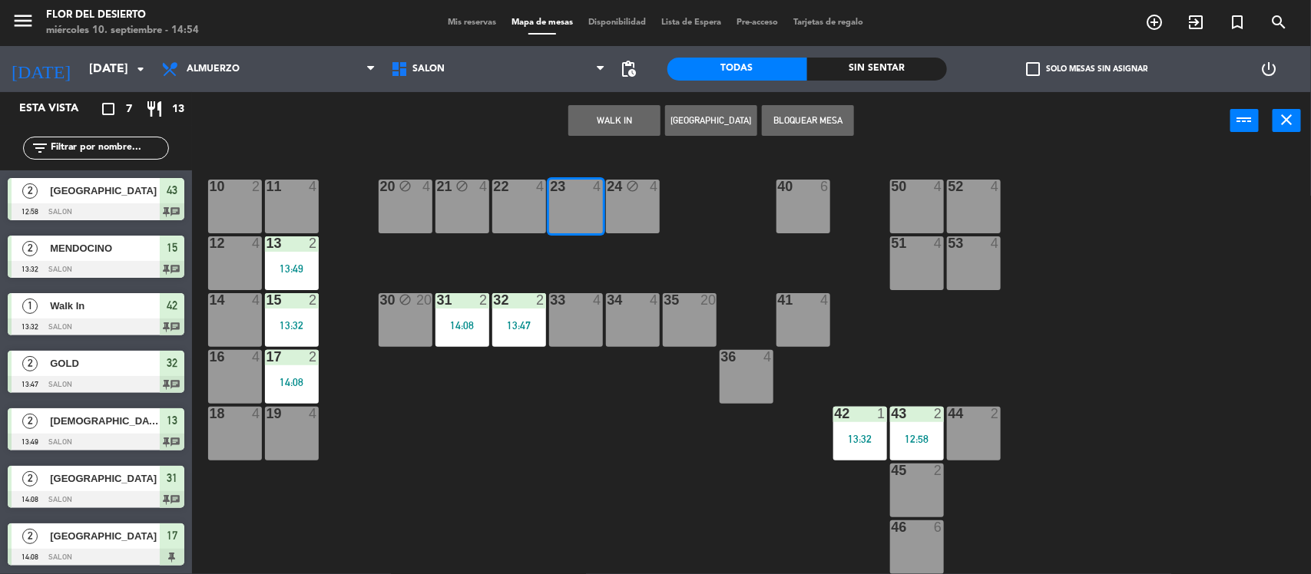
click at [613, 121] on button "WALK IN" at bounding box center [614, 120] width 92 height 31
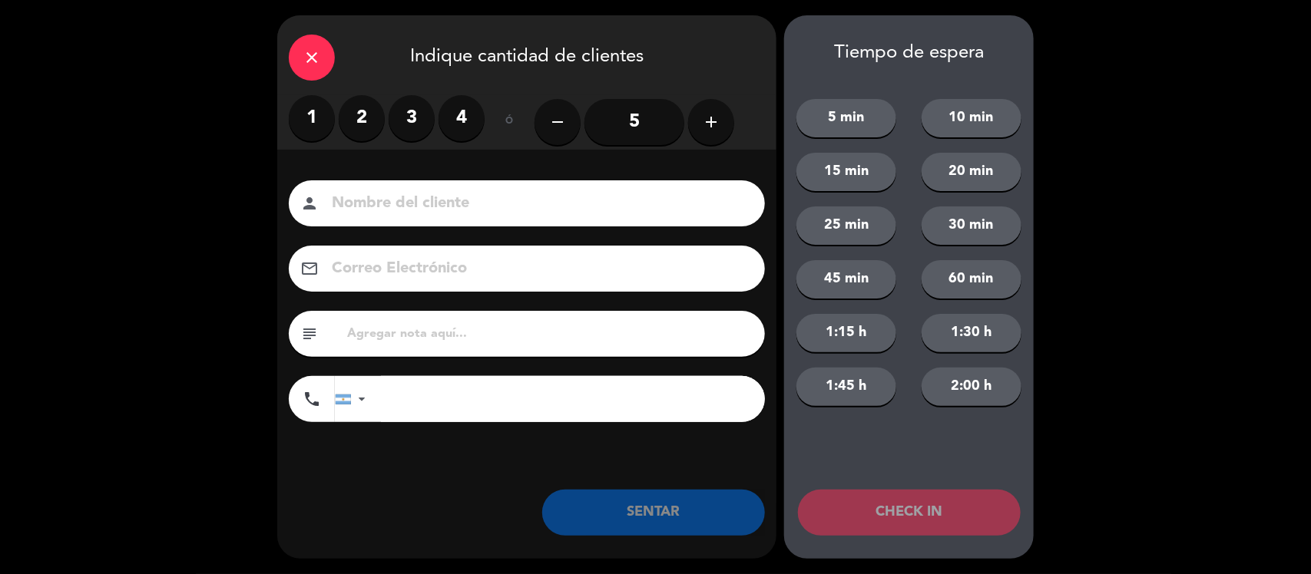
click at [371, 116] on label "2" at bounding box center [362, 118] width 46 height 46
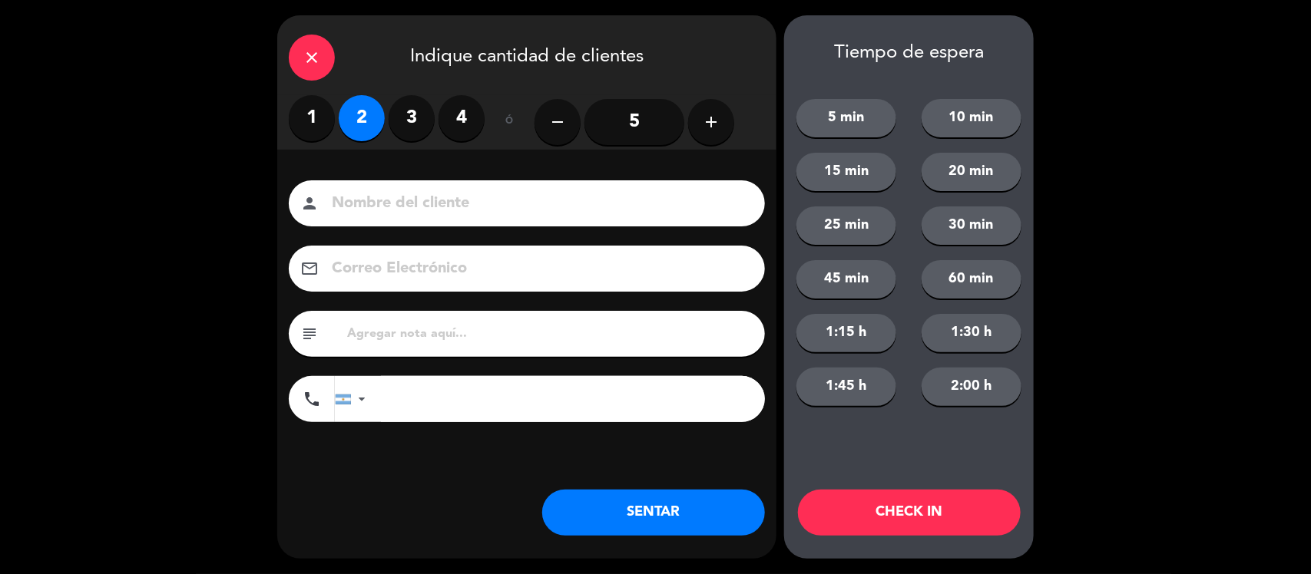
click at [422, 190] on input at bounding box center [537, 203] width 415 height 27
click at [491, 201] on input "HOTEL FUENTE MATOR" at bounding box center [537, 203] width 415 height 27
type input "HOTEL FUENTE MAYOR"
click at [395, 485] on div "Nombre del cliente person HOTEL FUENTE MAYOR Correo Electrónico email subject p…" at bounding box center [526, 327] width 499 height 354
click at [463, 335] on input "text" at bounding box center [550, 333] width 408 height 21
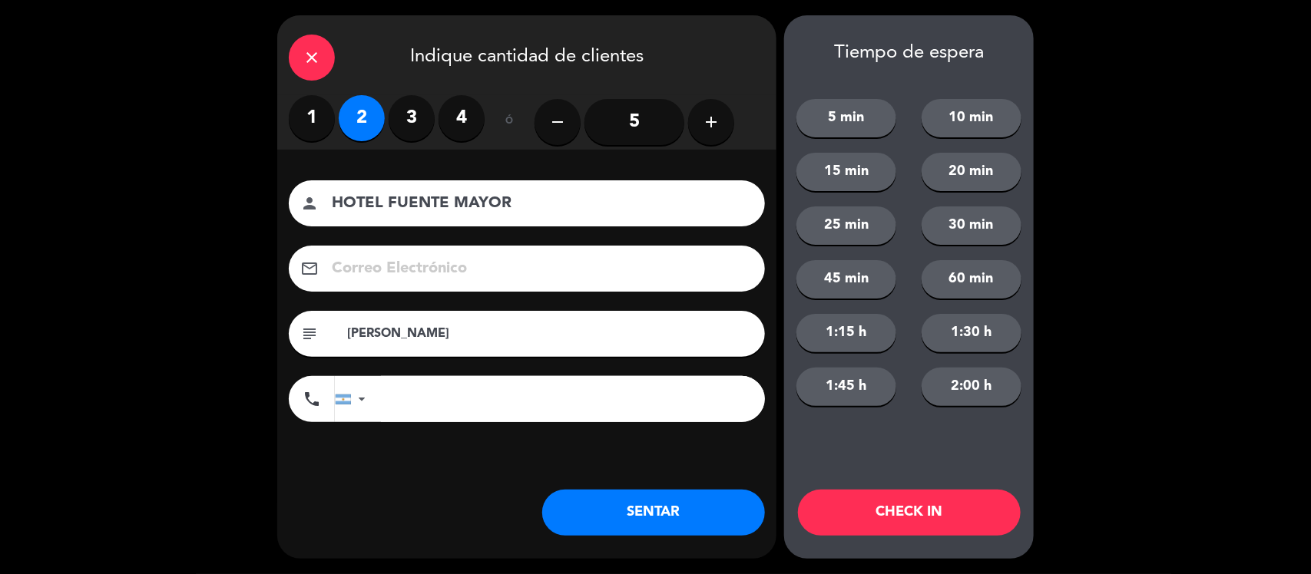
type input "[PERSON_NAME]"
click at [627, 504] on button "SENTAR" at bounding box center [653, 513] width 223 height 46
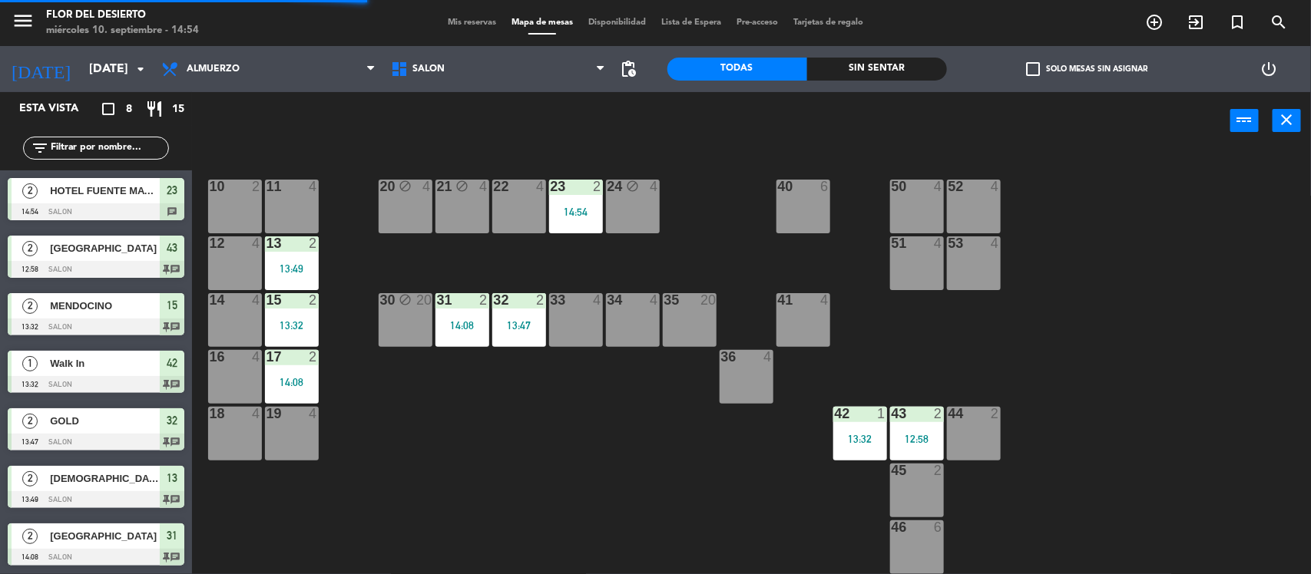
click at [516, 331] on div "13:47" at bounding box center [519, 325] width 54 height 11
